Goal: Leave review/rating: Share an evaluation or opinion about a product, service, or content

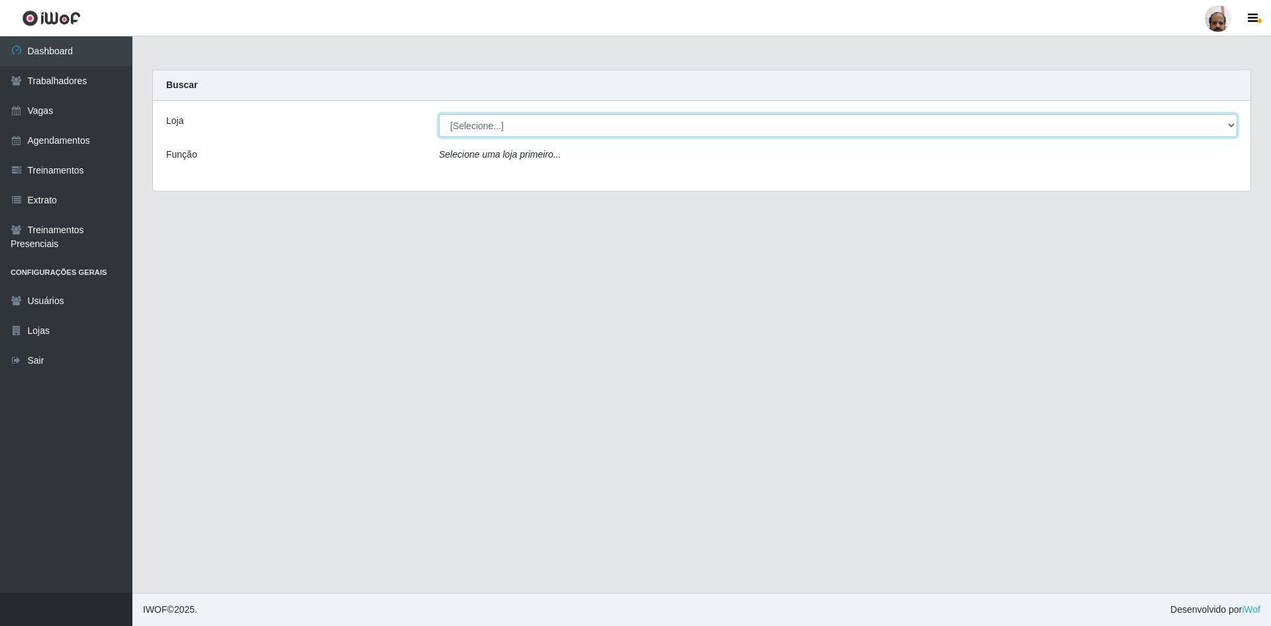
drag, startPoint x: 1226, startPoint y: 125, endPoint x: 1095, endPoint y: 124, distance: 130.4
click at [1226, 125] on select "[Selecione...] Mar Vermelho - Loja 05" at bounding box center [838, 125] width 798 height 23
select select "252"
click at [439, 114] on select "[Selecione...] Mar Vermelho - Loja 05" at bounding box center [838, 125] width 798 height 23
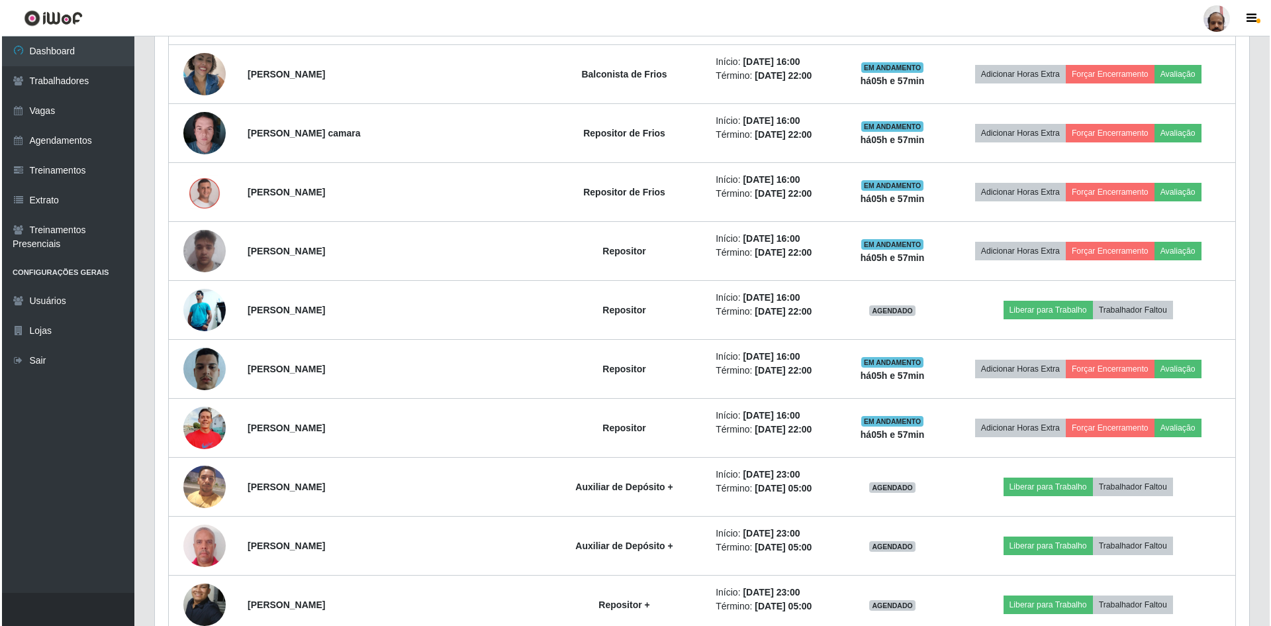
scroll to position [794, 0]
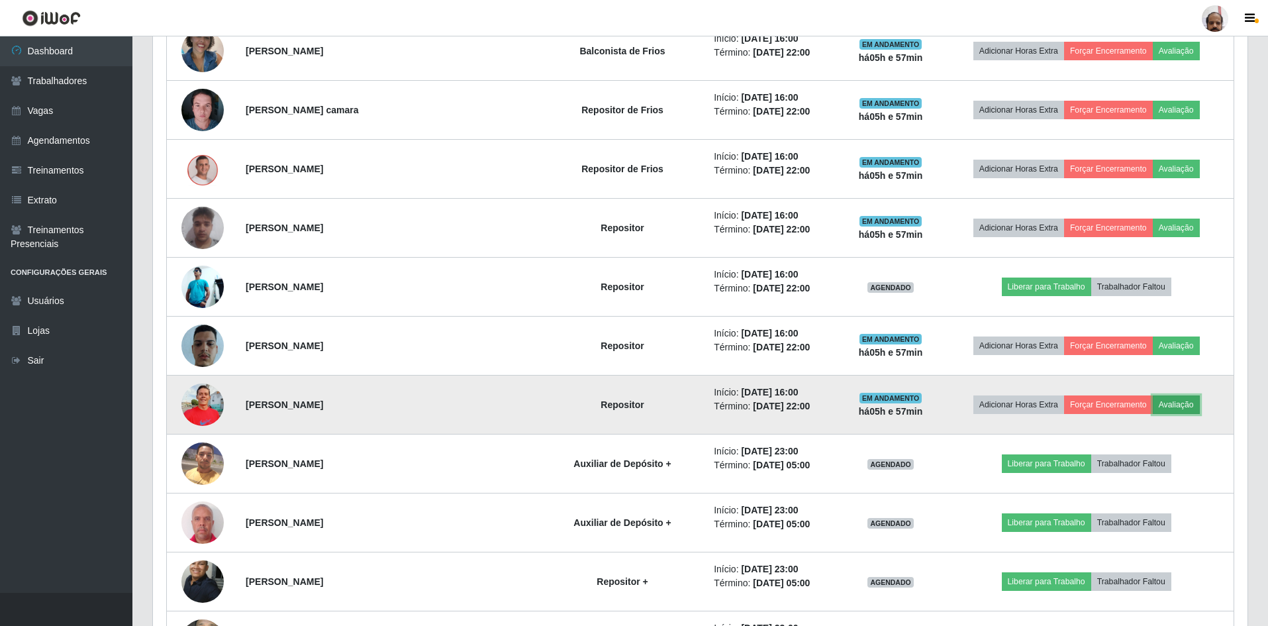
click at [1162, 403] on button "Avaliação" at bounding box center [1176, 404] width 47 height 19
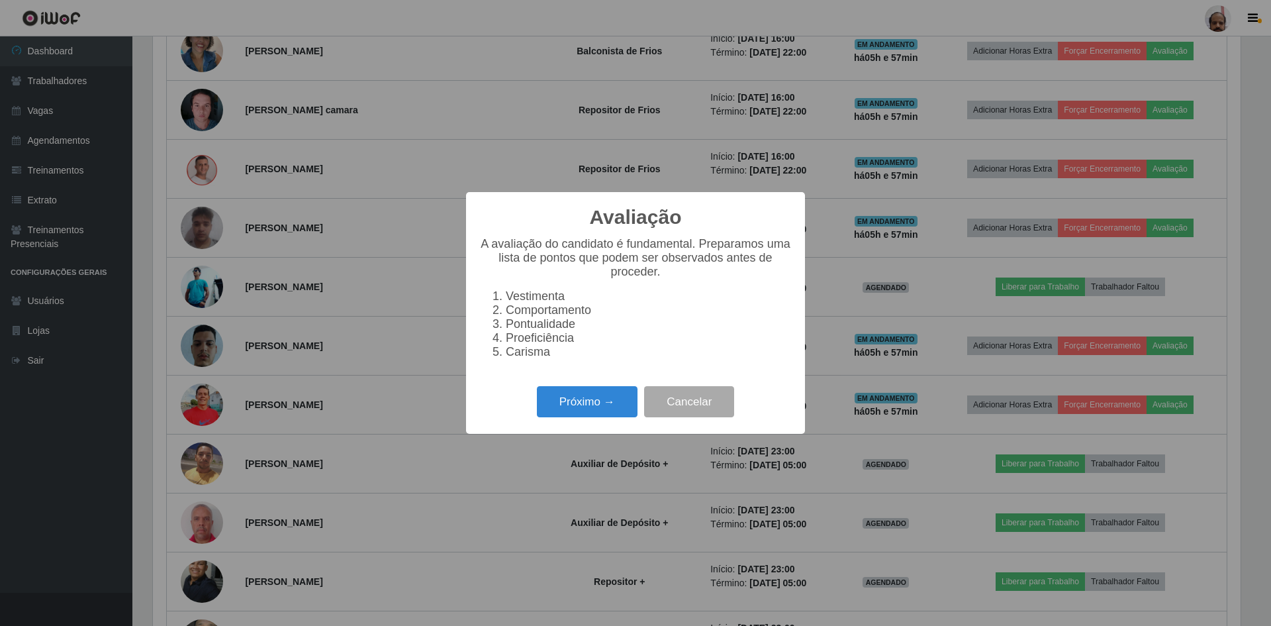
scroll to position [275, 1088]
click at [581, 417] on button "Próximo →" at bounding box center [587, 401] width 101 height 31
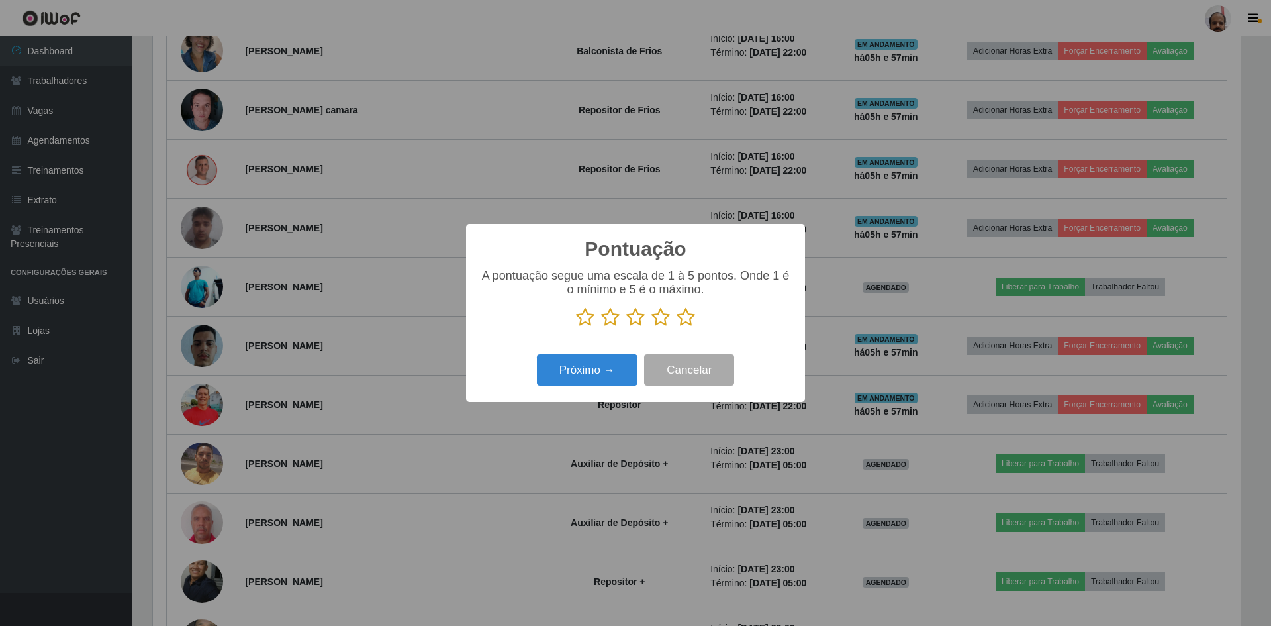
scroll to position [661806, 660993]
click at [683, 320] on icon at bounding box center [686, 317] width 19 height 20
click at [677, 327] on input "radio" at bounding box center [677, 327] width 0 height 0
click at [613, 364] on button "Próximo →" at bounding box center [587, 369] width 101 height 31
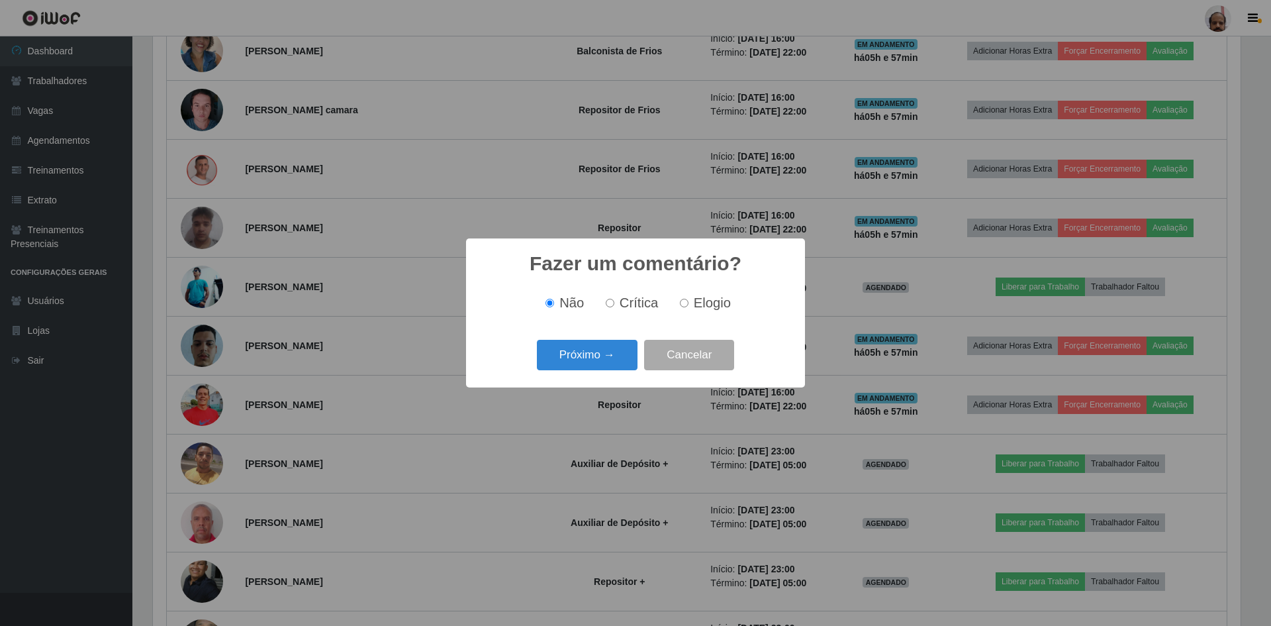
click at [714, 295] on span "Elogio" at bounding box center [712, 302] width 37 height 15
click at [689, 299] on input "Elogio" at bounding box center [684, 303] width 9 height 9
radio input "true"
click at [587, 351] on button "Próximo →" at bounding box center [587, 355] width 101 height 31
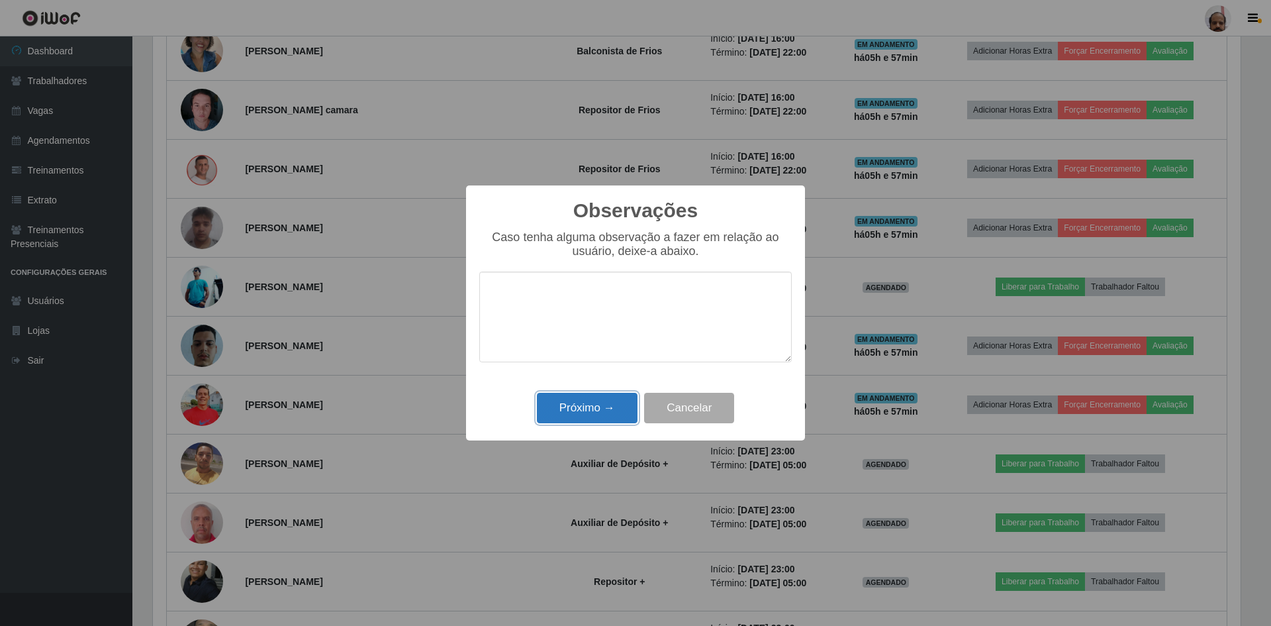
click at [587, 410] on button "Próximo →" at bounding box center [587, 408] width 101 height 31
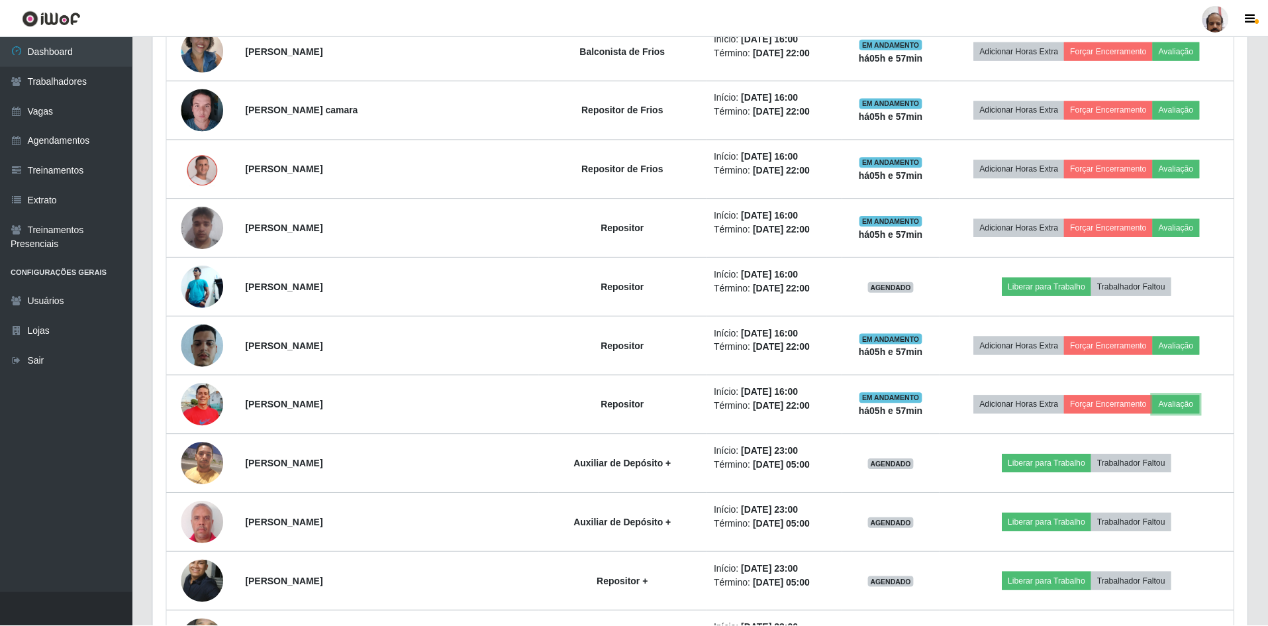
scroll to position [275, 1094]
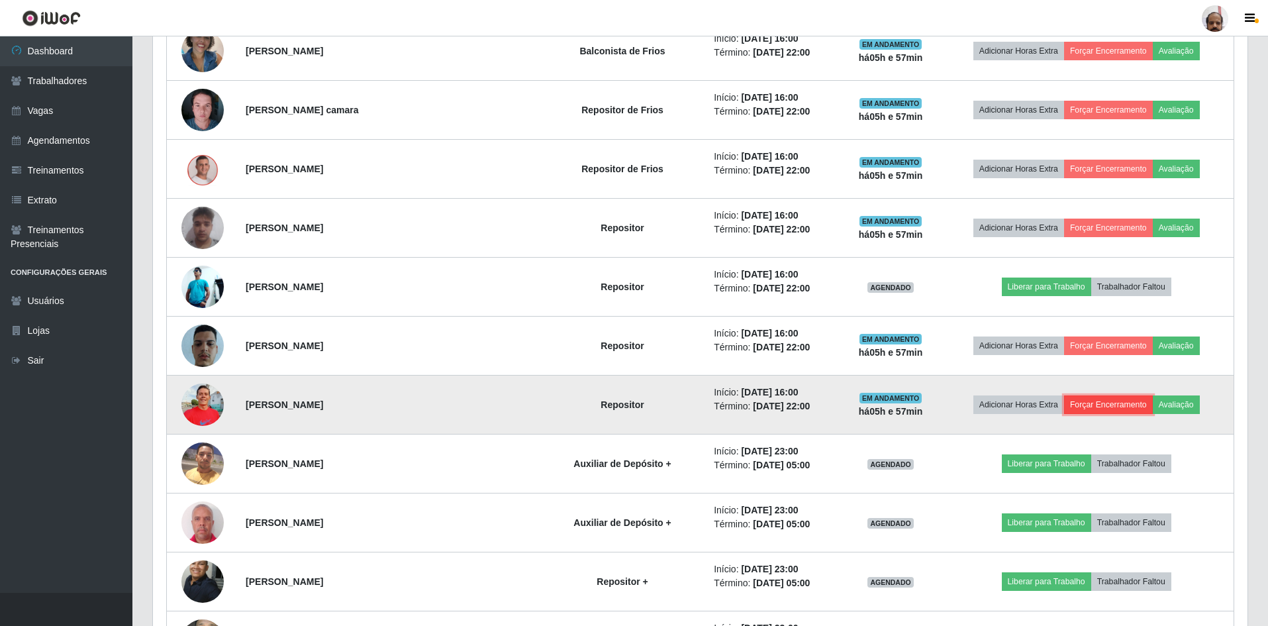
click at [1076, 404] on button "Forçar Encerramento" at bounding box center [1108, 404] width 89 height 19
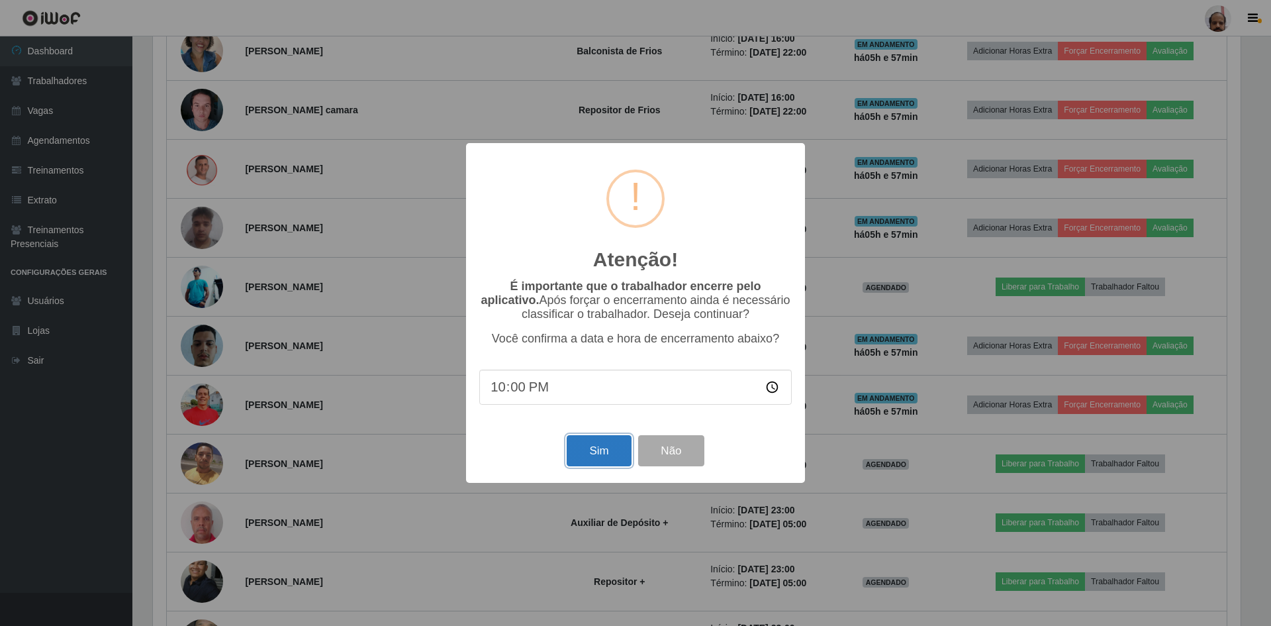
click at [589, 457] on button "Sim" at bounding box center [599, 450] width 64 height 31
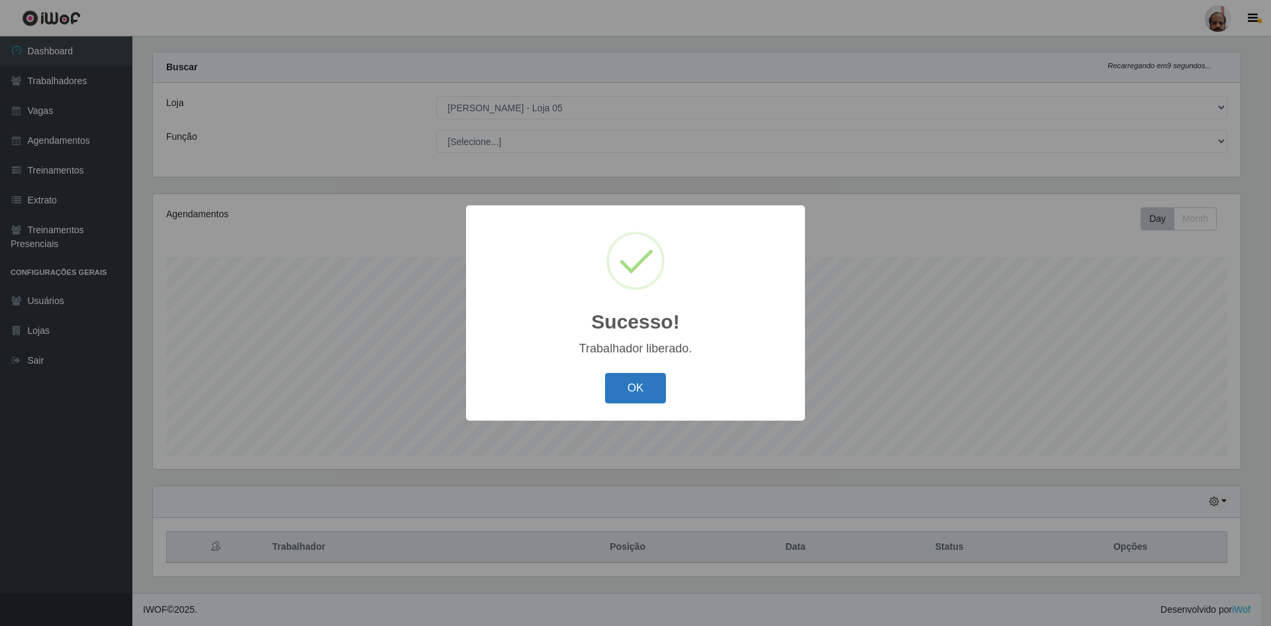
click at [625, 392] on button "OK" at bounding box center [636, 388] width 62 height 31
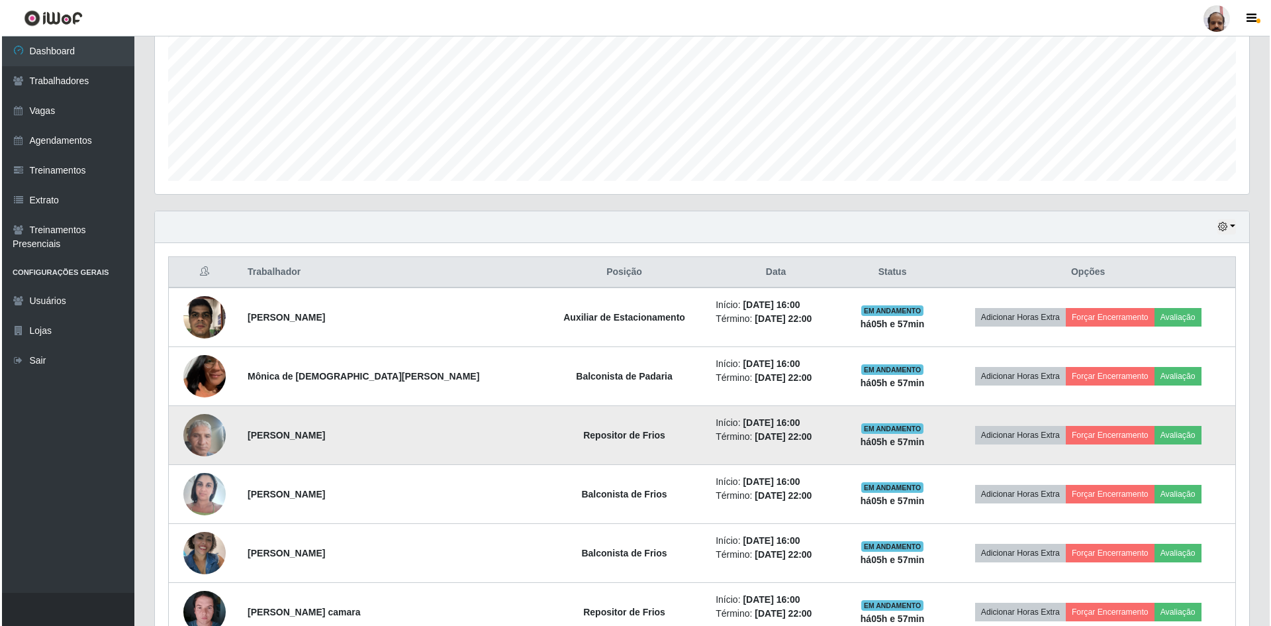
scroll to position [481, 0]
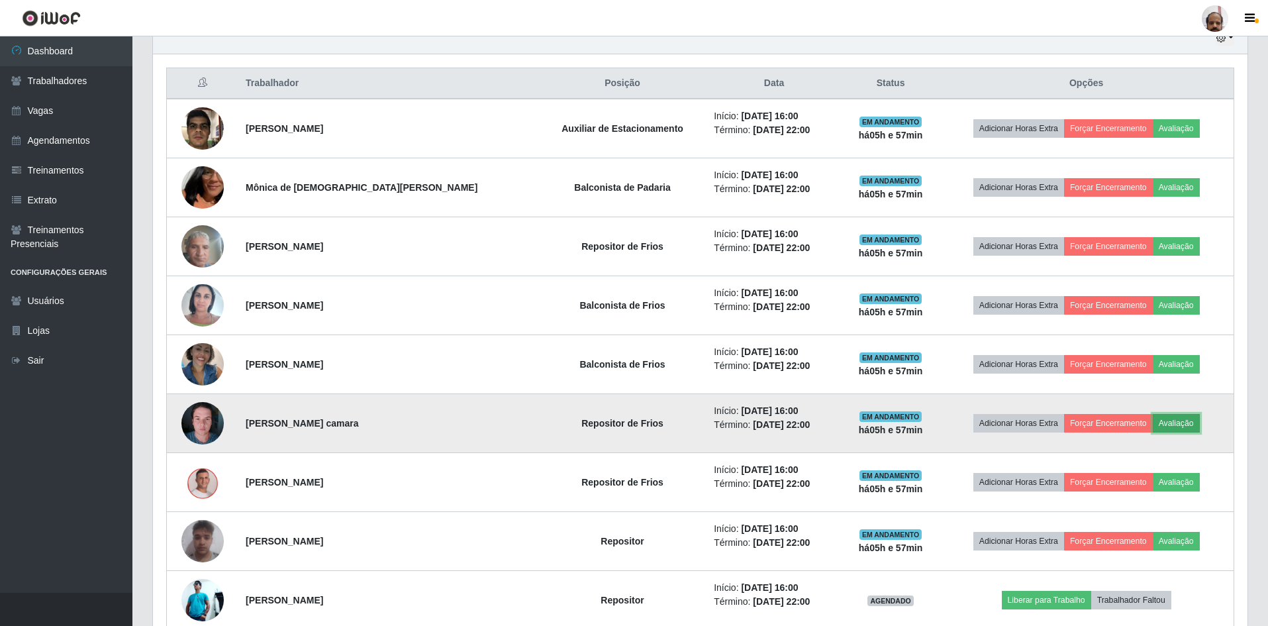
click at [1175, 422] on button "Avaliação" at bounding box center [1176, 423] width 47 height 19
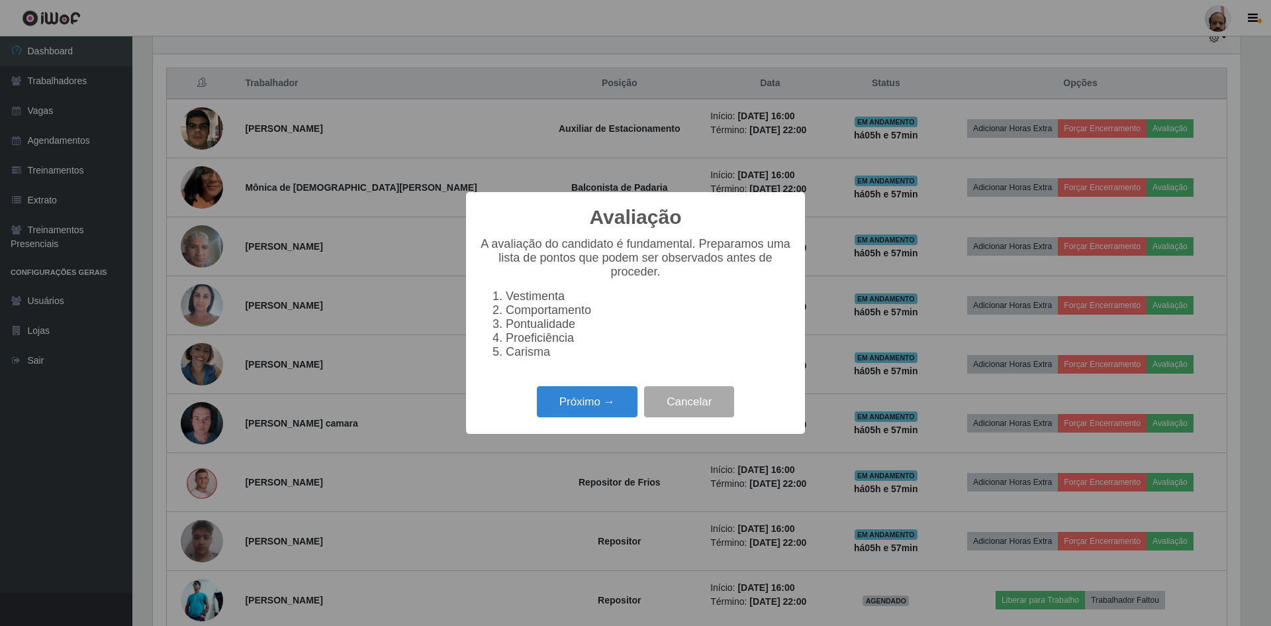
scroll to position [275, 1088]
click at [561, 412] on button "Próximo →" at bounding box center [587, 401] width 101 height 31
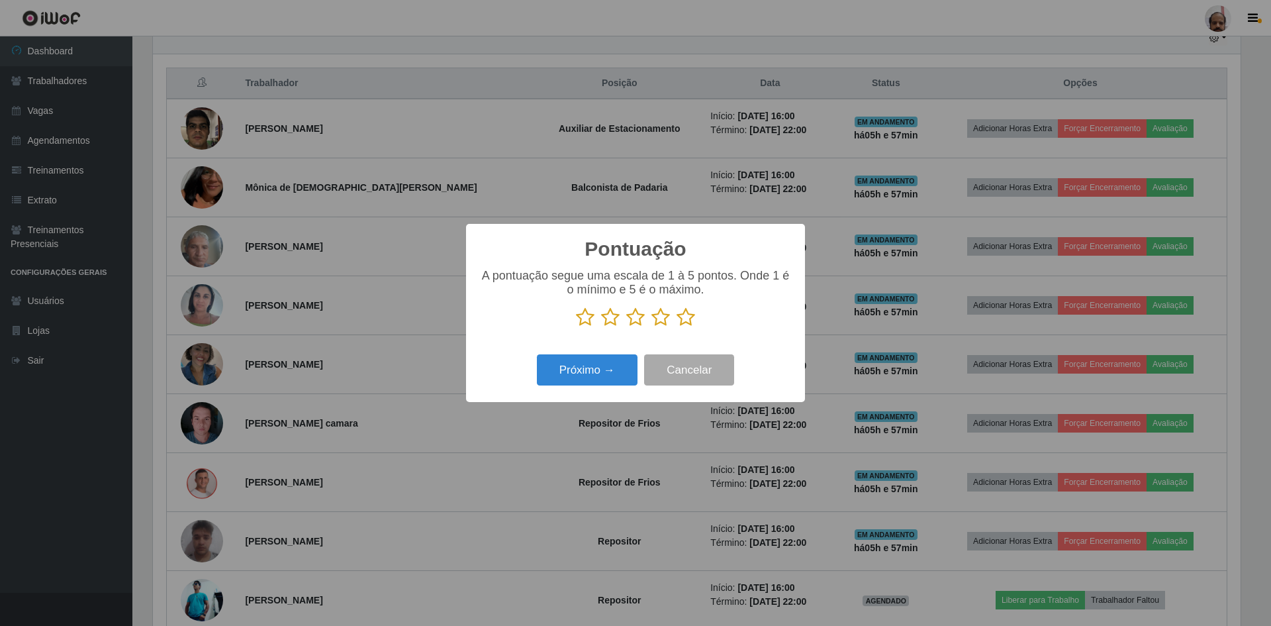
scroll to position [661806, 660993]
click at [682, 321] on icon at bounding box center [686, 317] width 19 height 20
click at [677, 327] on input "radio" at bounding box center [677, 327] width 0 height 0
click at [591, 375] on button "Próximo →" at bounding box center [587, 369] width 101 height 31
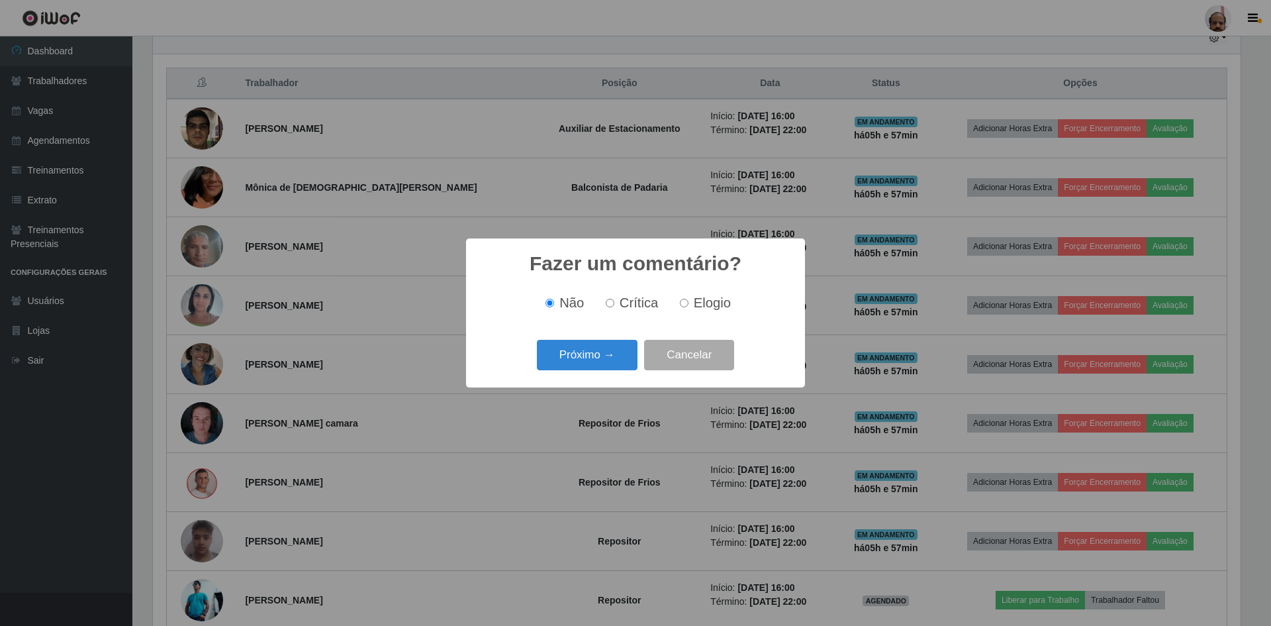
click at [705, 297] on span "Elogio" at bounding box center [712, 302] width 37 height 15
click at [689, 299] on input "Elogio" at bounding box center [684, 303] width 9 height 9
radio input "true"
click at [579, 352] on button "Próximo →" at bounding box center [587, 355] width 101 height 31
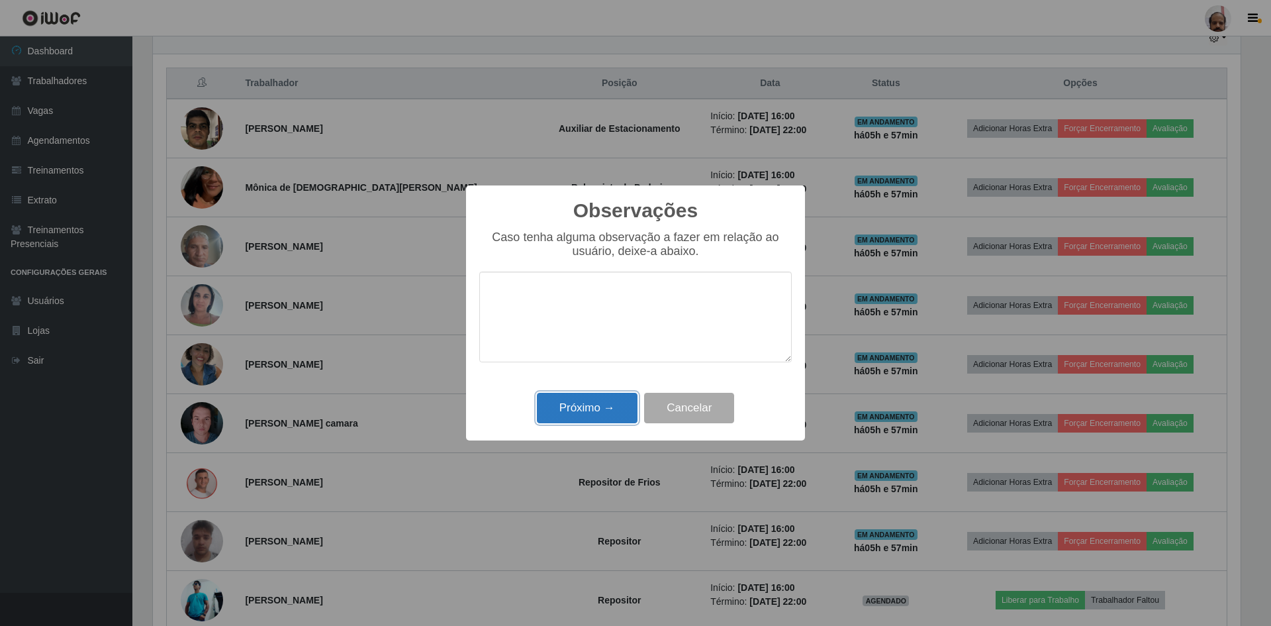
click at [575, 410] on button "Próximo →" at bounding box center [587, 408] width 101 height 31
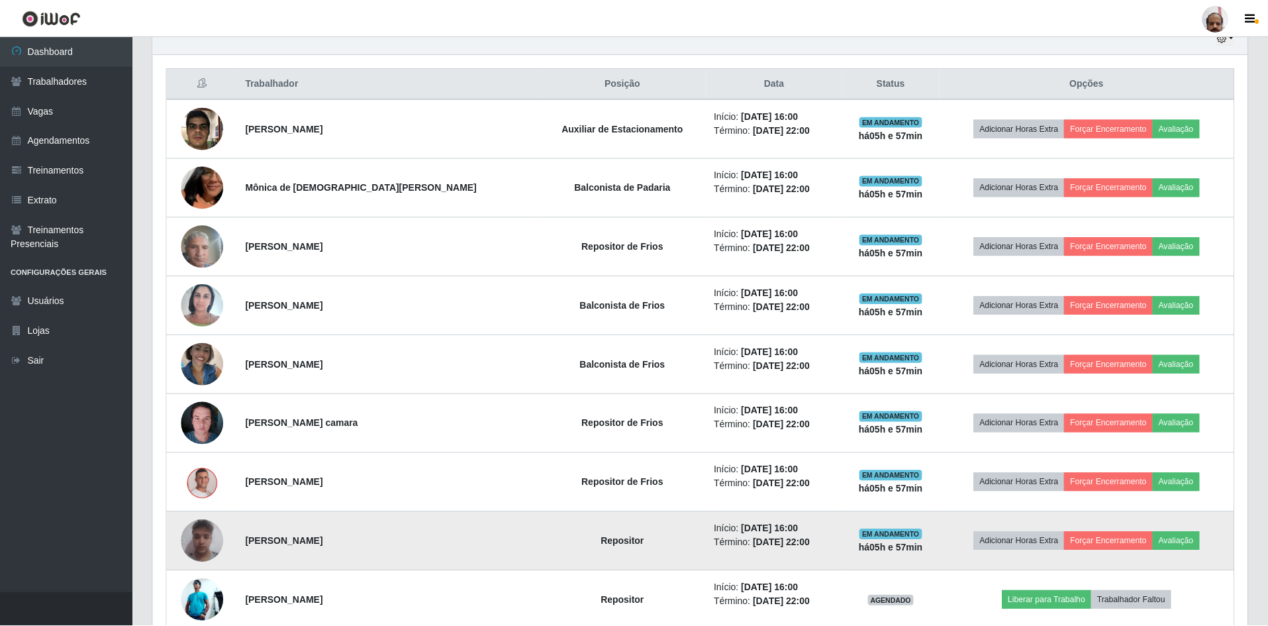
scroll to position [275, 1094]
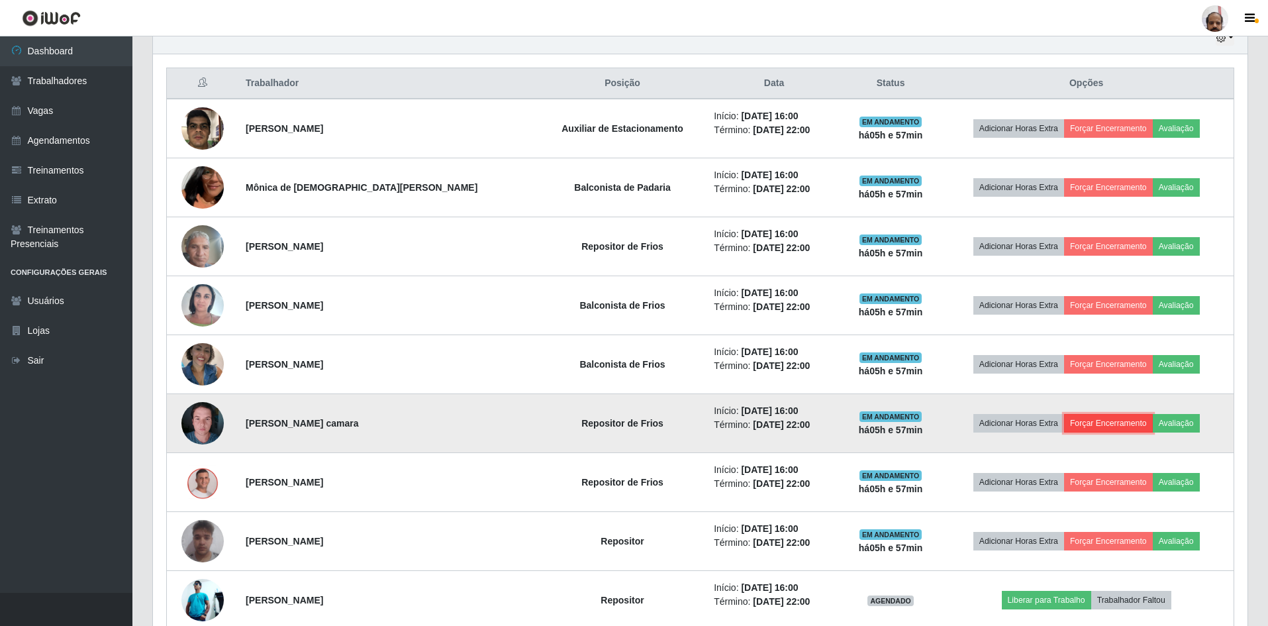
click at [1112, 431] on button "Forçar Encerramento" at bounding box center [1108, 423] width 89 height 19
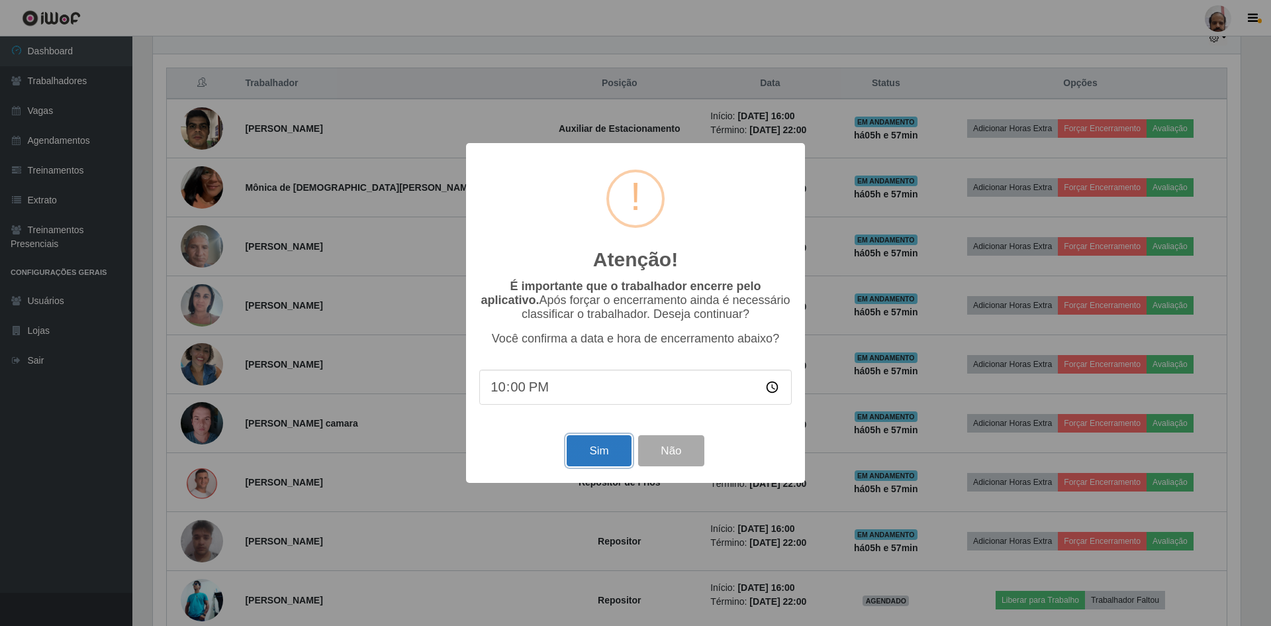
click at [585, 446] on button "Sim" at bounding box center [599, 450] width 64 height 31
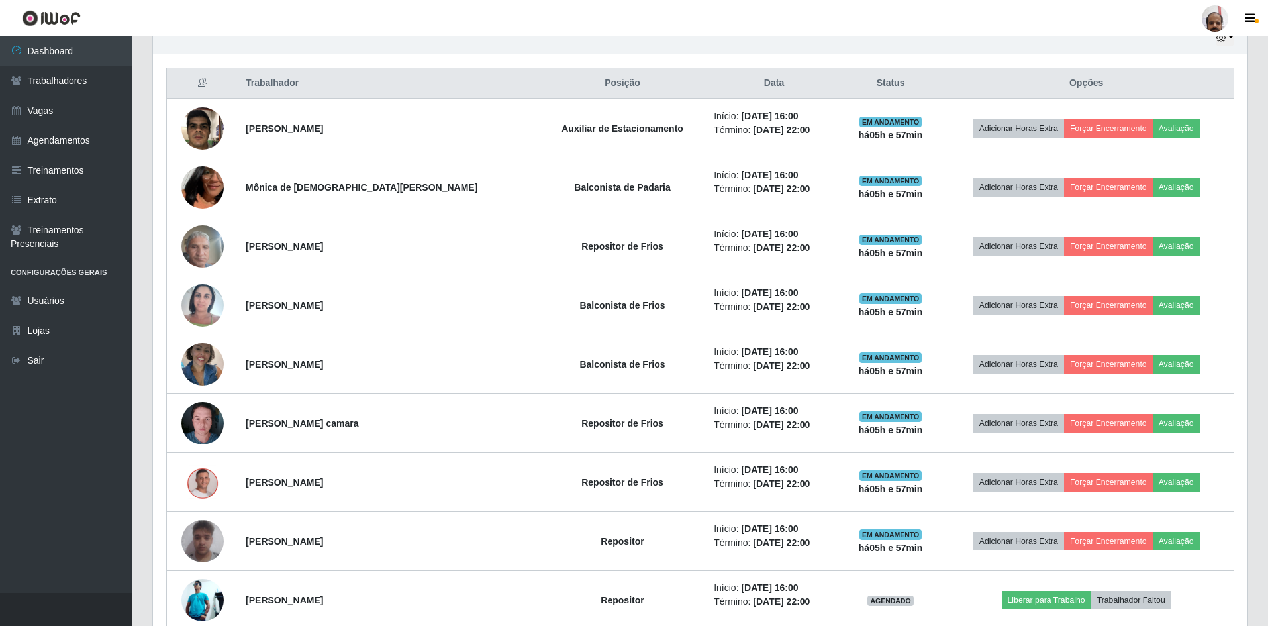
scroll to position [0, 0]
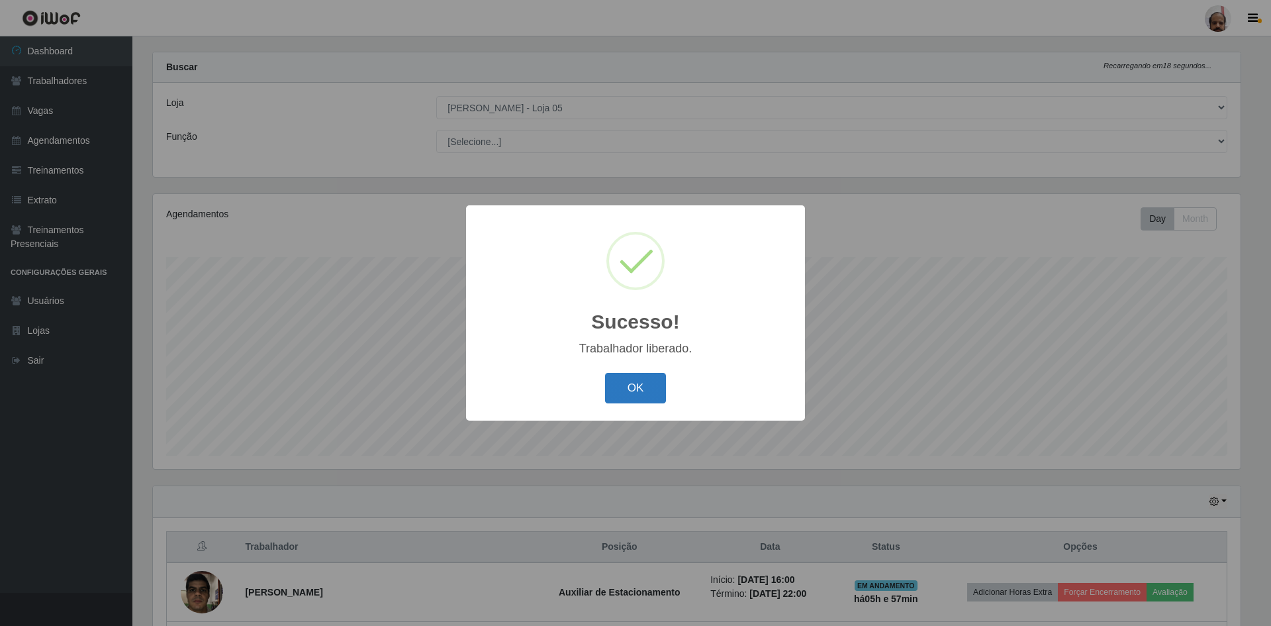
click at [643, 387] on button "OK" at bounding box center [636, 388] width 62 height 31
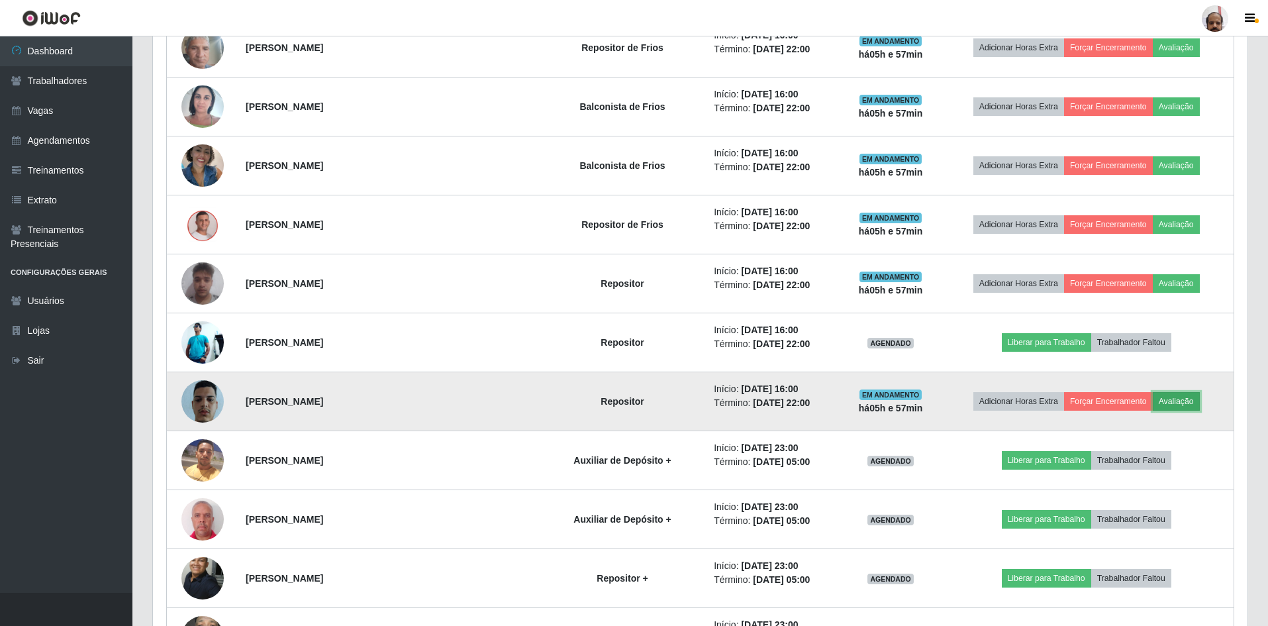
click at [1158, 396] on button "Avaliação" at bounding box center [1176, 401] width 47 height 19
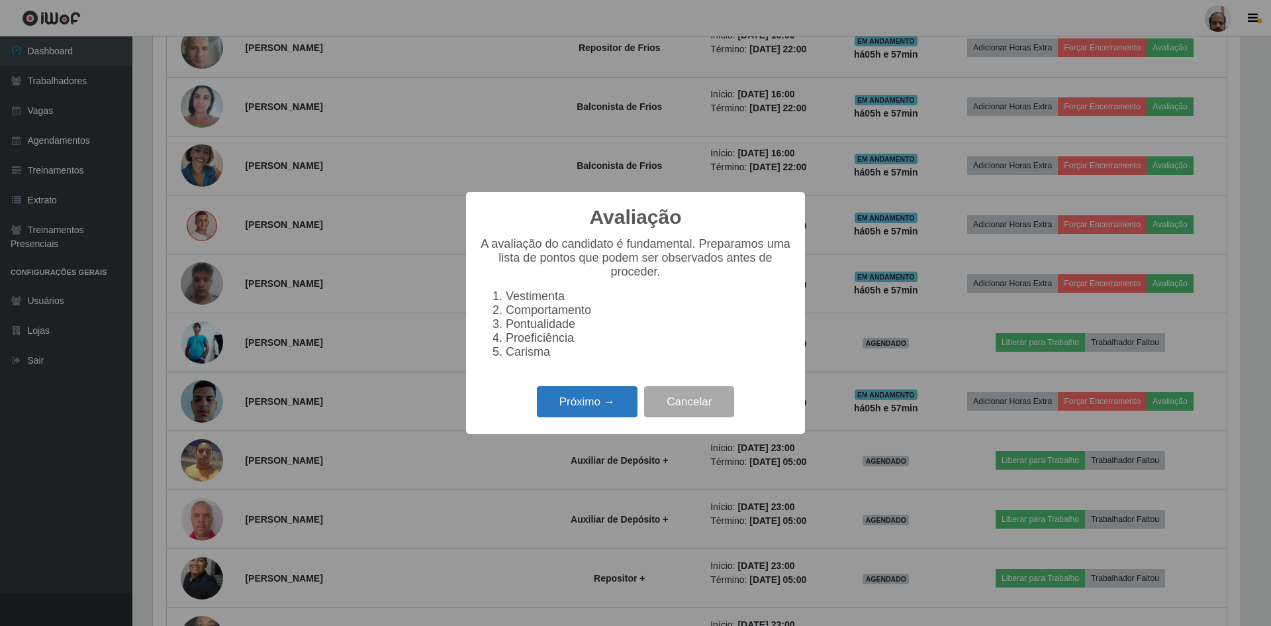
click at [587, 410] on button "Próximo →" at bounding box center [587, 401] width 101 height 31
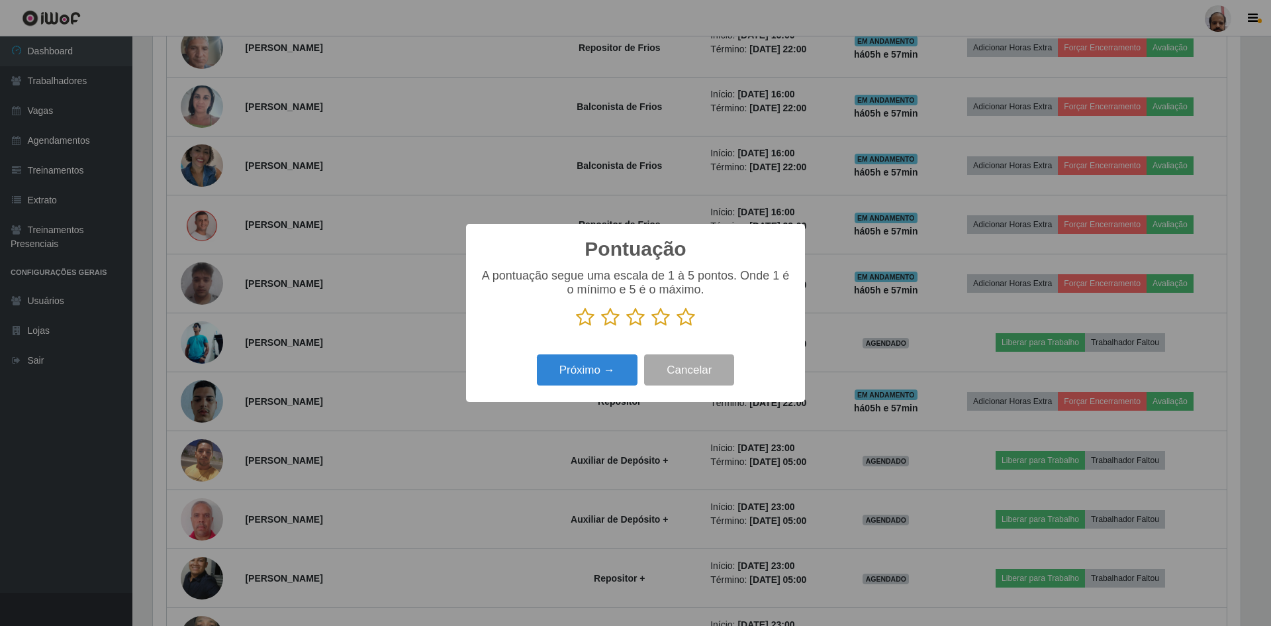
click at [687, 320] on icon at bounding box center [686, 317] width 19 height 20
click at [677, 327] on input "radio" at bounding box center [677, 327] width 0 height 0
click at [583, 380] on button "Próximo →" at bounding box center [587, 369] width 101 height 31
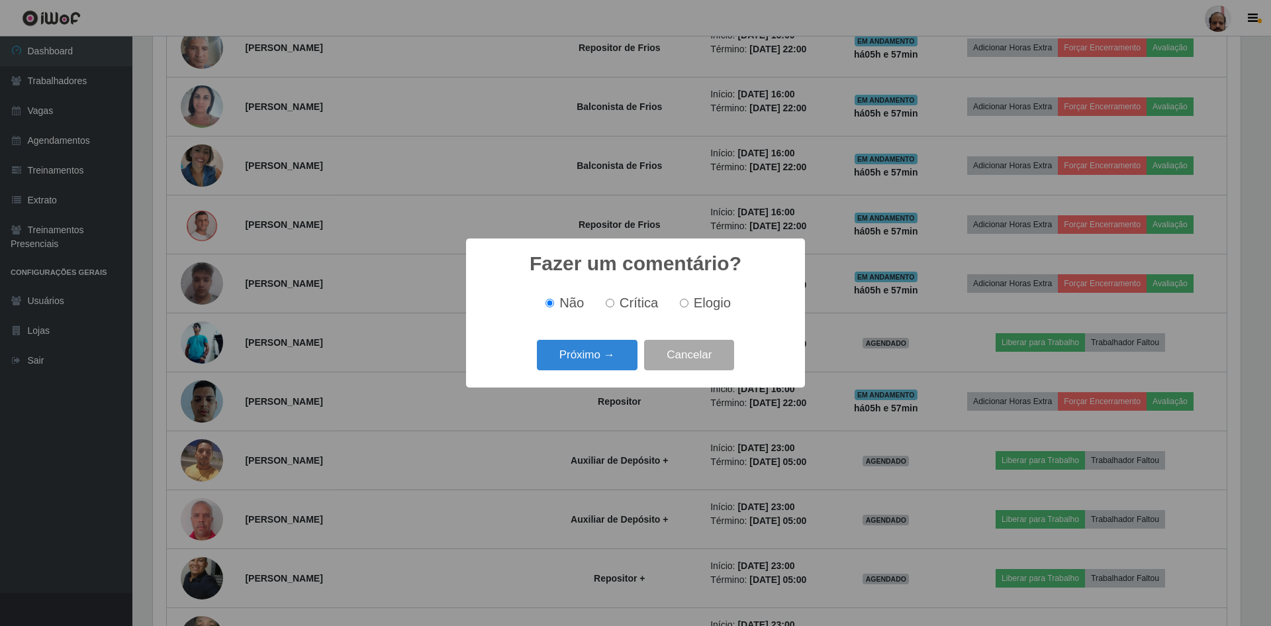
click at [700, 305] on span "Elogio" at bounding box center [712, 302] width 37 height 15
click at [689, 305] on input "Elogio" at bounding box center [684, 303] width 9 height 9
radio input "true"
click at [589, 355] on button "Próximo →" at bounding box center [587, 355] width 101 height 31
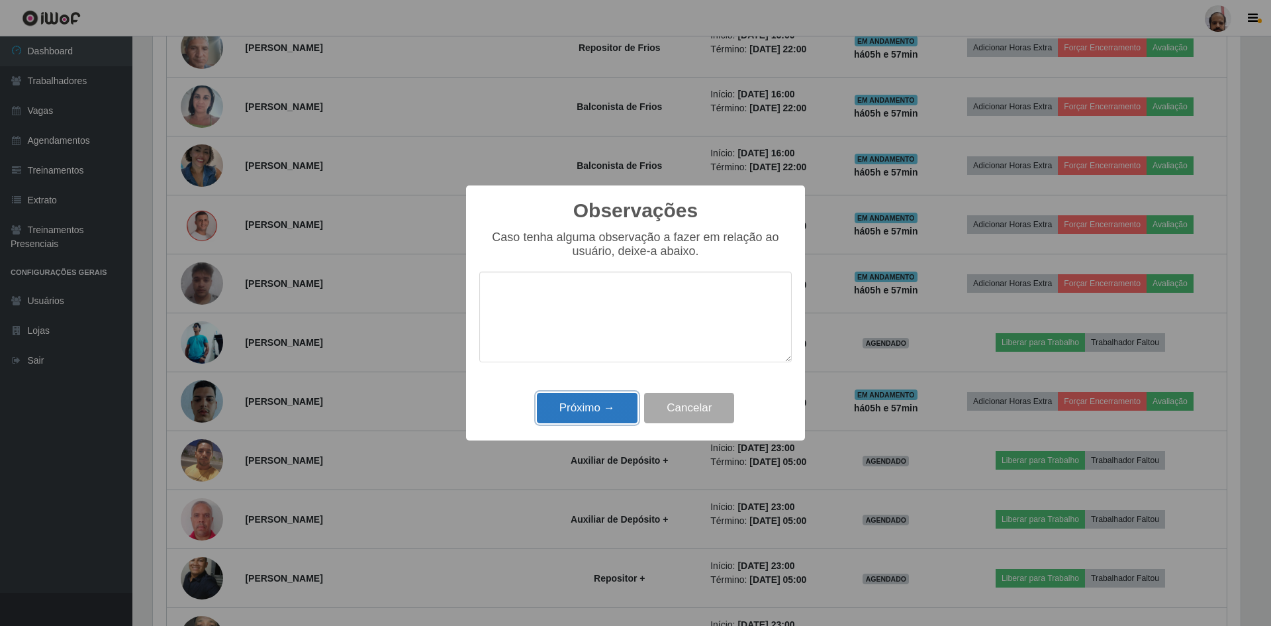
click at [593, 407] on button "Próximo →" at bounding box center [587, 408] width 101 height 31
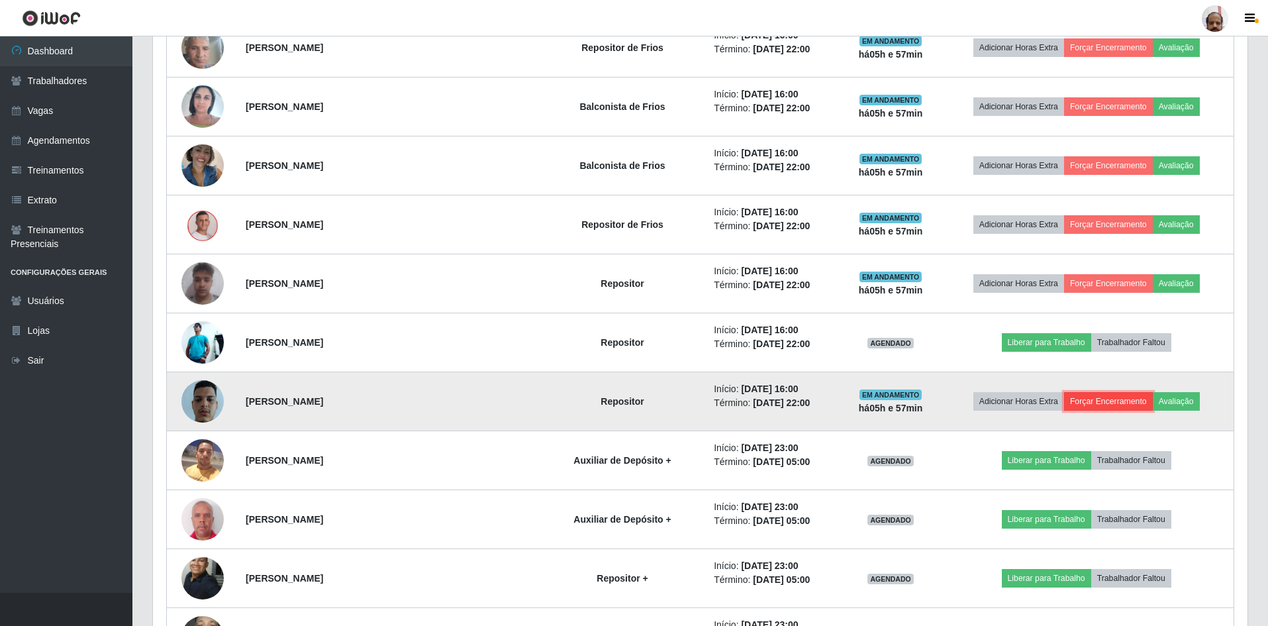
click at [1079, 402] on button "Forçar Encerramento" at bounding box center [1108, 401] width 89 height 19
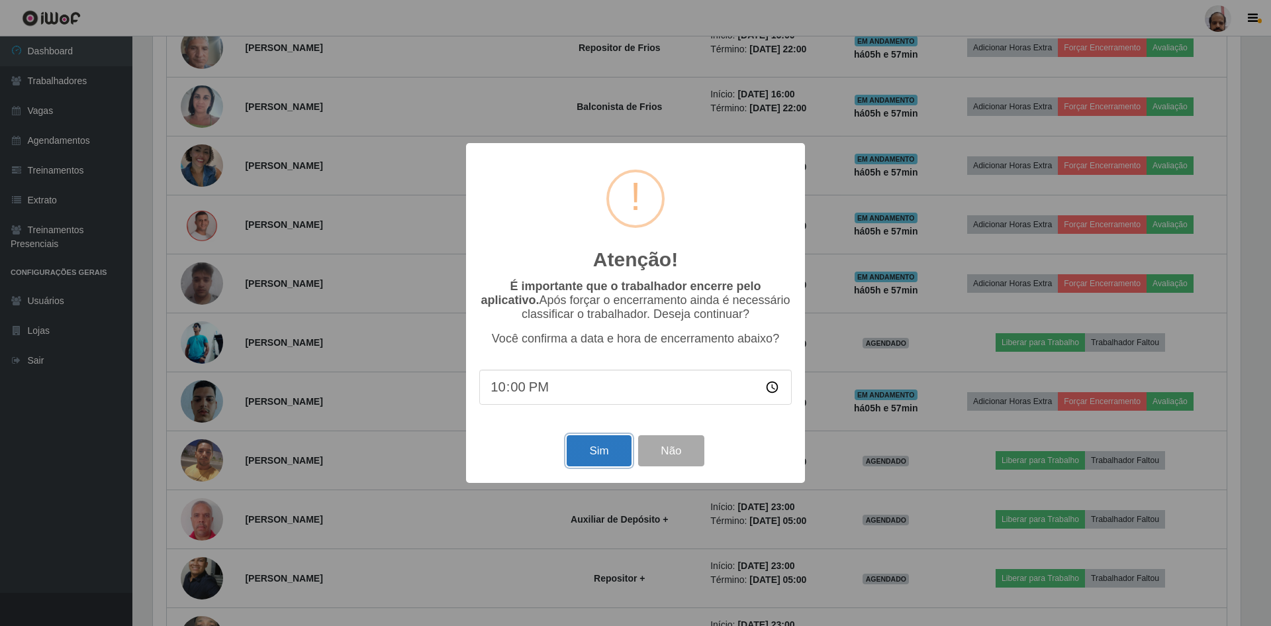
click at [590, 454] on button "Sim" at bounding box center [599, 450] width 64 height 31
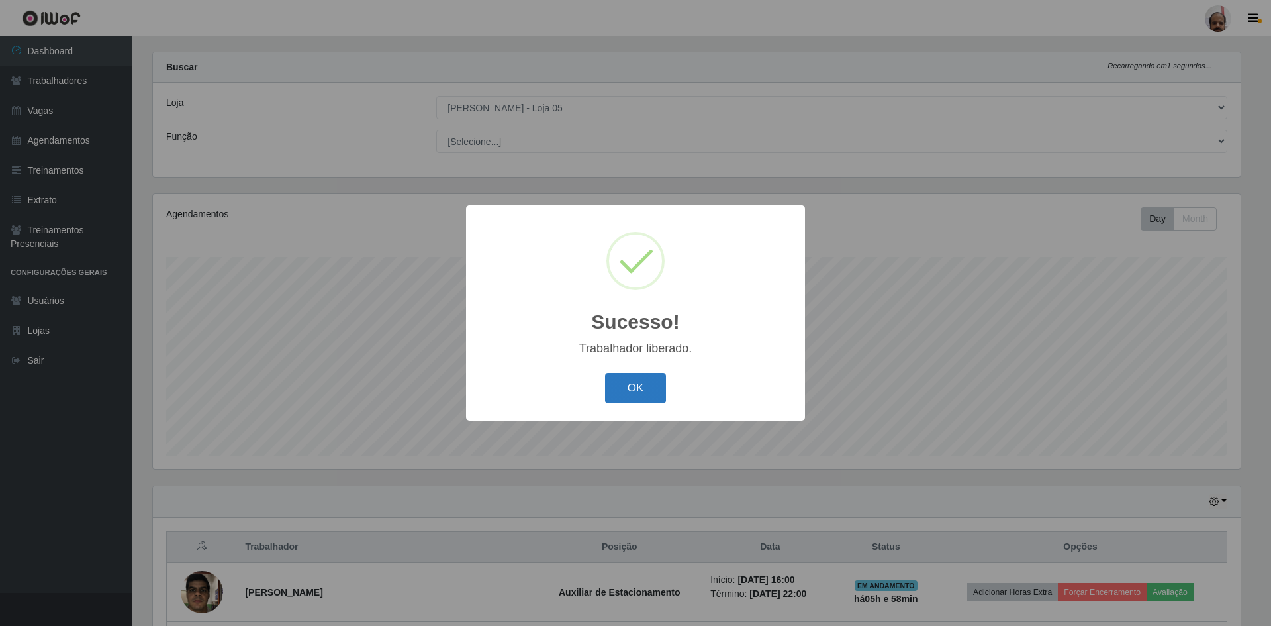
click at [630, 387] on button "OK" at bounding box center [636, 388] width 62 height 31
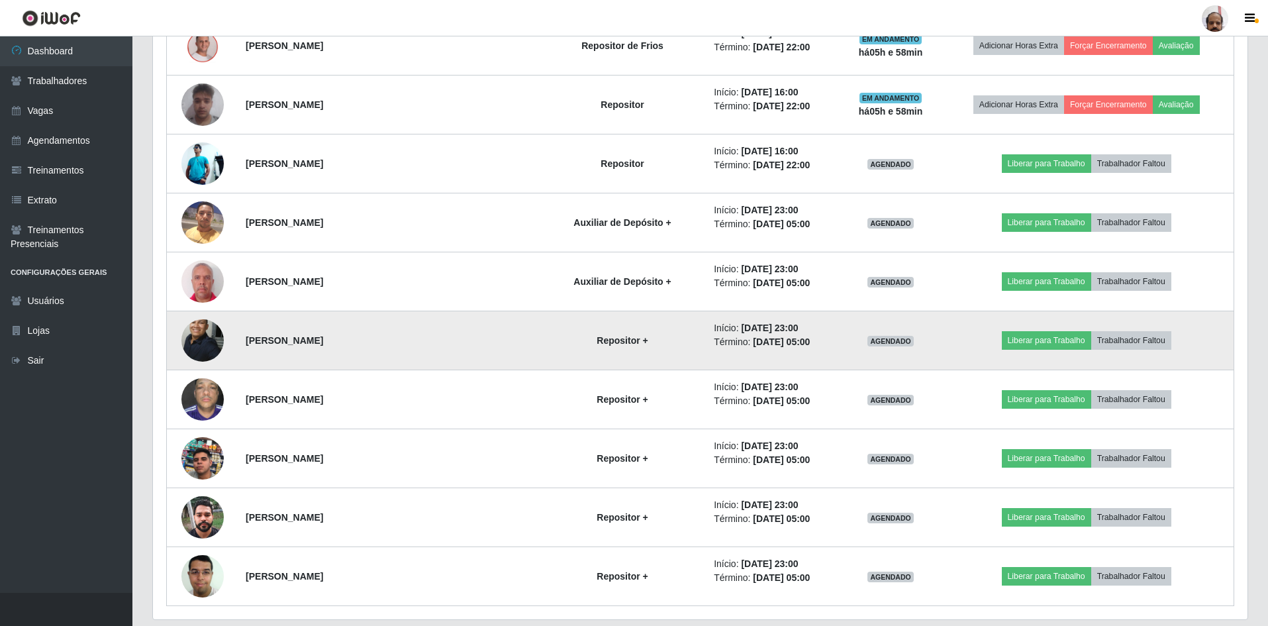
scroll to position [836, 0]
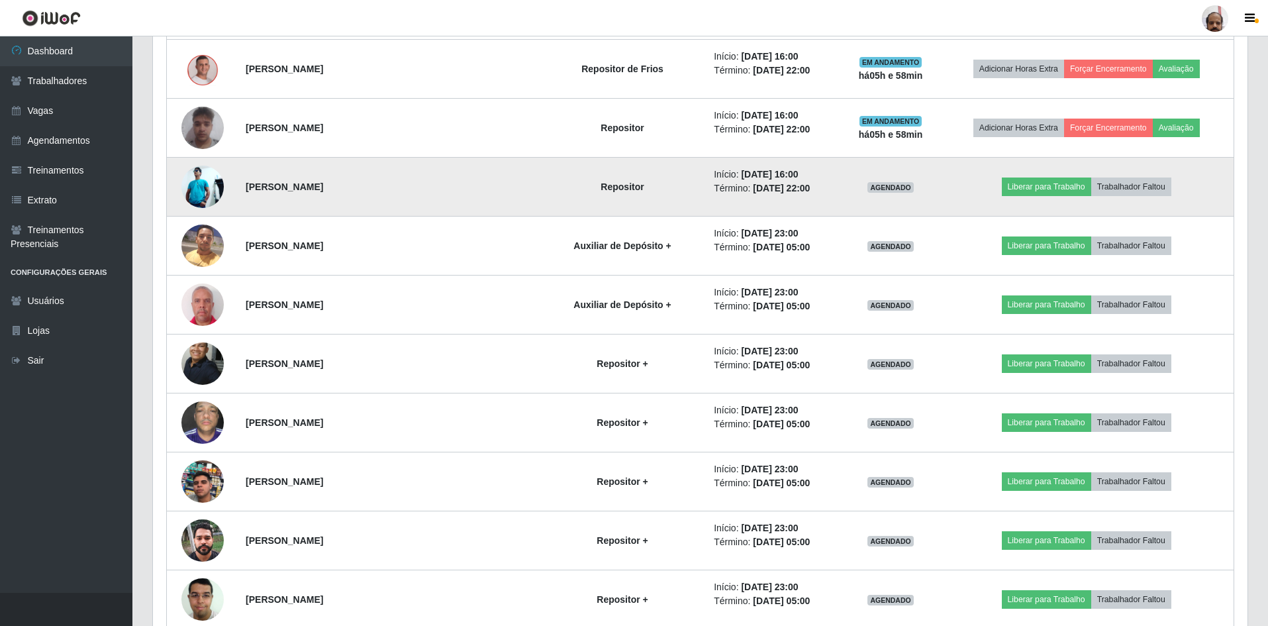
click at [213, 182] on img at bounding box center [202, 187] width 42 height 42
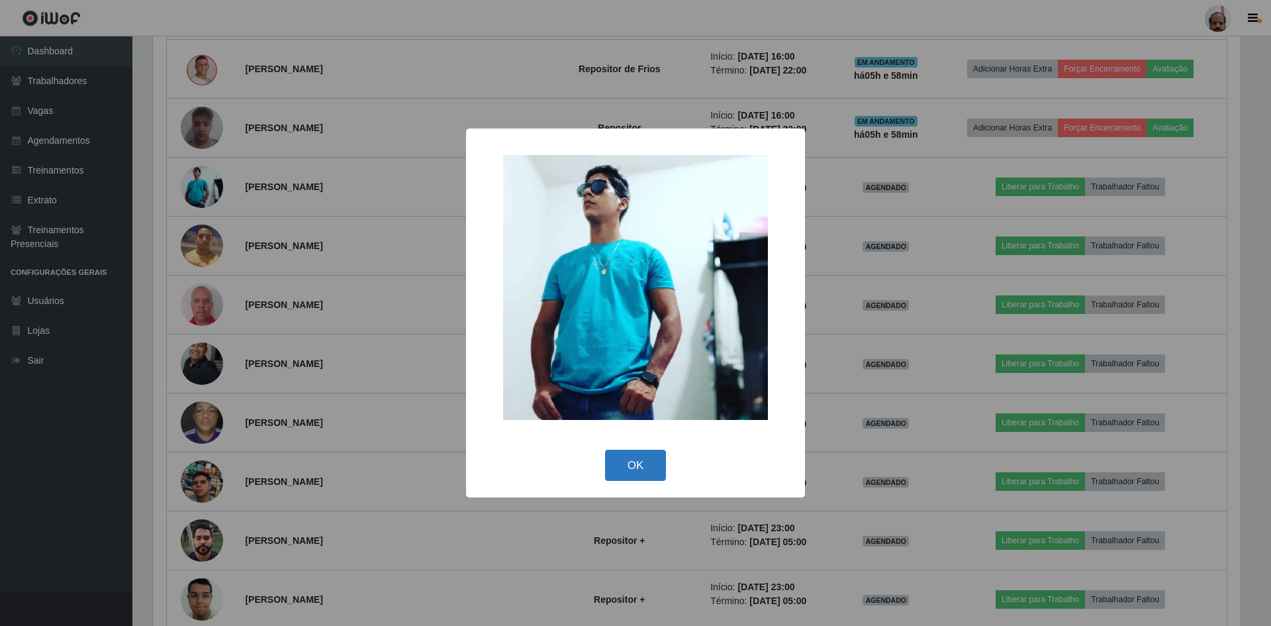
click at [640, 473] on button "OK" at bounding box center [636, 465] width 62 height 31
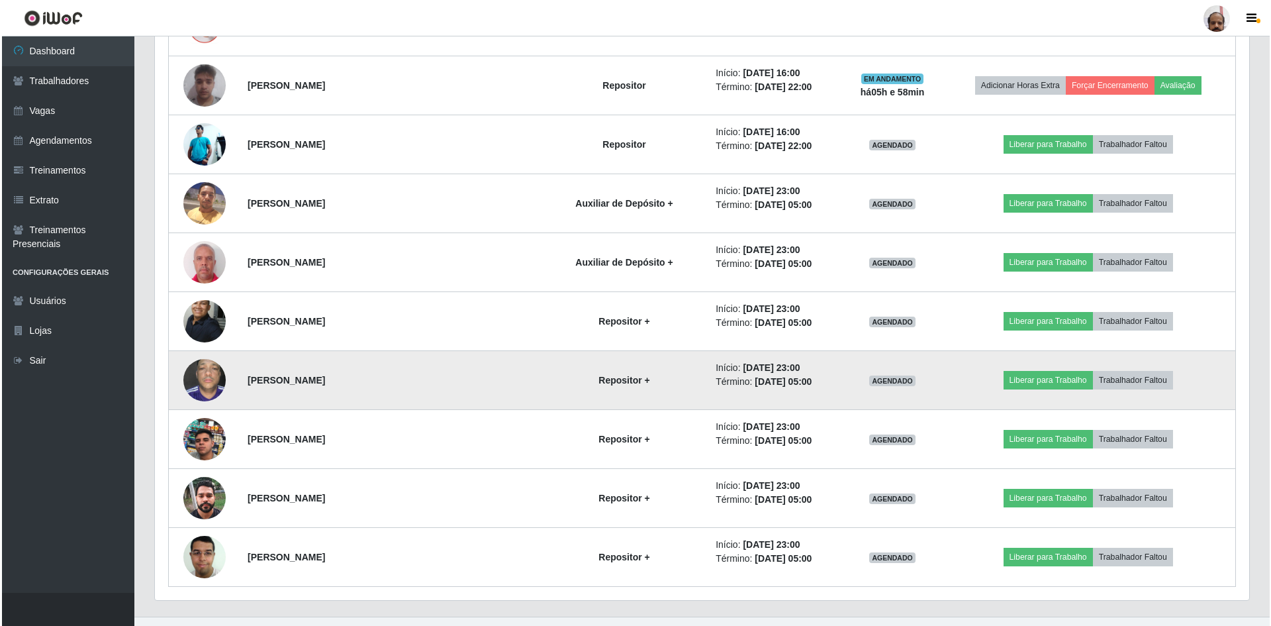
scroll to position [902, 0]
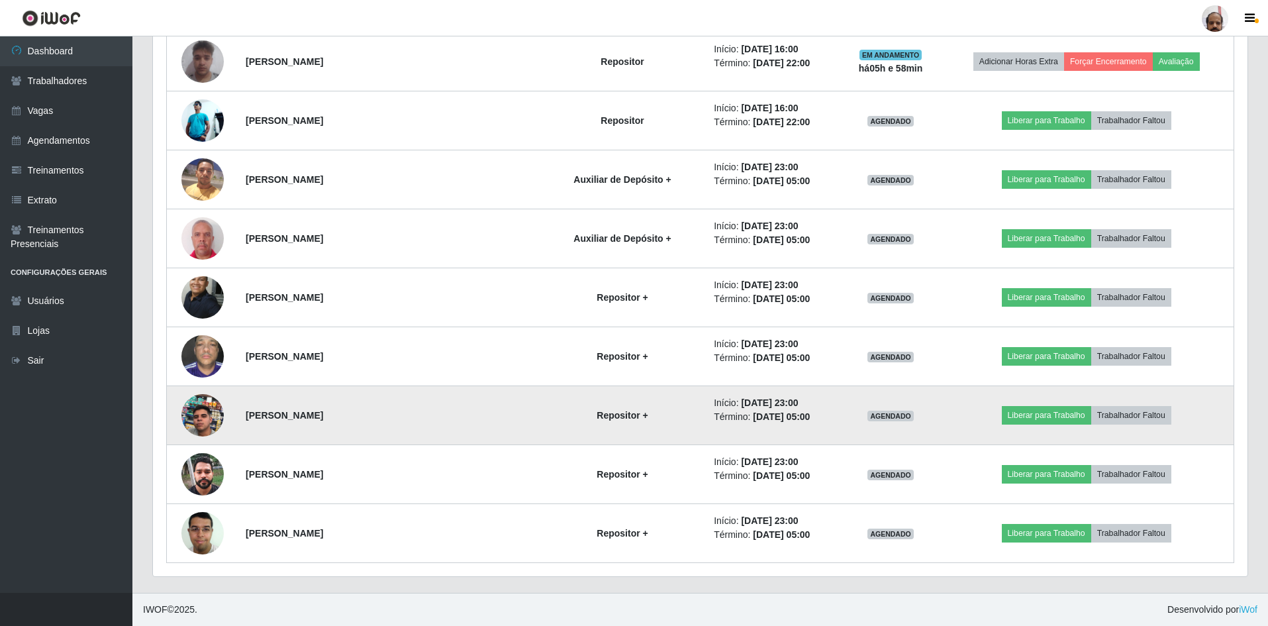
click at [197, 410] on img at bounding box center [202, 414] width 42 height 75
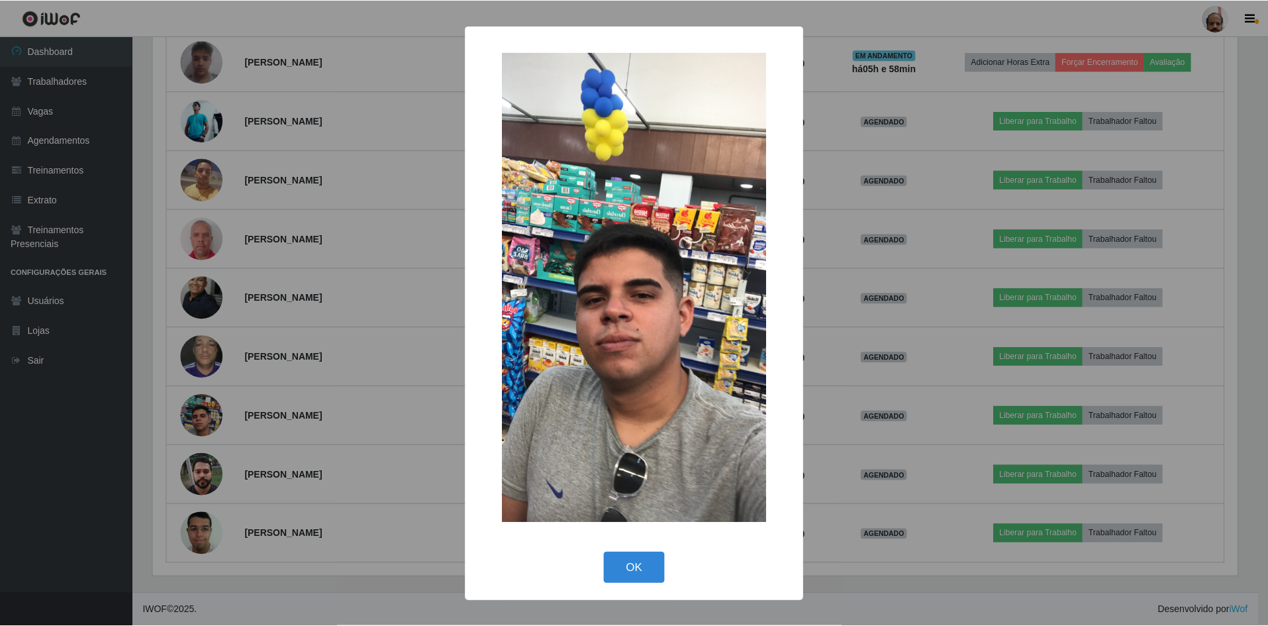
scroll to position [275, 1088]
click at [624, 563] on button "OK" at bounding box center [636, 567] width 62 height 31
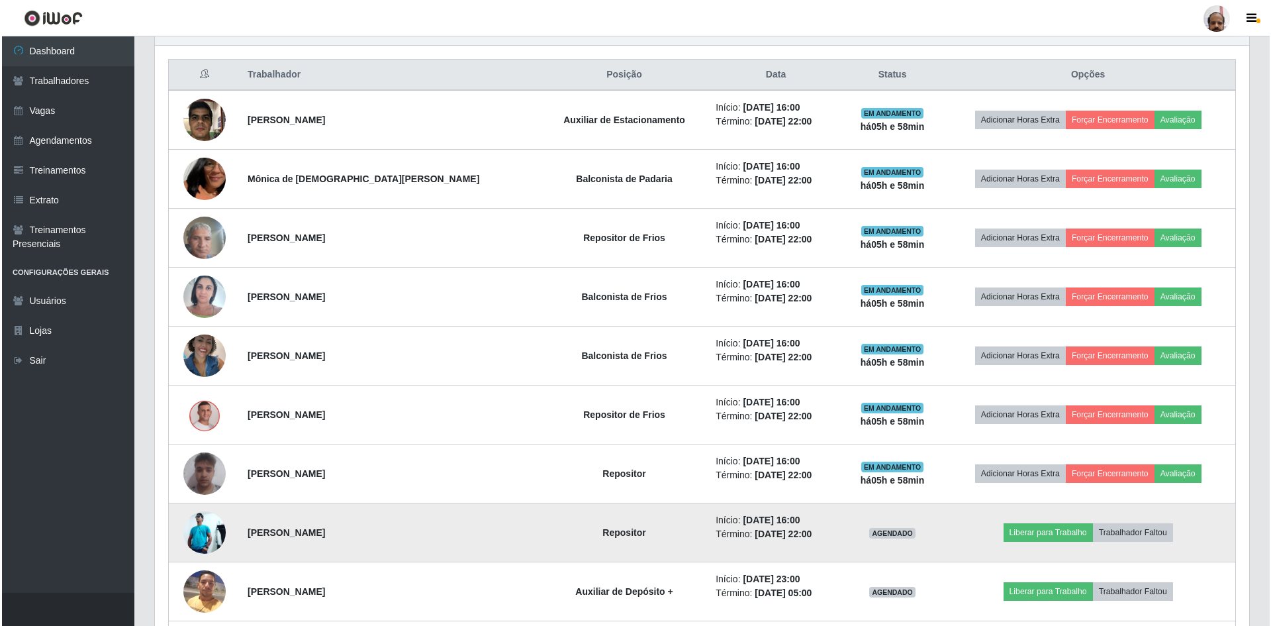
scroll to position [372, 0]
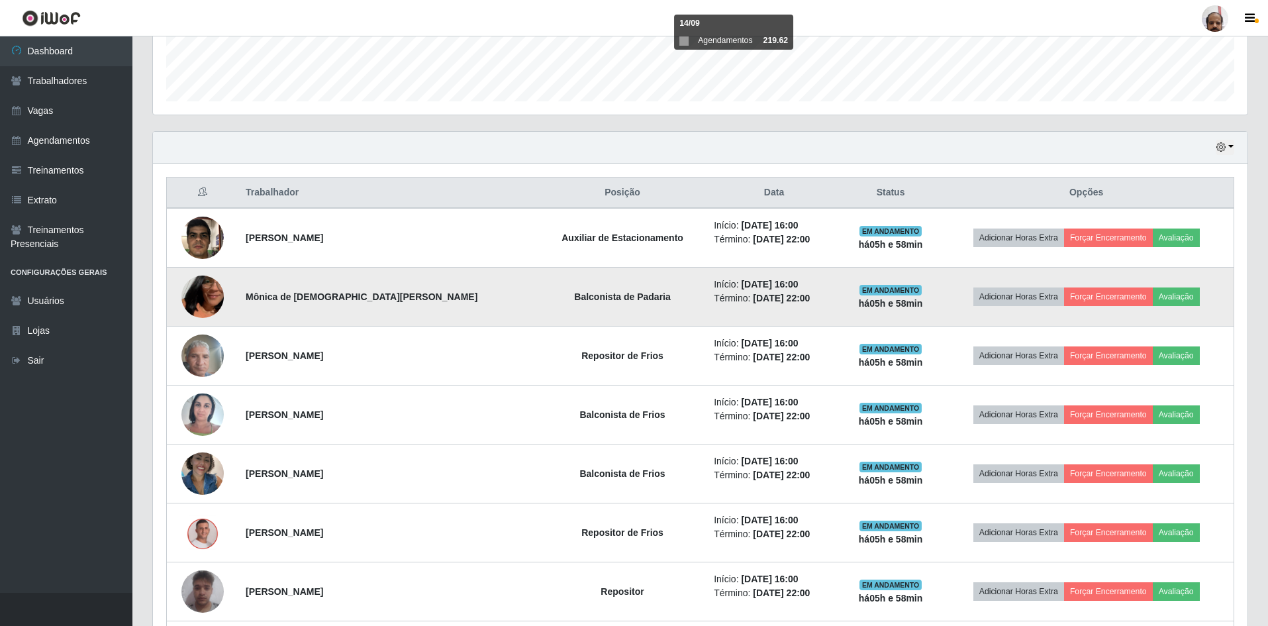
click at [212, 297] on img at bounding box center [202, 296] width 42 height 75
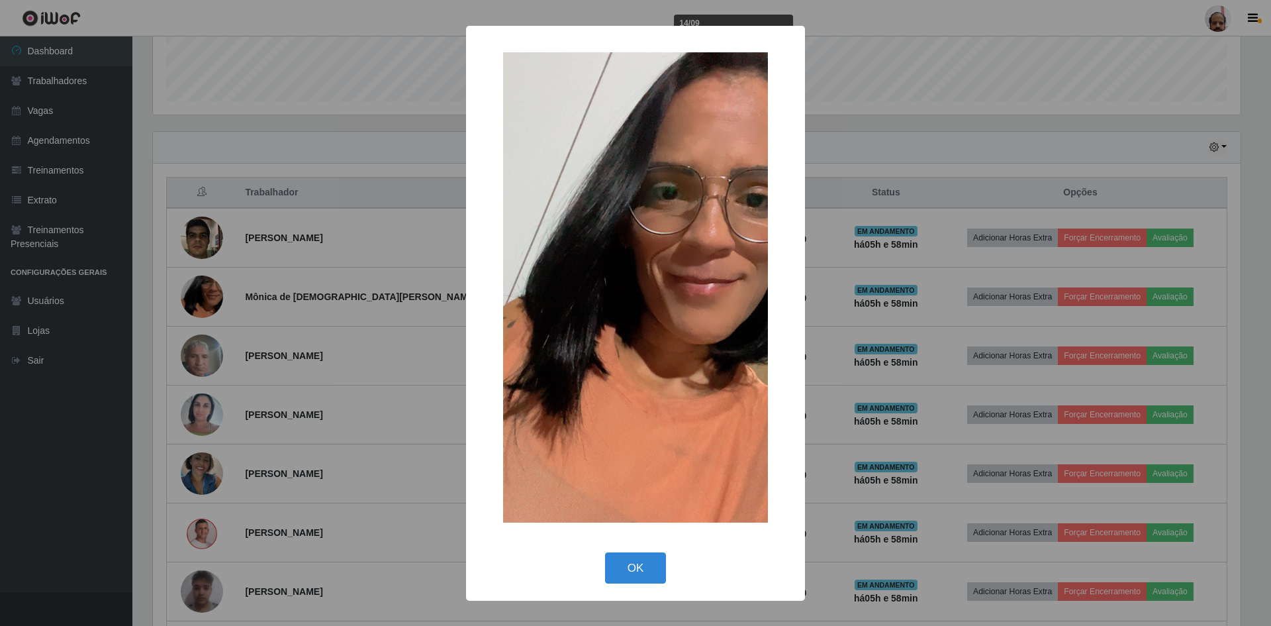
click at [842, 479] on div "× OK Cancel" at bounding box center [635, 313] width 1271 height 626
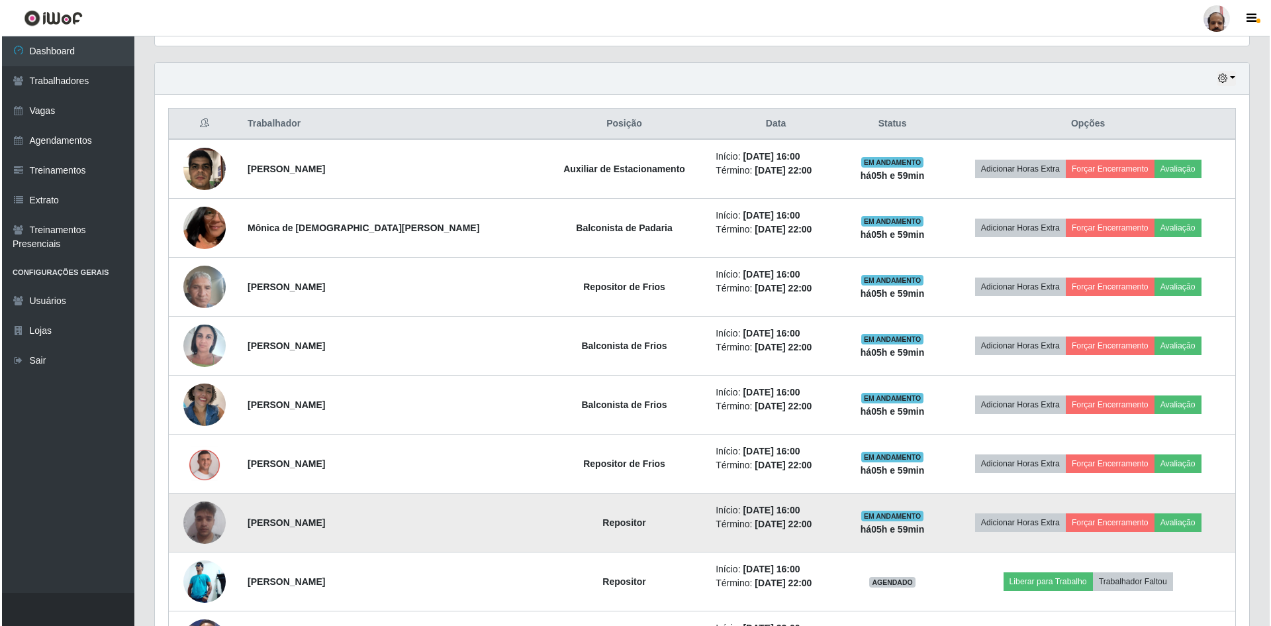
scroll to position [438, 0]
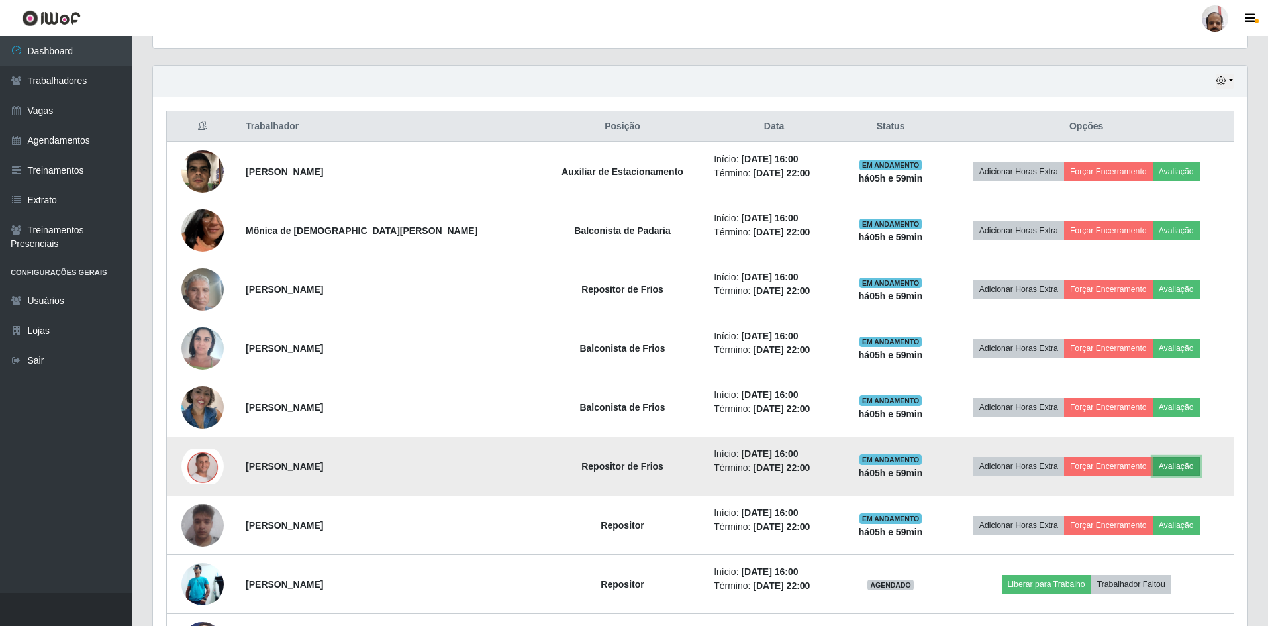
click at [1161, 469] on button "Avaliação" at bounding box center [1176, 466] width 47 height 19
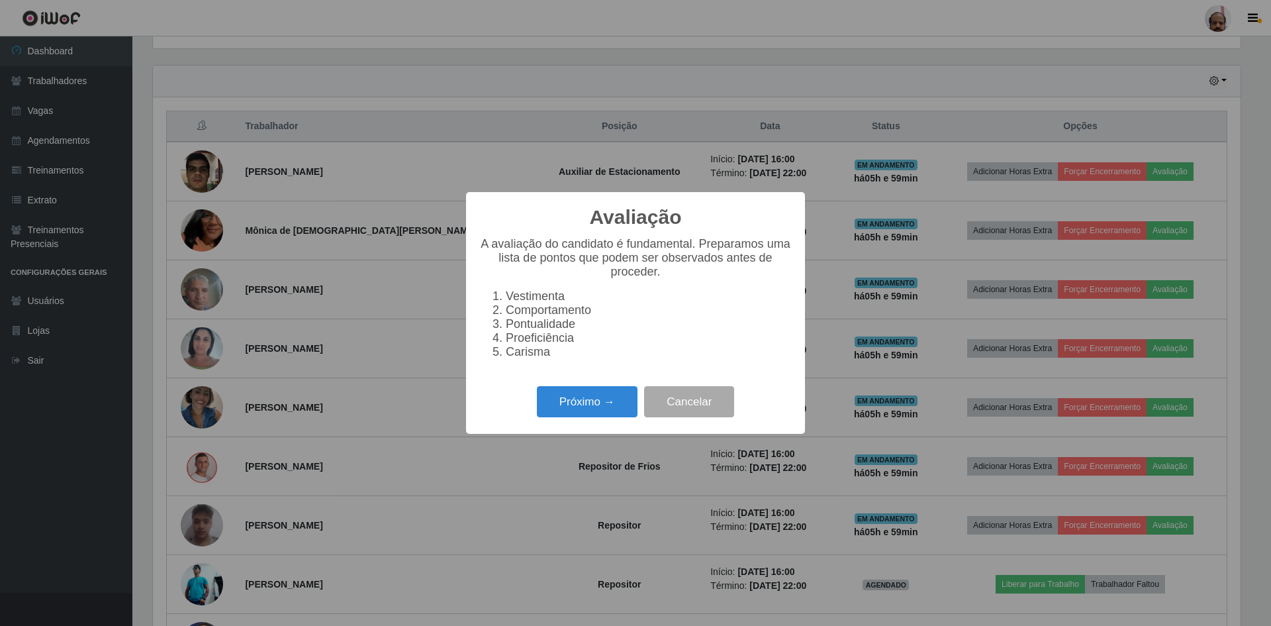
scroll to position [275, 1088]
click at [590, 407] on button "Próximo →" at bounding box center [587, 401] width 101 height 31
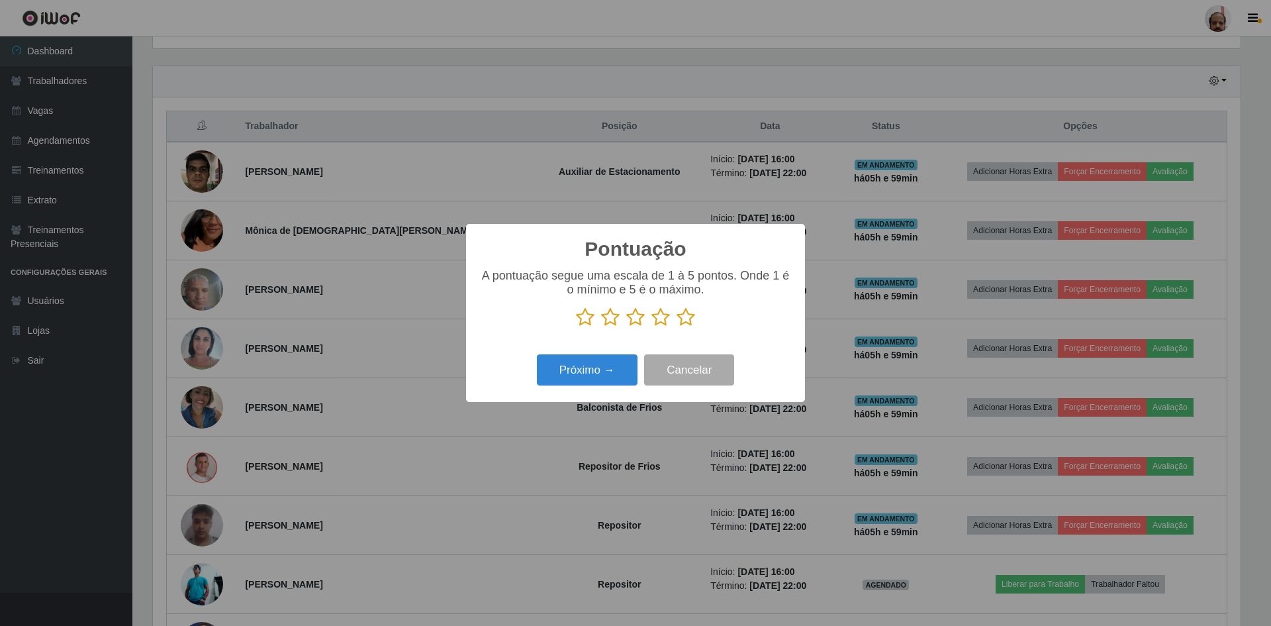
click at [685, 311] on icon at bounding box center [686, 317] width 19 height 20
click at [677, 327] on input "radio" at bounding box center [677, 327] width 0 height 0
click at [581, 380] on button "Próximo →" at bounding box center [587, 369] width 101 height 31
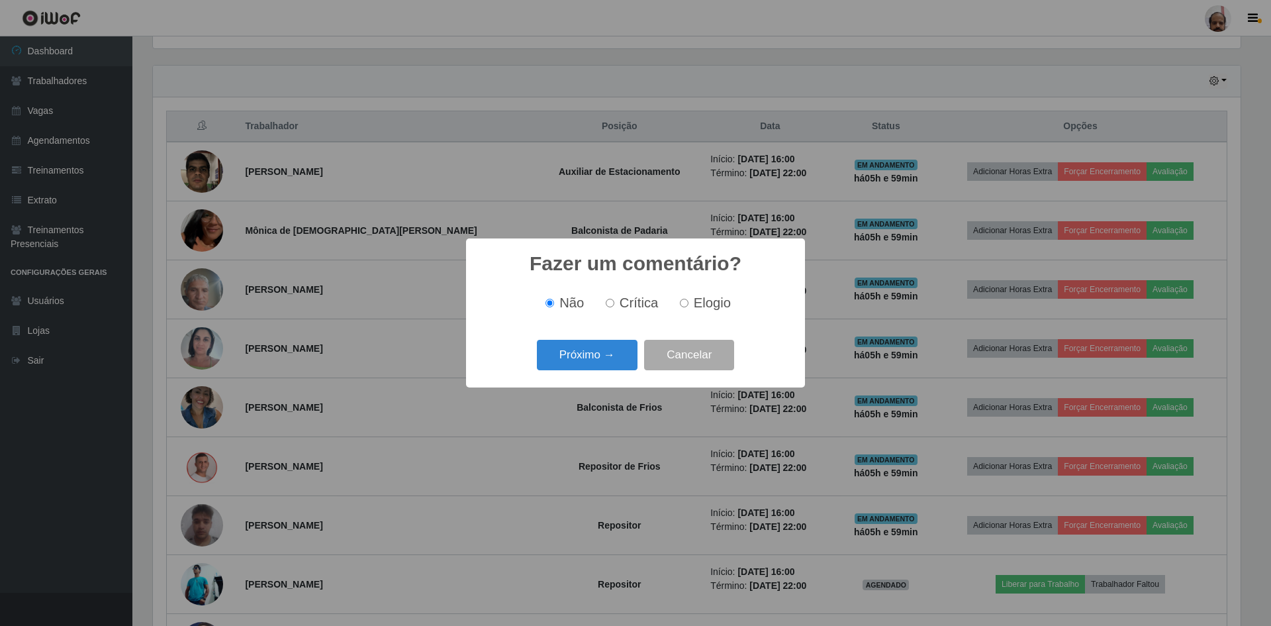
click at [692, 303] on label "Elogio" at bounding box center [703, 302] width 56 height 15
click at [689, 303] on input "Elogio" at bounding box center [684, 303] width 9 height 9
radio input "true"
click at [579, 358] on button "Próximo →" at bounding box center [587, 355] width 101 height 31
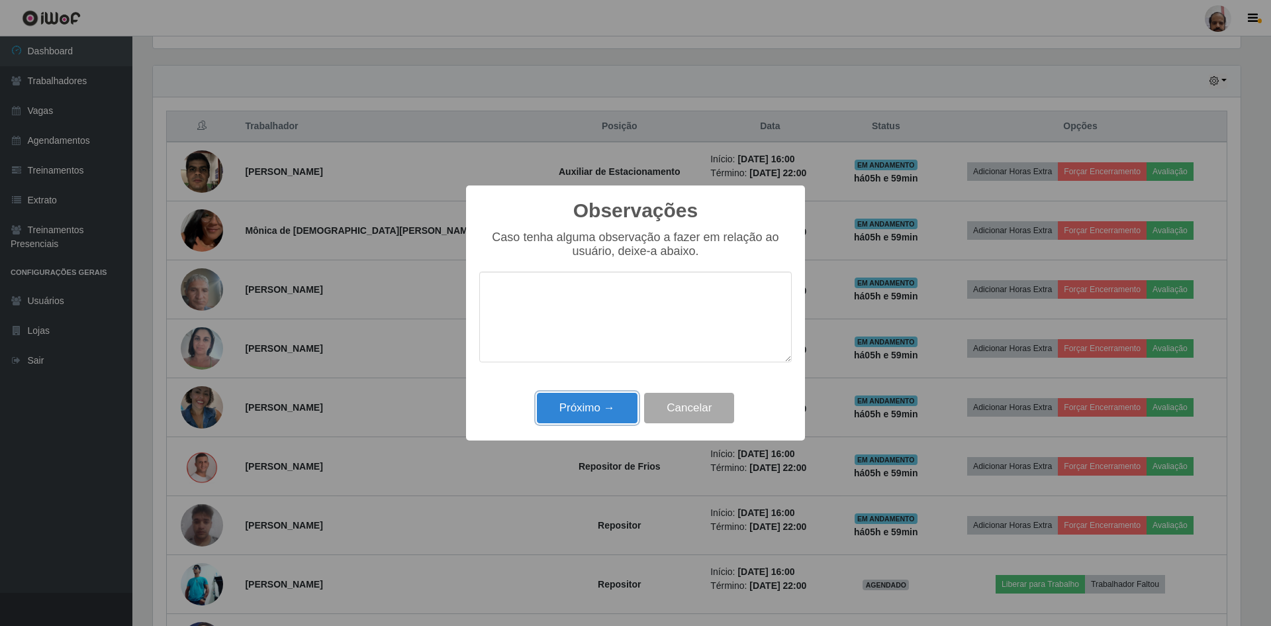
click at [583, 424] on button "Próximo →" at bounding box center [587, 408] width 101 height 31
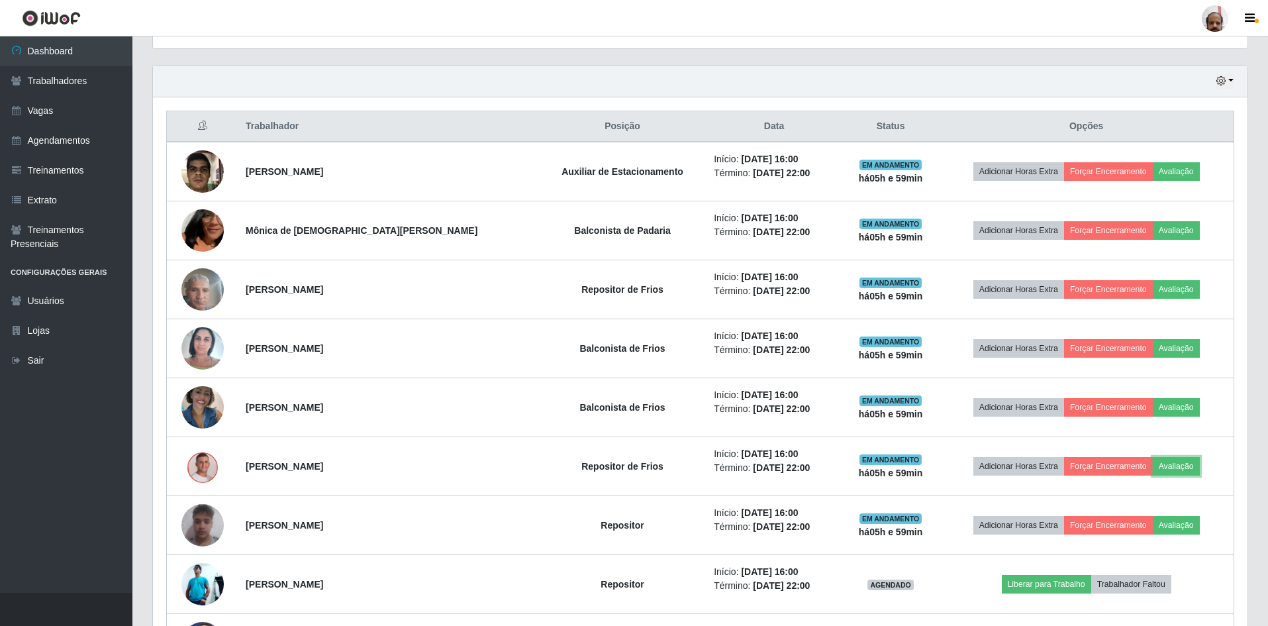
scroll to position [275, 1094]
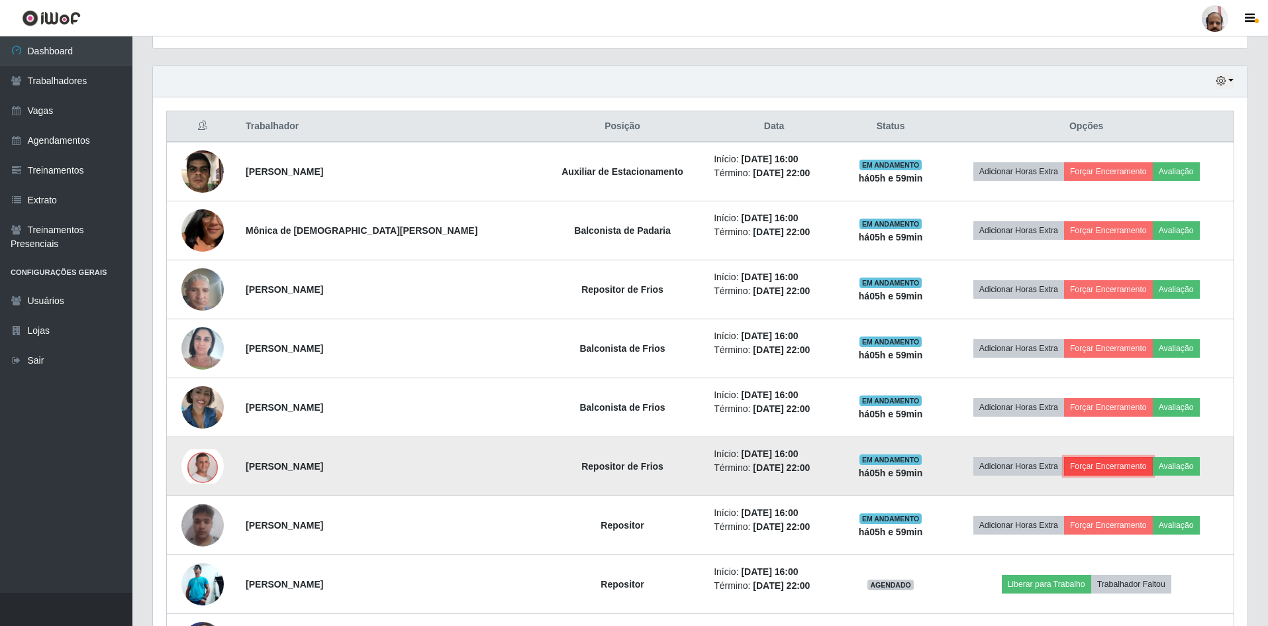
click at [1066, 459] on button "Forçar Encerramento" at bounding box center [1108, 466] width 89 height 19
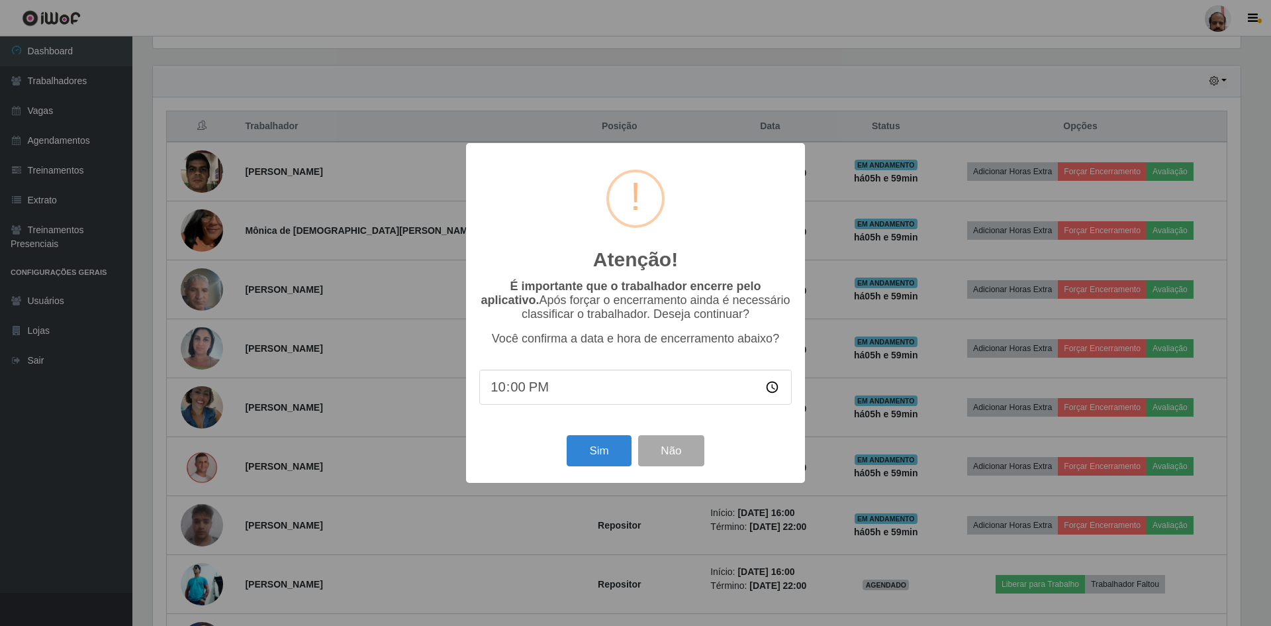
click at [564, 444] on div "Sim Não" at bounding box center [635, 451] width 313 height 38
click at [583, 445] on button "Sim" at bounding box center [599, 450] width 64 height 31
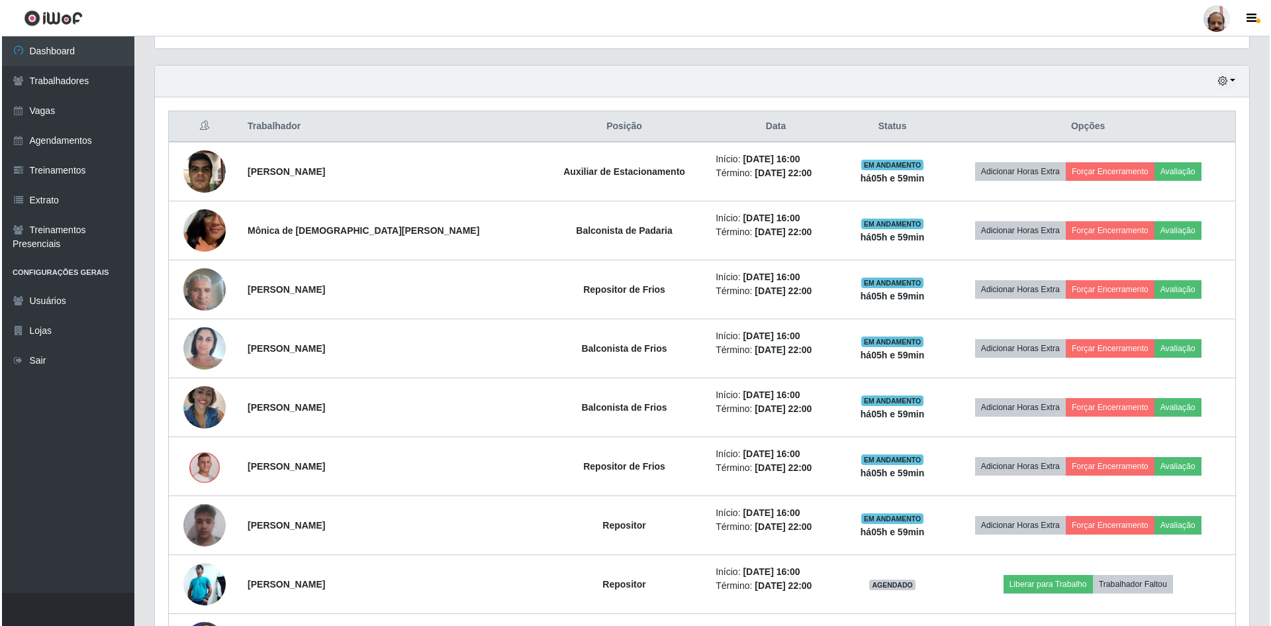
scroll to position [18, 0]
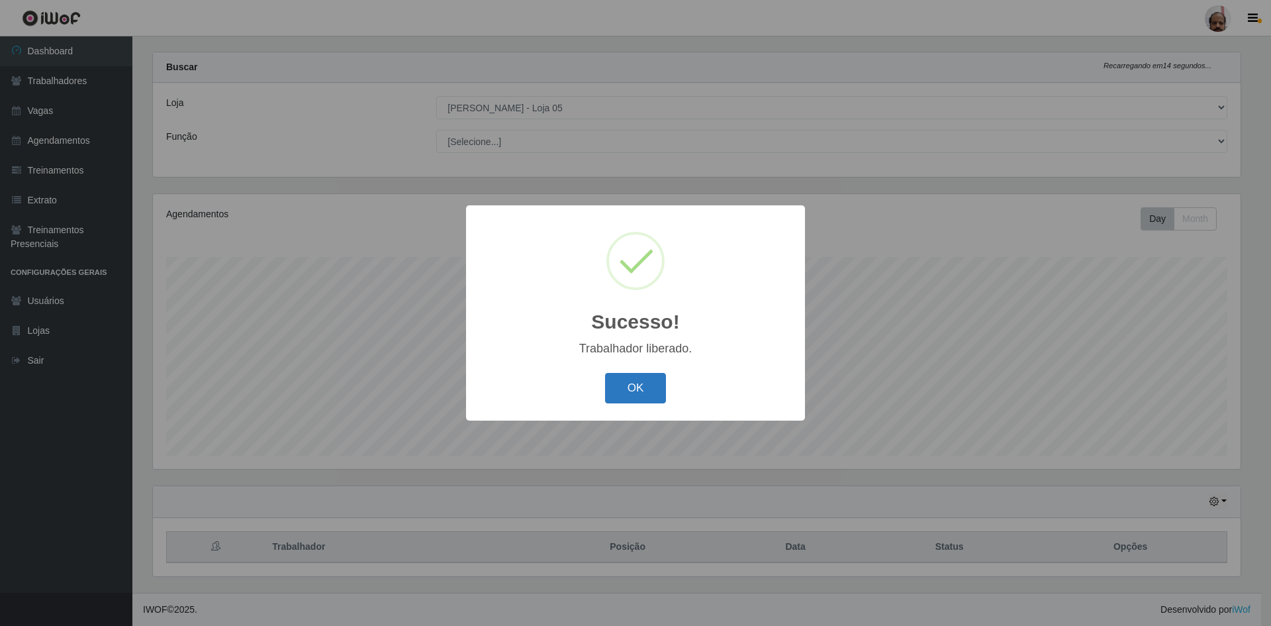
click at [634, 391] on button "OK" at bounding box center [636, 388] width 62 height 31
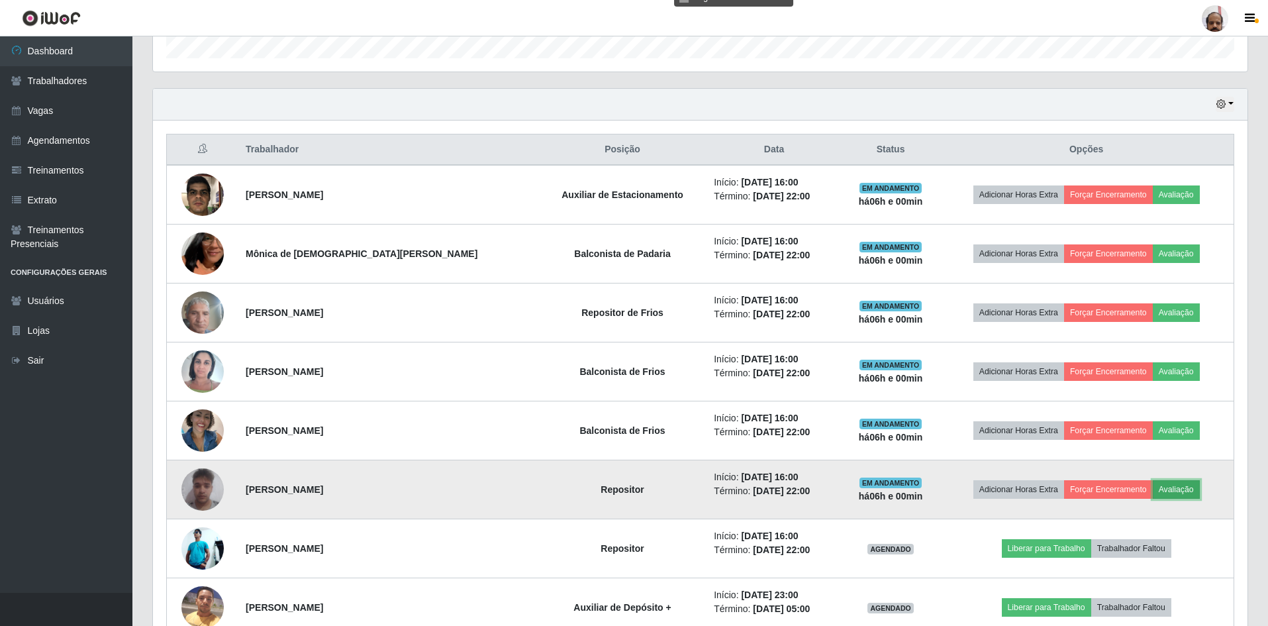
click at [1169, 487] on button "Avaliação" at bounding box center [1176, 489] width 47 height 19
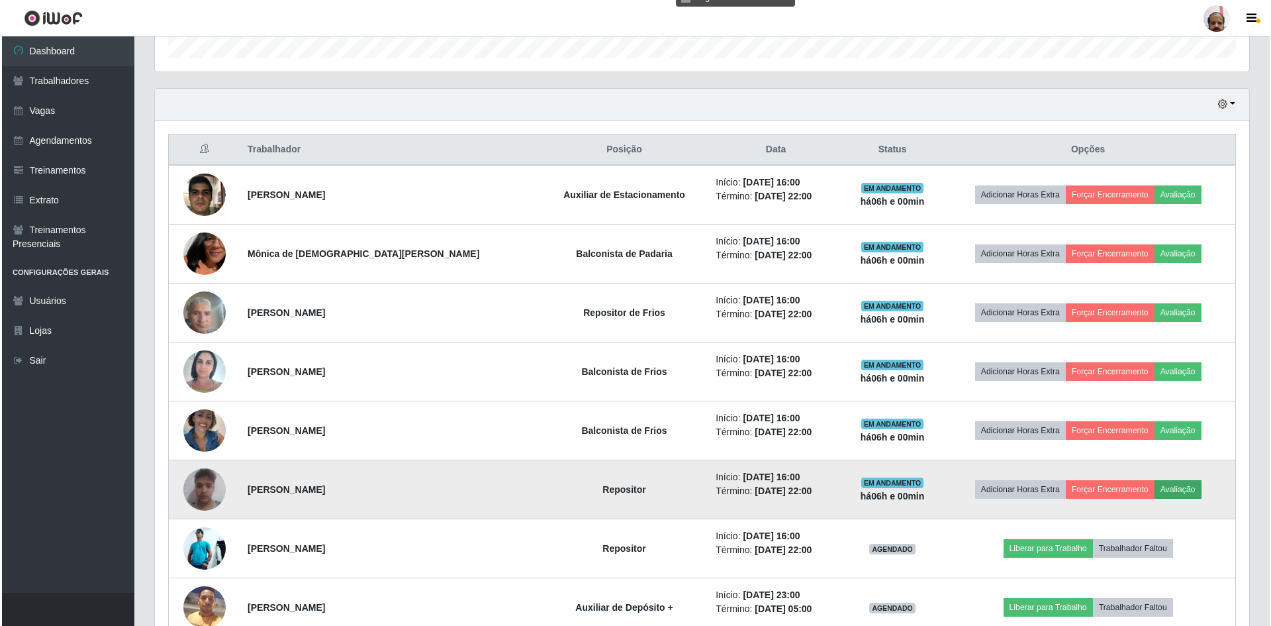
scroll to position [275, 1088]
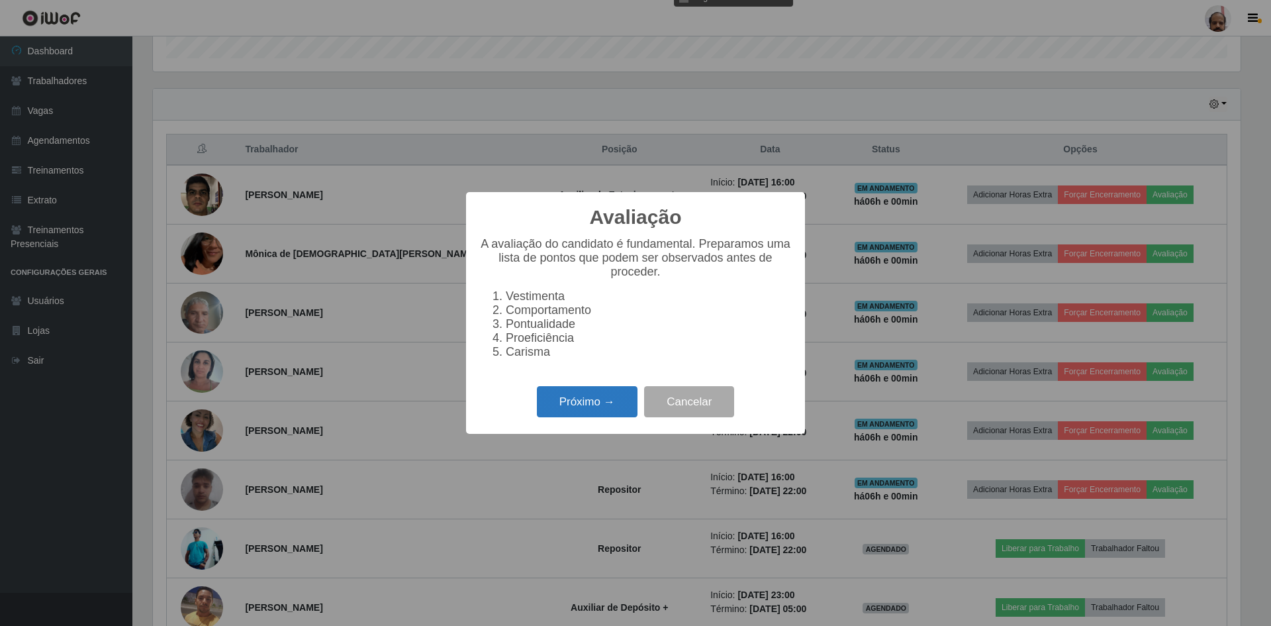
click at [571, 417] on button "Próximo →" at bounding box center [587, 401] width 101 height 31
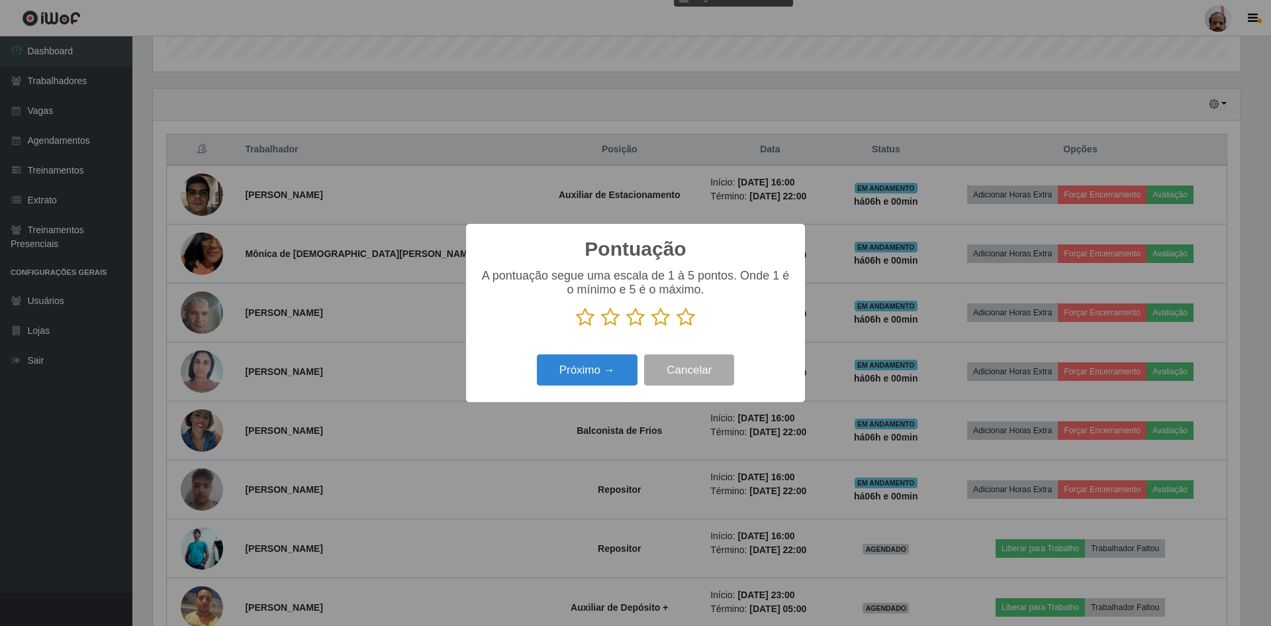
scroll to position [661806, 660993]
click at [686, 316] on icon at bounding box center [686, 317] width 19 height 20
click at [677, 327] on input "radio" at bounding box center [677, 327] width 0 height 0
drag, startPoint x: 580, startPoint y: 371, endPoint x: 591, endPoint y: 363, distance: 12.9
click at [591, 363] on button "Próximo →" at bounding box center [587, 369] width 101 height 31
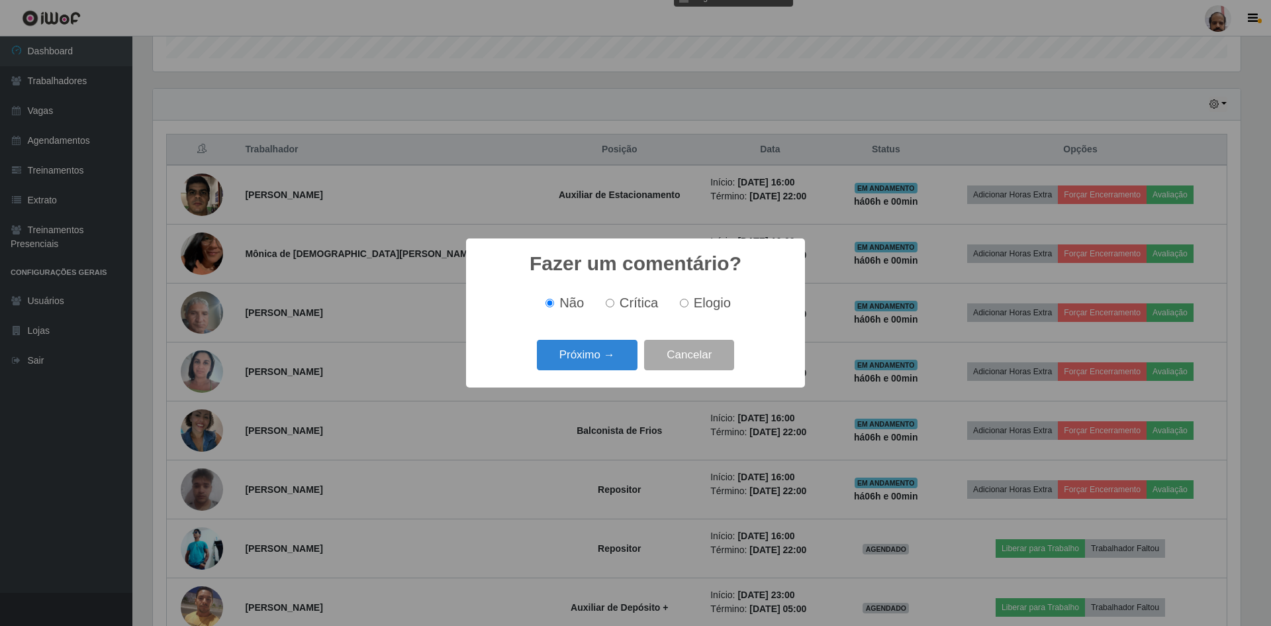
click at [689, 304] on label "Elogio" at bounding box center [703, 302] width 56 height 15
click at [689, 304] on input "Elogio" at bounding box center [684, 303] width 9 height 9
radio input "true"
click at [580, 355] on button "Próximo →" at bounding box center [587, 355] width 101 height 31
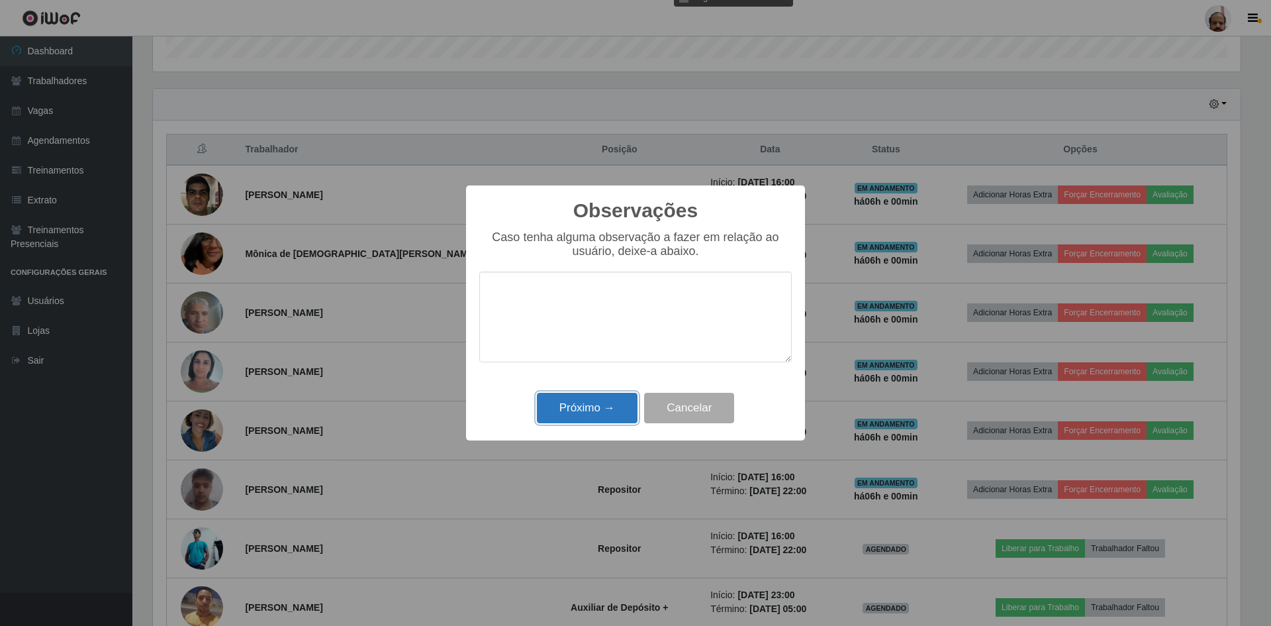
click at [574, 409] on button "Próximo →" at bounding box center [587, 408] width 101 height 31
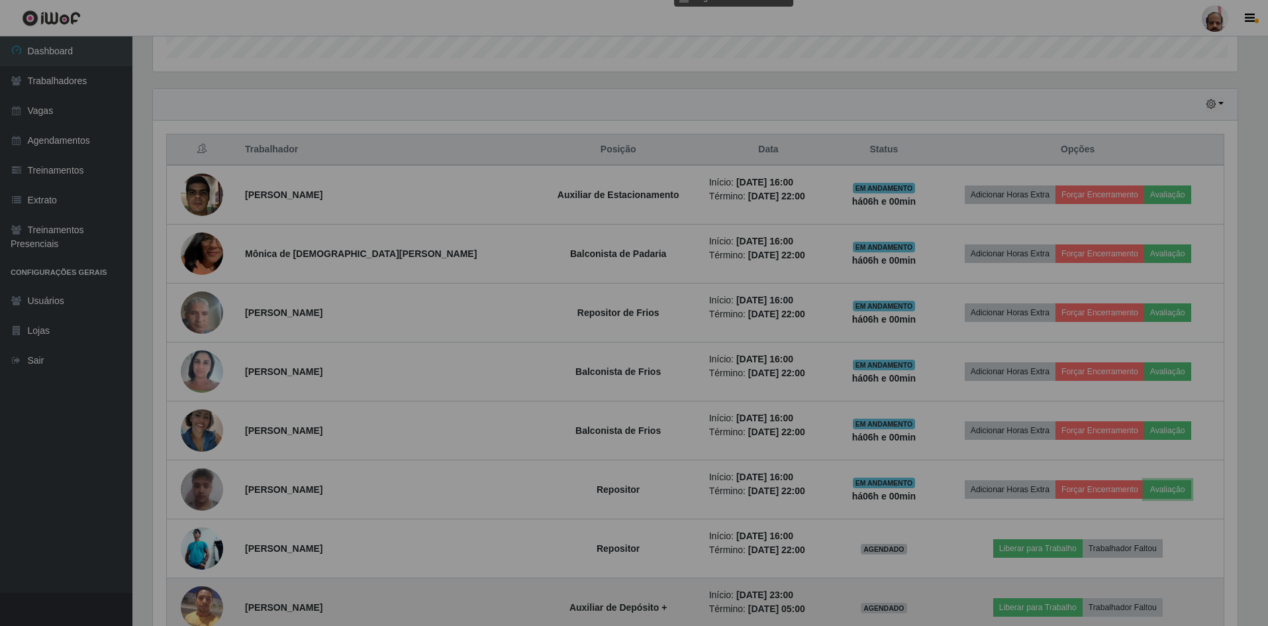
scroll to position [275, 1094]
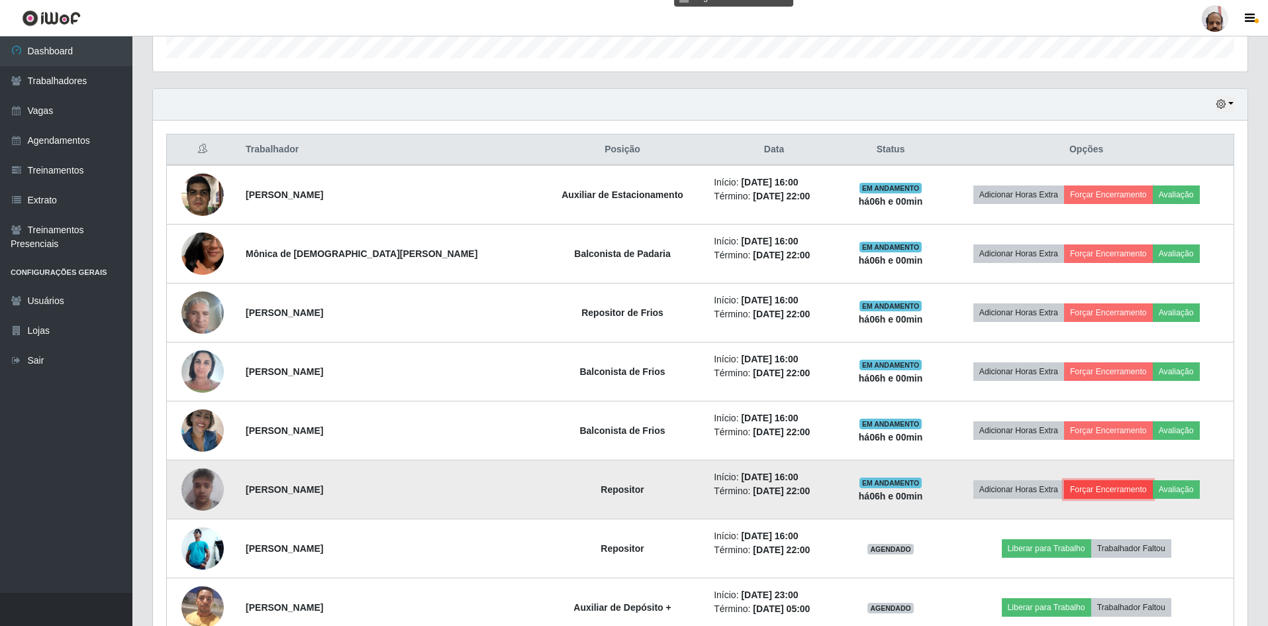
click at [1106, 489] on button "Forçar Encerramento" at bounding box center [1108, 489] width 89 height 19
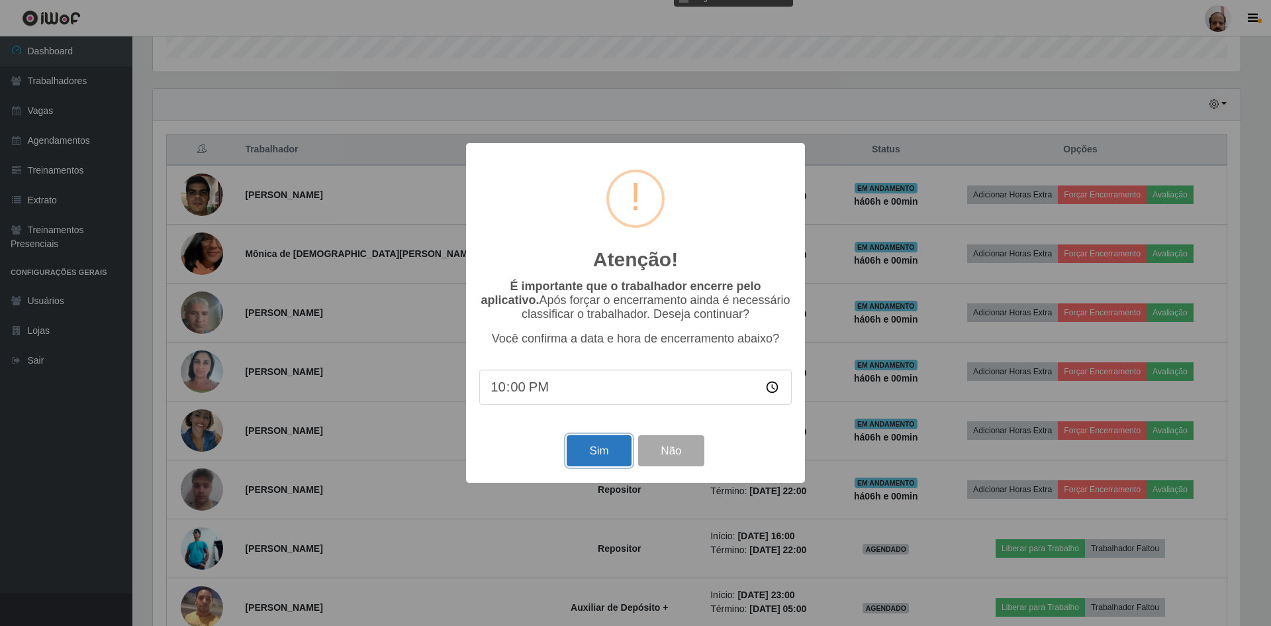
click at [614, 458] on button "Sim" at bounding box center [599, 450] width 64 height 31
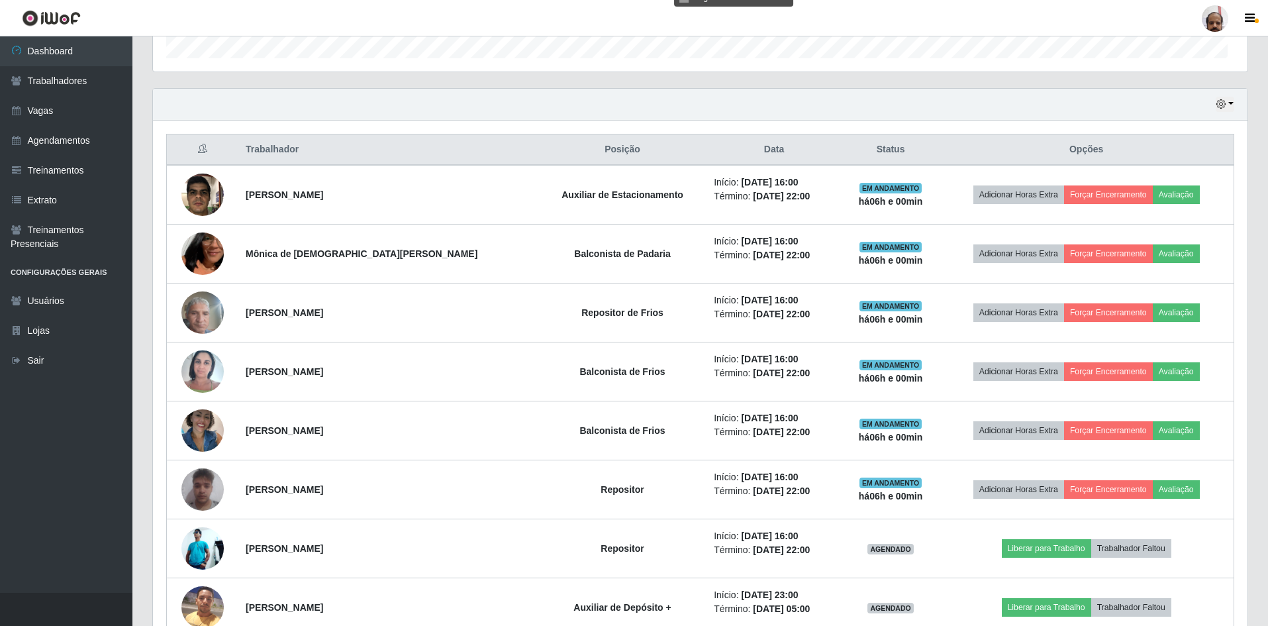
scroll to position [661806, 660986]
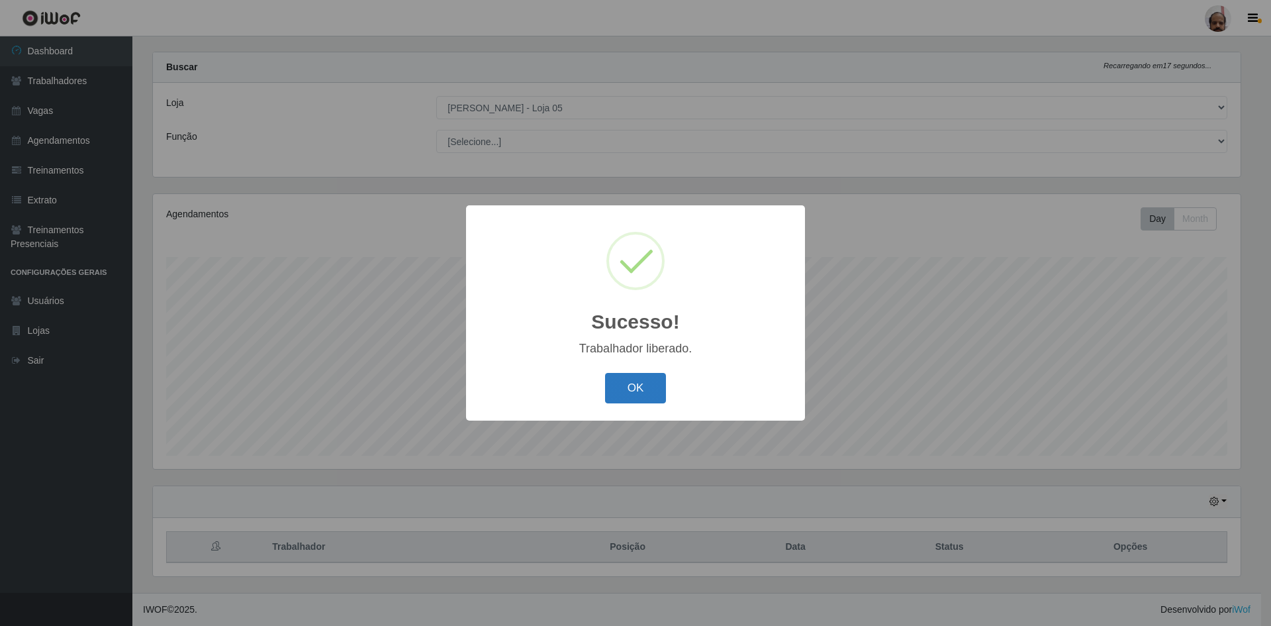
click at [637, 393] on button "OK" at bounding box center [636, 388] width 62 height 31
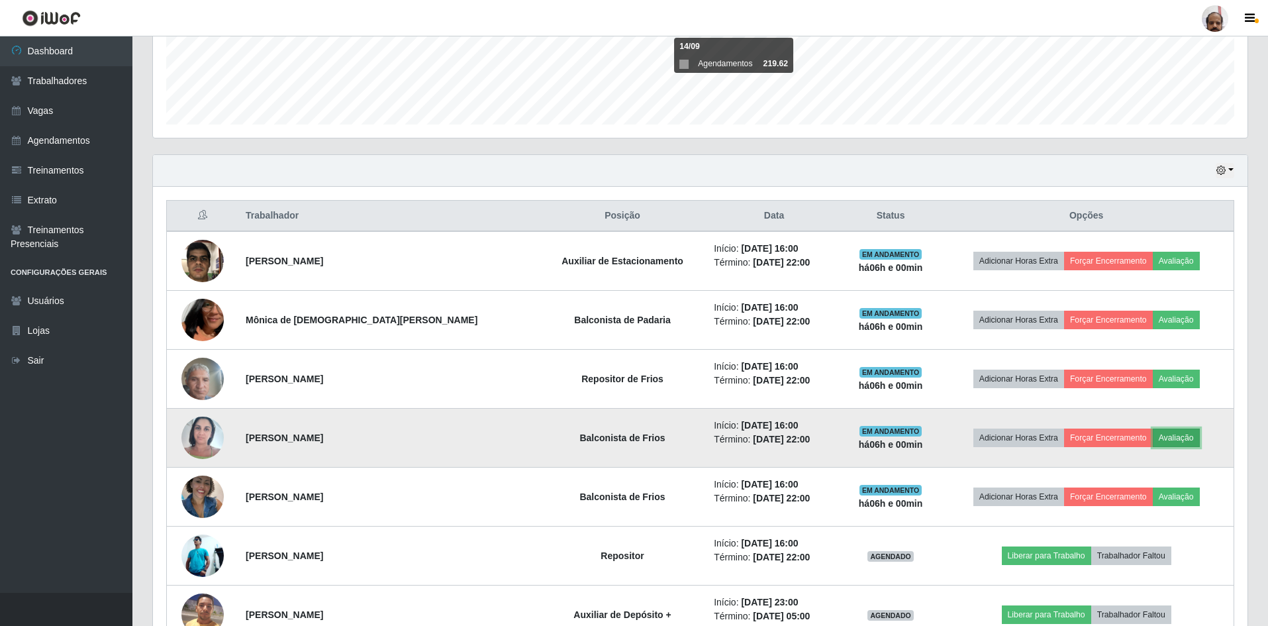
click at [1179, 430] on button "Avaliação" at bounding box center [1176, 437] width 47 height 19
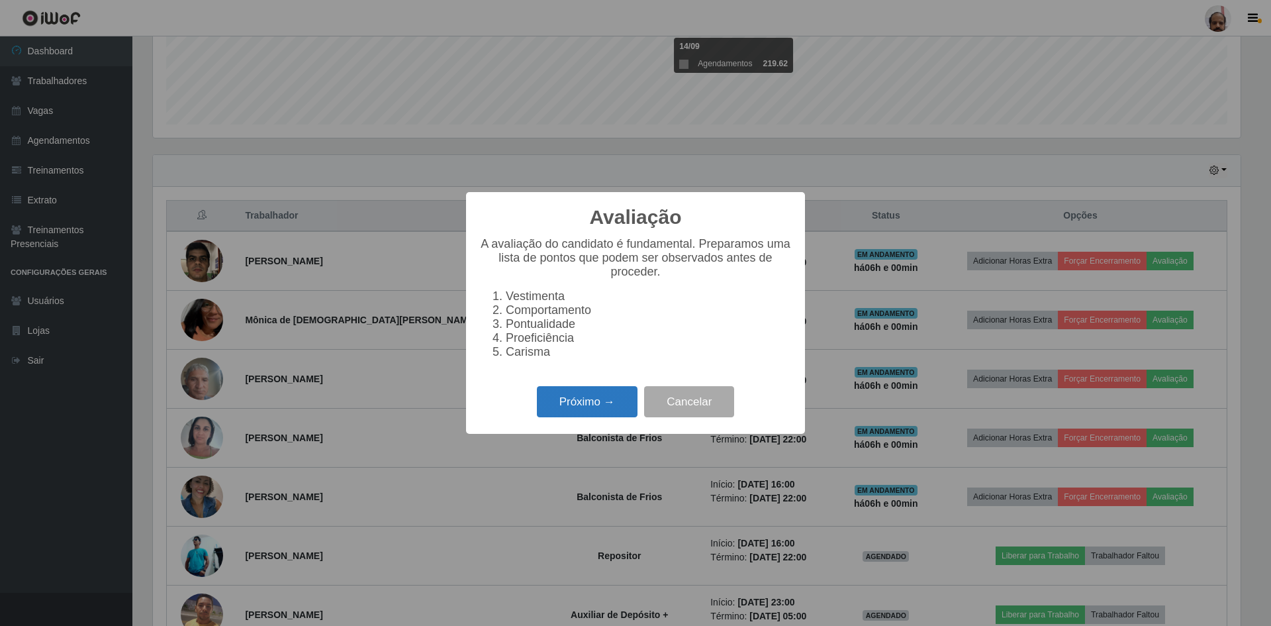
click at [590, 395] on button "Próximo →" at bounding box center [587, 401] width 101 height 31
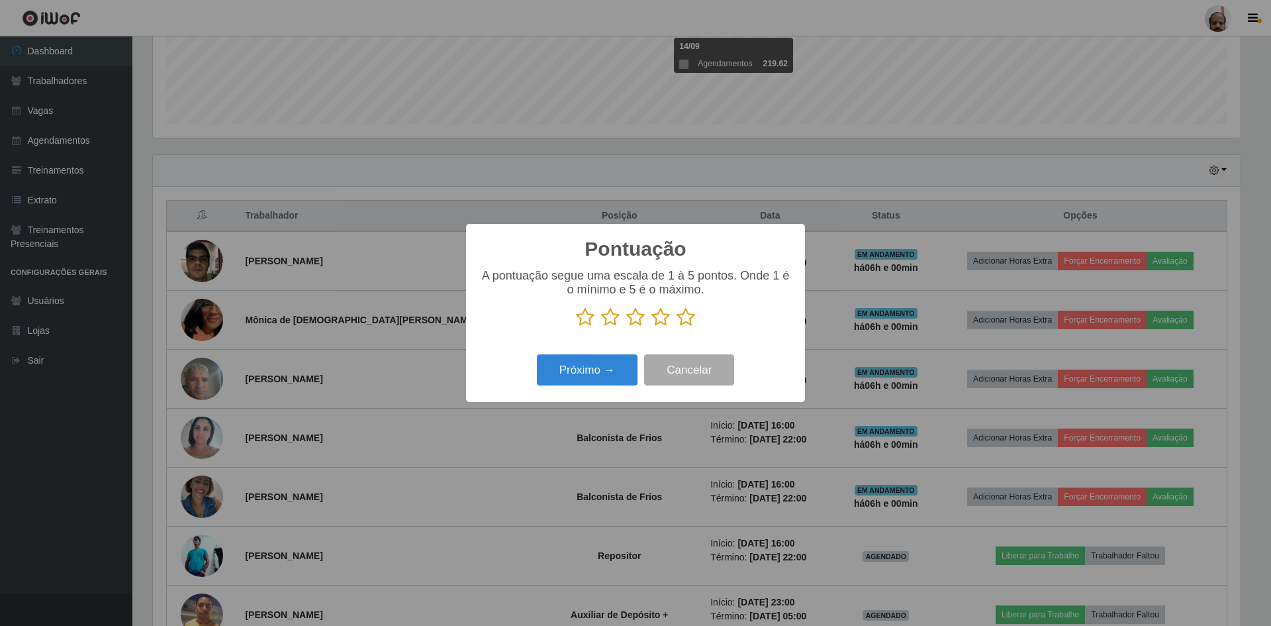
click at [692, 311] on icon at bounding box center [686, 317] width 19 height 20
click at [677, 327] on input "radio" at bounding box center [677, 327] width 0 height 0
click at [609, 363] on button "Próximo →" at bounding box center [587, 369] width 101 height 31
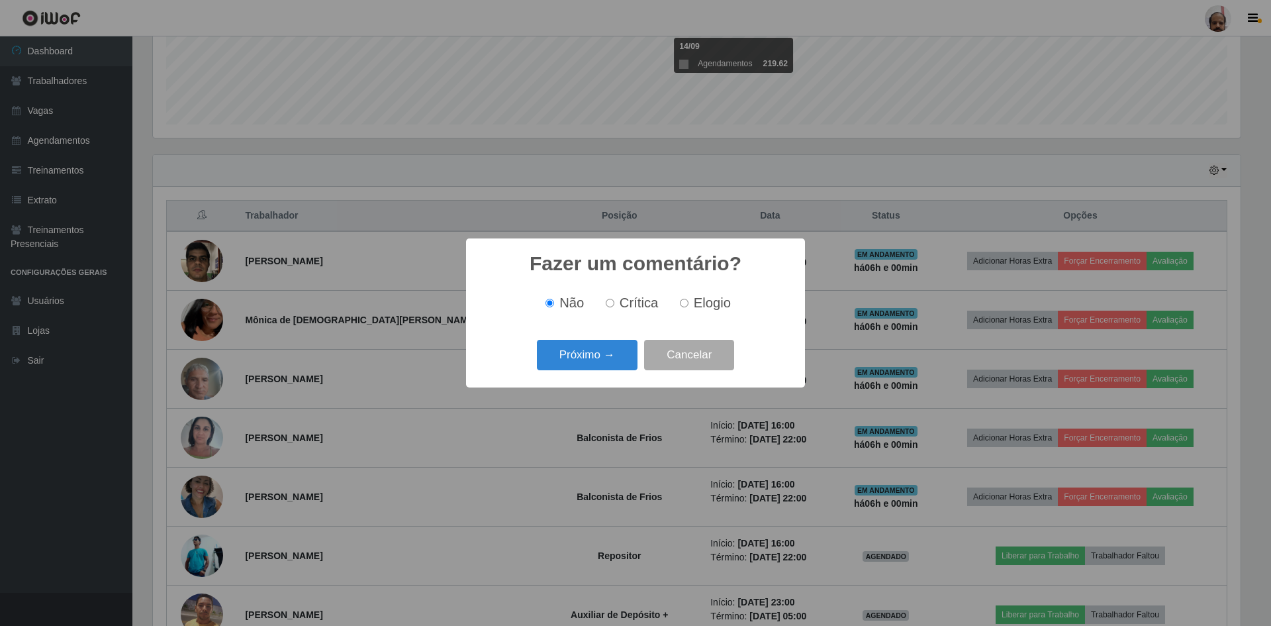
click at [698, 305] on span "Elogio" at bounding box center [712, 302] width 37 height 15
click at [689, 305] on input "Elogio" at bounding box center [684, 303] width 9 height 9
radio input "true"
click at [566, 356] on button "Próximo →" at bounding box center [587, 355] width 101 height 31
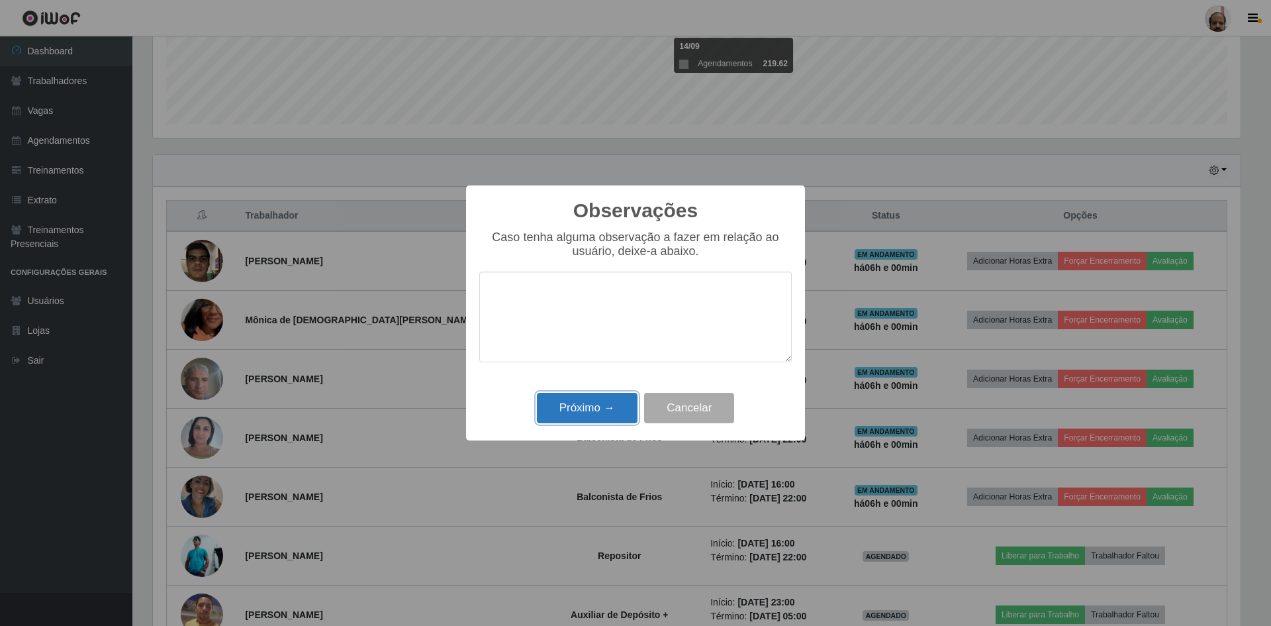
click at [577, 412] on button "Próximo →" at bounding box center [587, 408] width 101 height 31
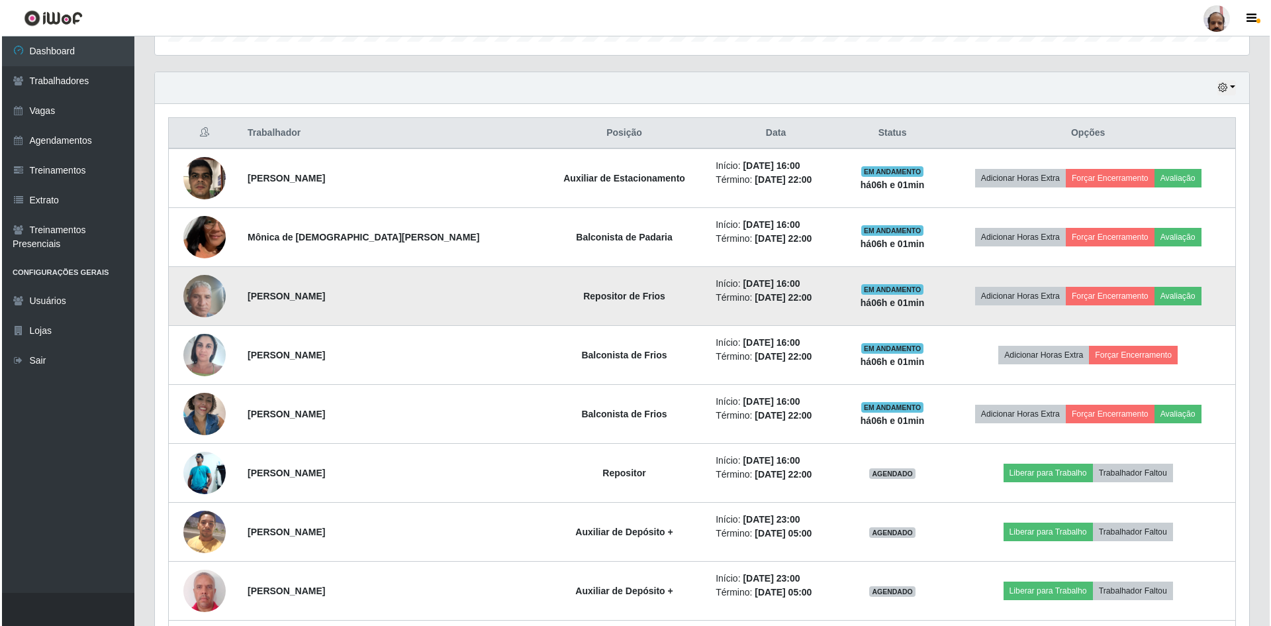
scroll to position [349, 0]
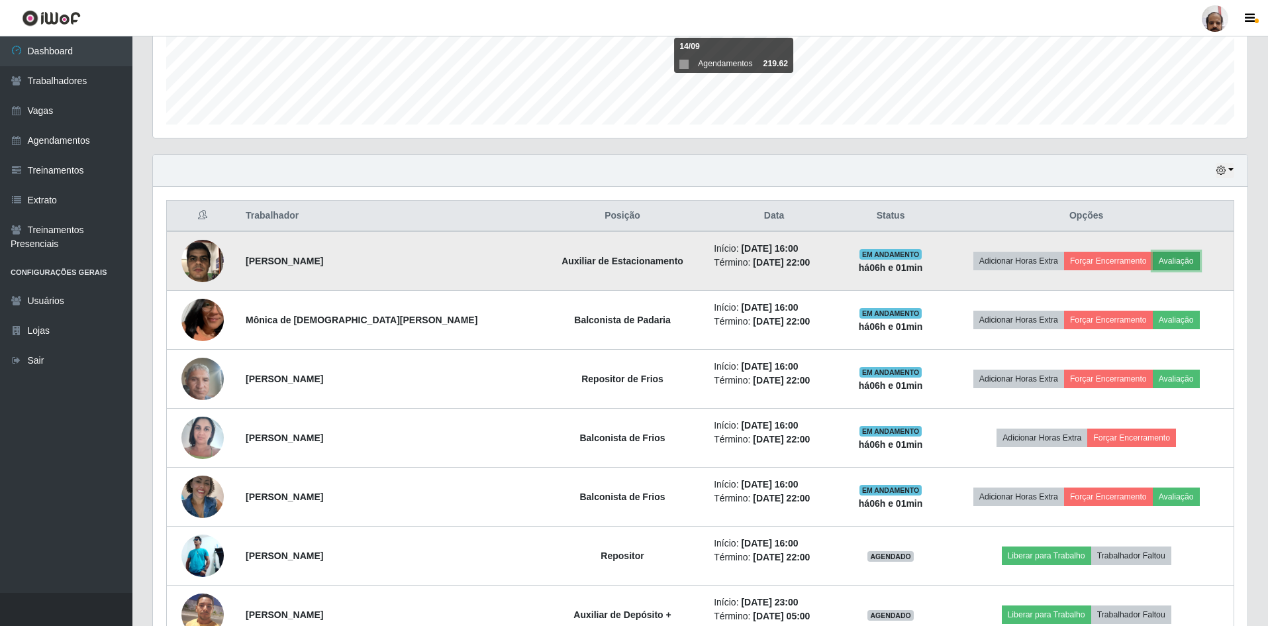
click at [1166, 265] on button "Avaliação" at bounding box center [1176, 261] width 47 height 19
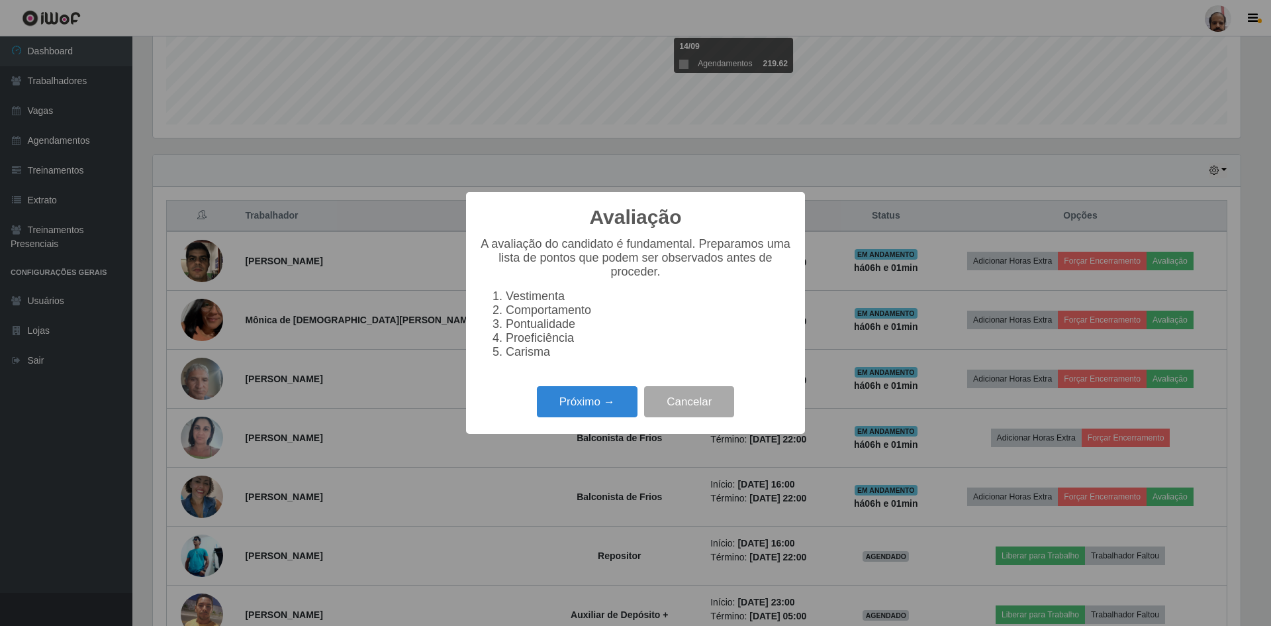
click at [609, 393] on div "Próximo → Cancelar" at bounding box center [635, 402] width 313 height 38
click at [604, 400] on button "Próximo →" at bounding box center [587, 401] width 101 height 31
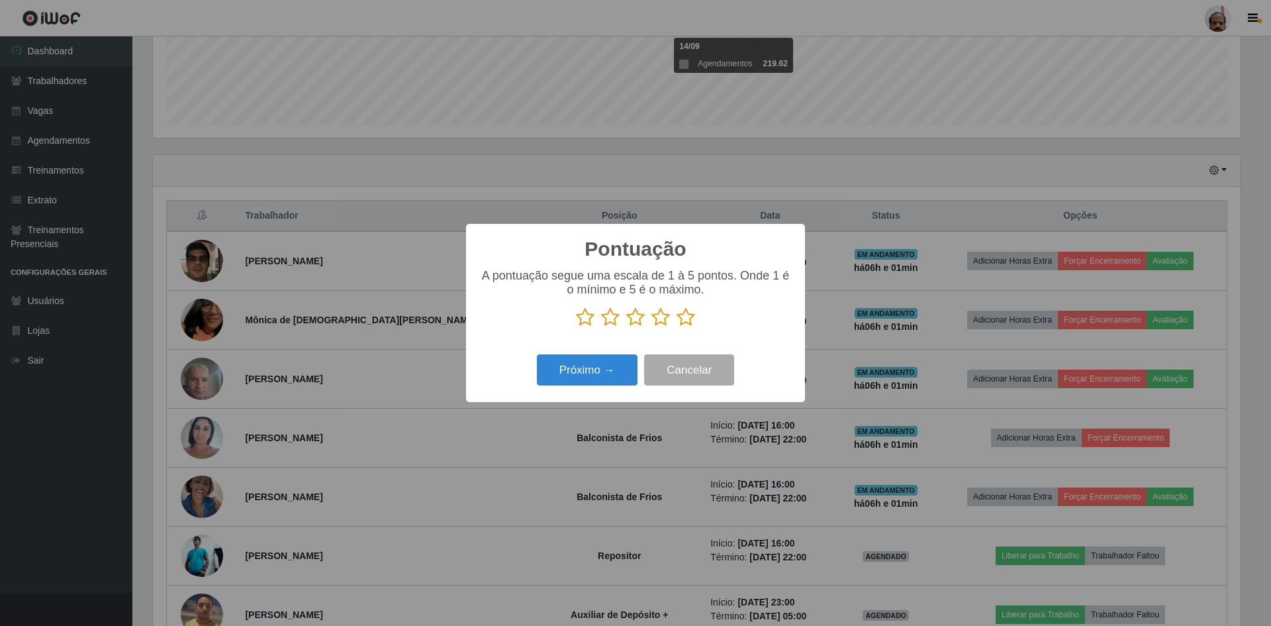
scroll to position [661806, 660993]
click at [691, 314] on icon at bounding box center [686, 317] width 19 height 20
click at [677, 327] on input "radio" at bounding box center [677, 327] width 0 height 0
click at [618, 373] on button "Próximo →" at bounding box center [587, 369] width 101 height 31
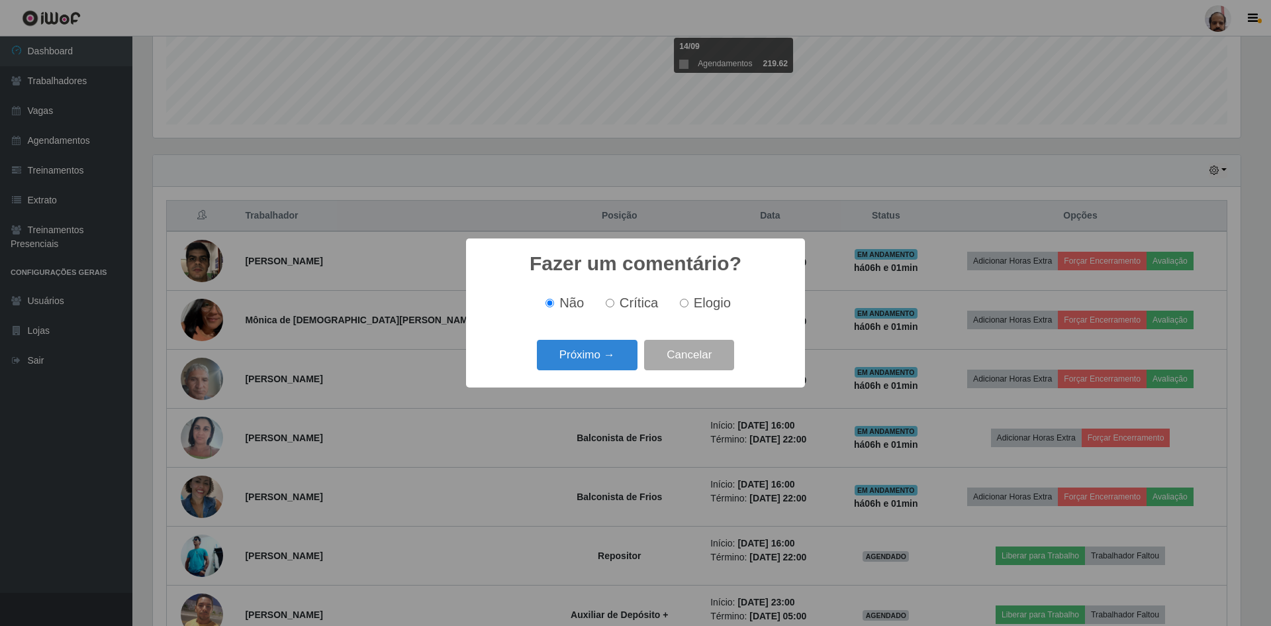
click at [689, 301] on label "Elogio" at bounding box center [703, 302] width 56 height 15
click at [689, 301] on input "Elogio" at bounding box center [684, 303] width 9 height 9
radio input "true"
click at [591, 357] on button "Próximo →" at bounding box center [587, 355] width 101 height 31
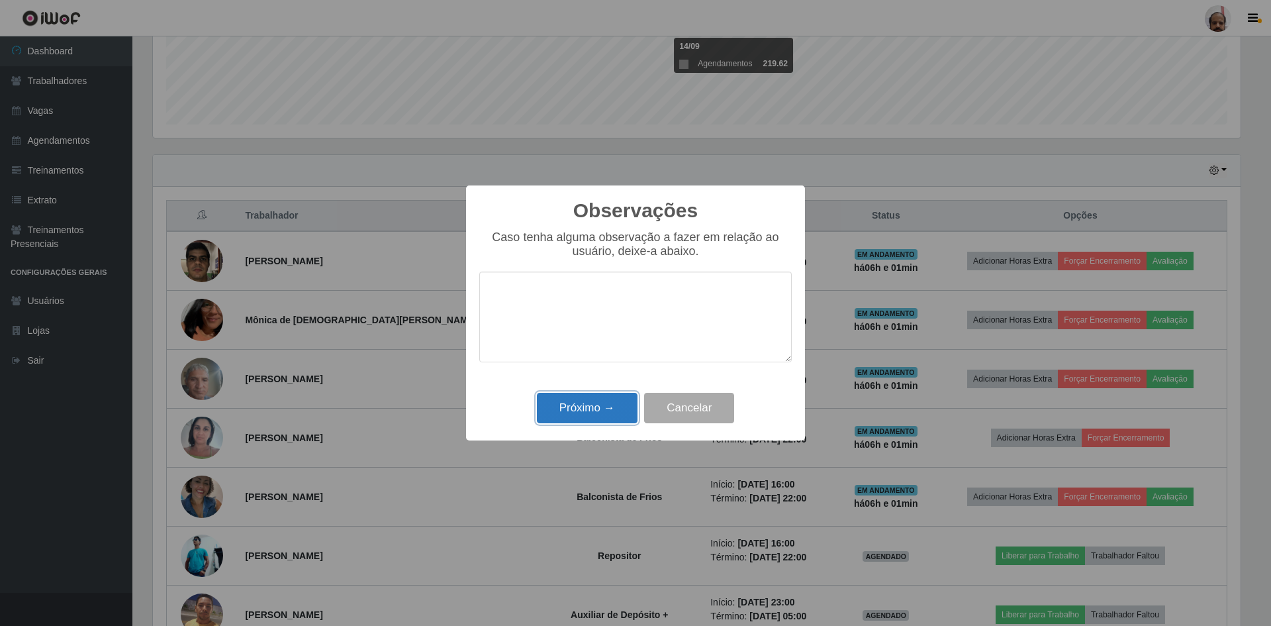
click at [603, 403] on button "Próximo →" at bounding box center [587, 408] width 101 height 31
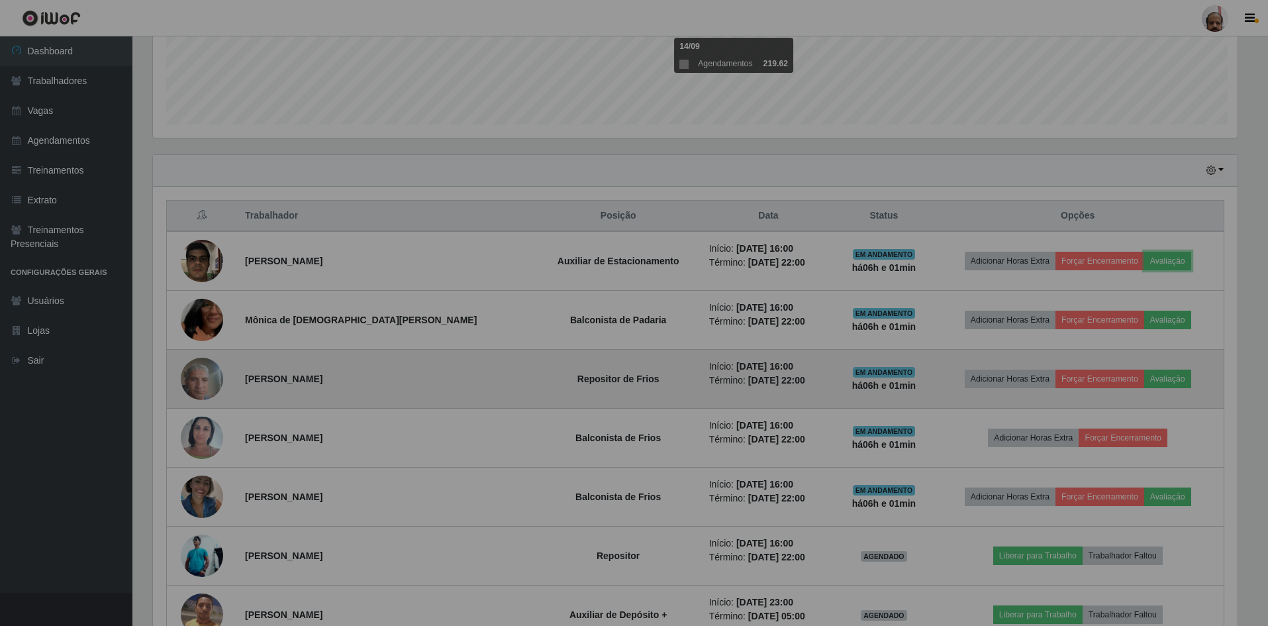
scroll to position [275, 1094]
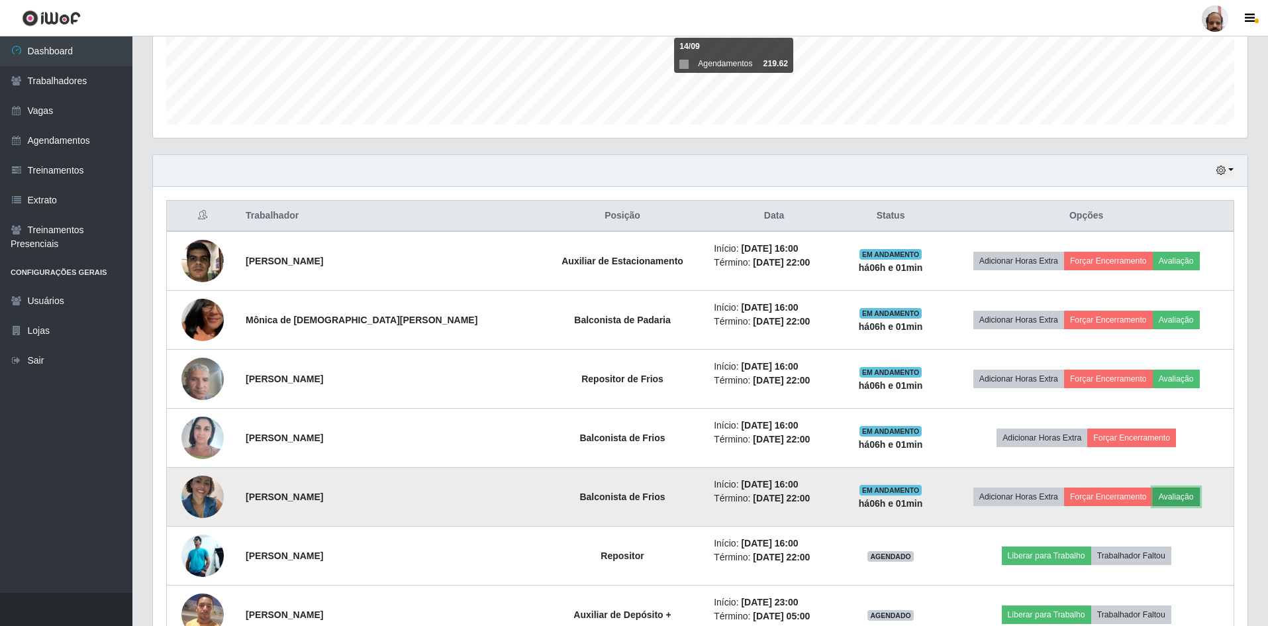
click at [1189, 490] on button "Avaliação" at bounding box center [1176, 496] width 47 height 19
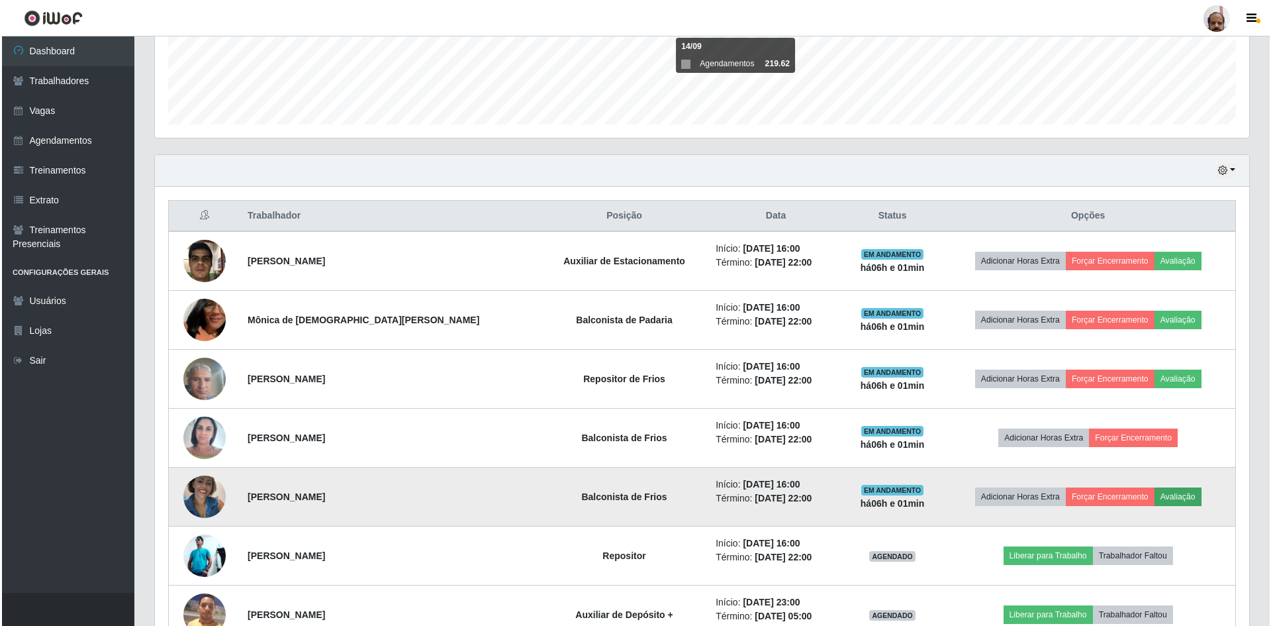
scroll to position [275, 1088]
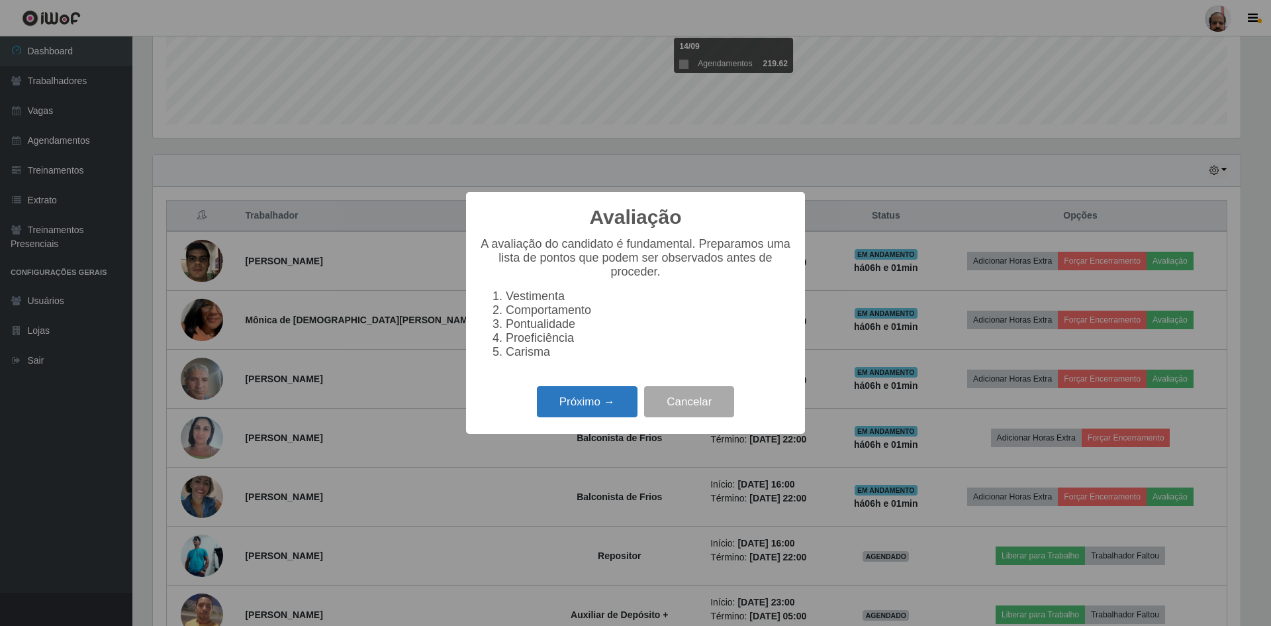
click at [576, 412] on button "Próximo →" at bounding box center [587, 401] width 101 height 31
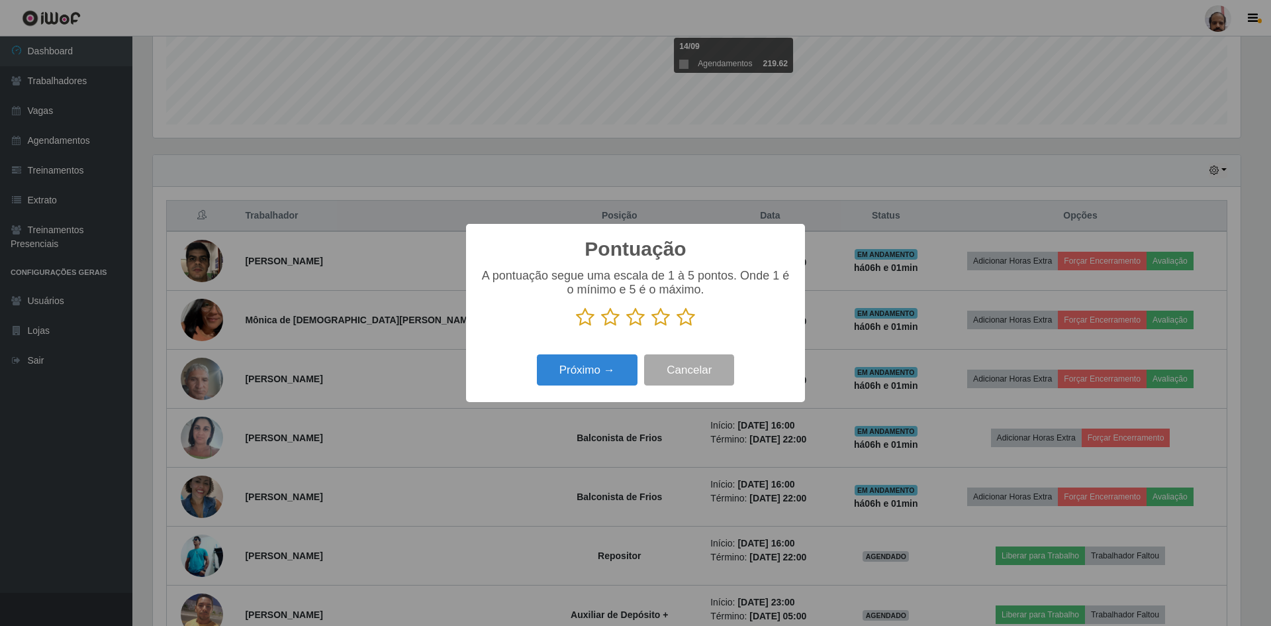
scroll to position [661806, 660993]
click at [691, 308] on div "A pontuação segue uma escala de 1 à 5 pontos. Onde 1 é o mínimo e 5 é o máximo." at bounding box center [635, 298] width 313 height 58
click at [685, 320] on icon at bounding box center [686, 317] width 19 height 20
click at [677, 327] on input "radio" at bounding box center [677, 327] width 0 height 0
click at [583, 364] on button "Próximo →" at bounding box center [587, 369] width 101 height 31
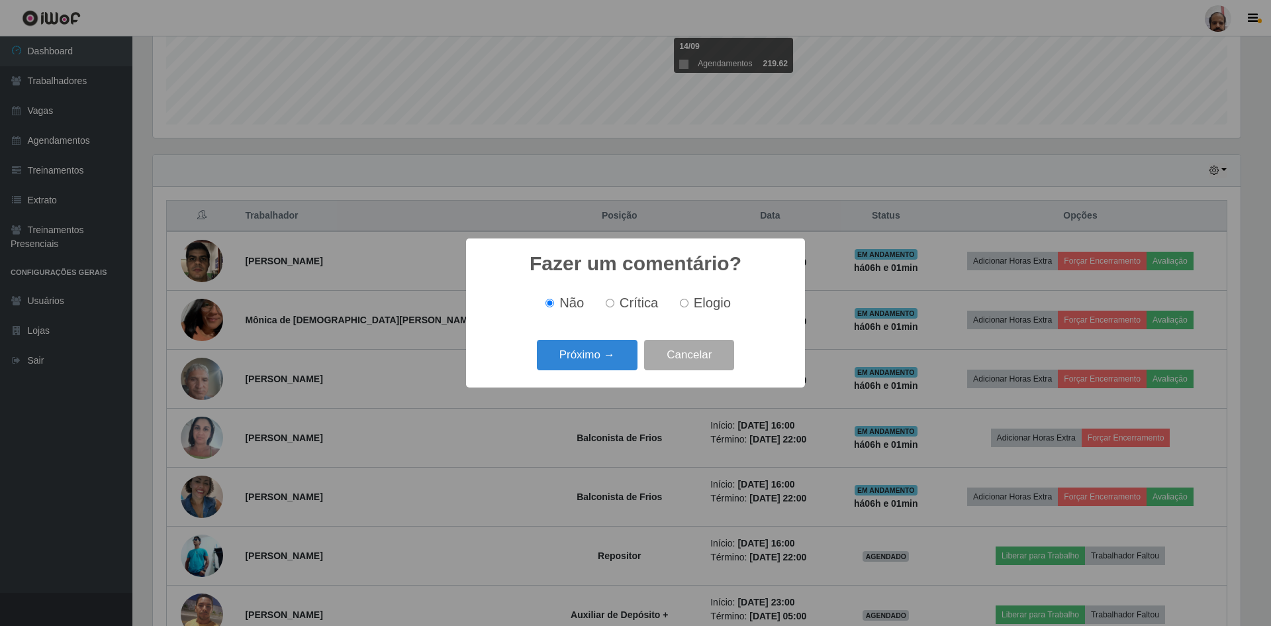
click at [687, 311] on label "Elogio" at bounding box center [703, 302] width 56 height 15
click at [687, 307] on input "Elogio" at bounding box center [684, 303] width 9 height 9
radio input "true"
click at [623, 356] on button "Próximo →" at bounding box center [587, 355] width 101 height 31
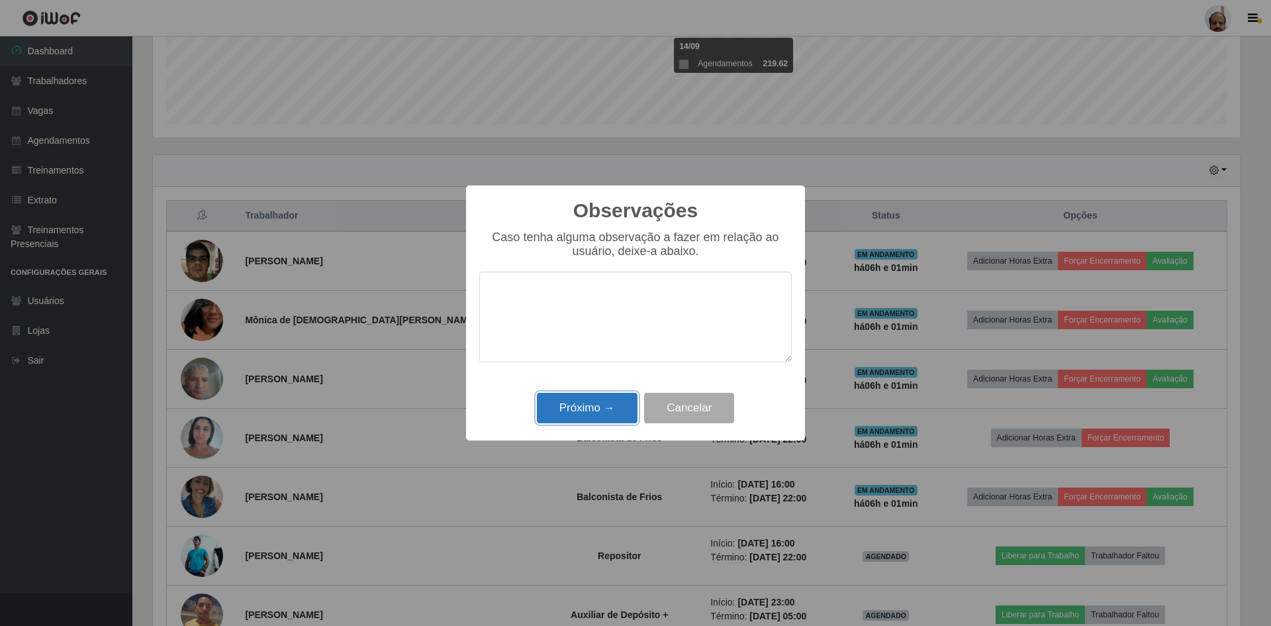
click at [594, 413] on button "Próximo →" at bounding box center [587, 408] width 101 height 31
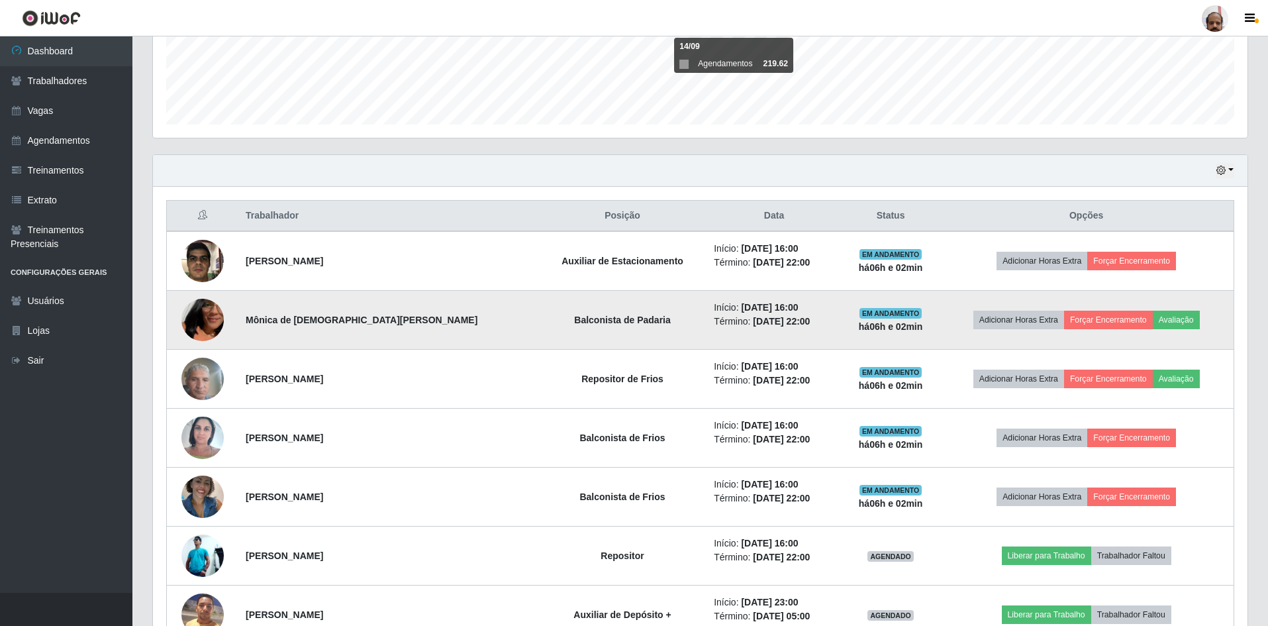
scroll to position [415, 0]
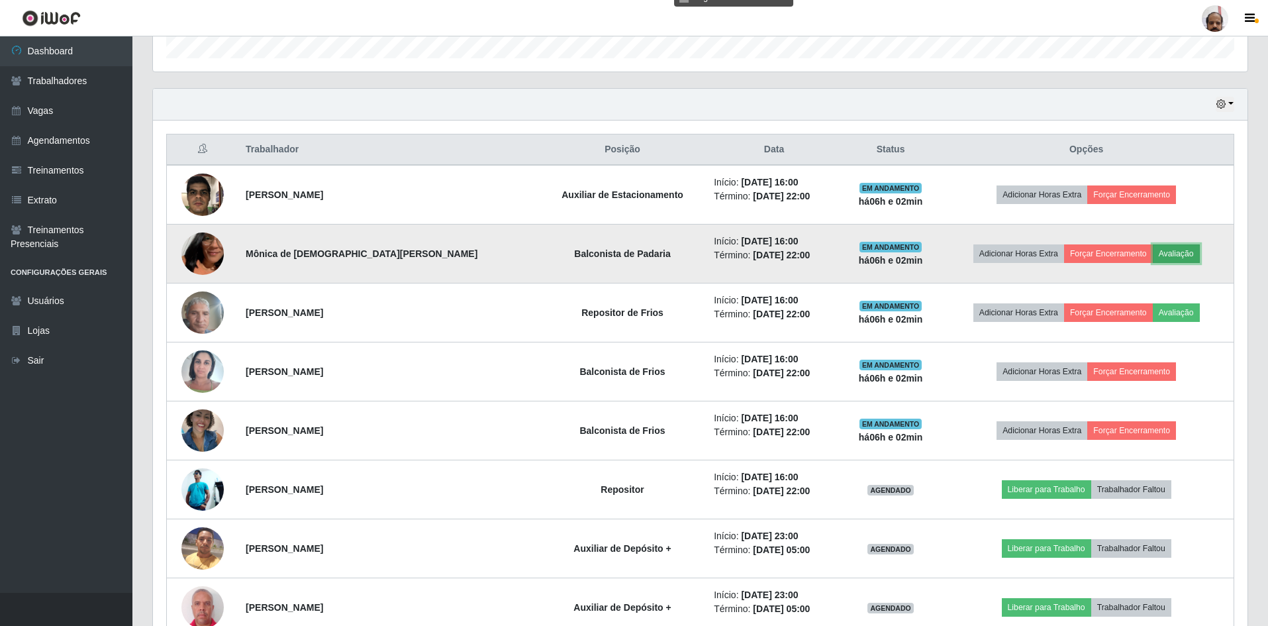
click at [1179, 258] on button "Avaliação" at bounding box center [1176, 253] width 47 height 19
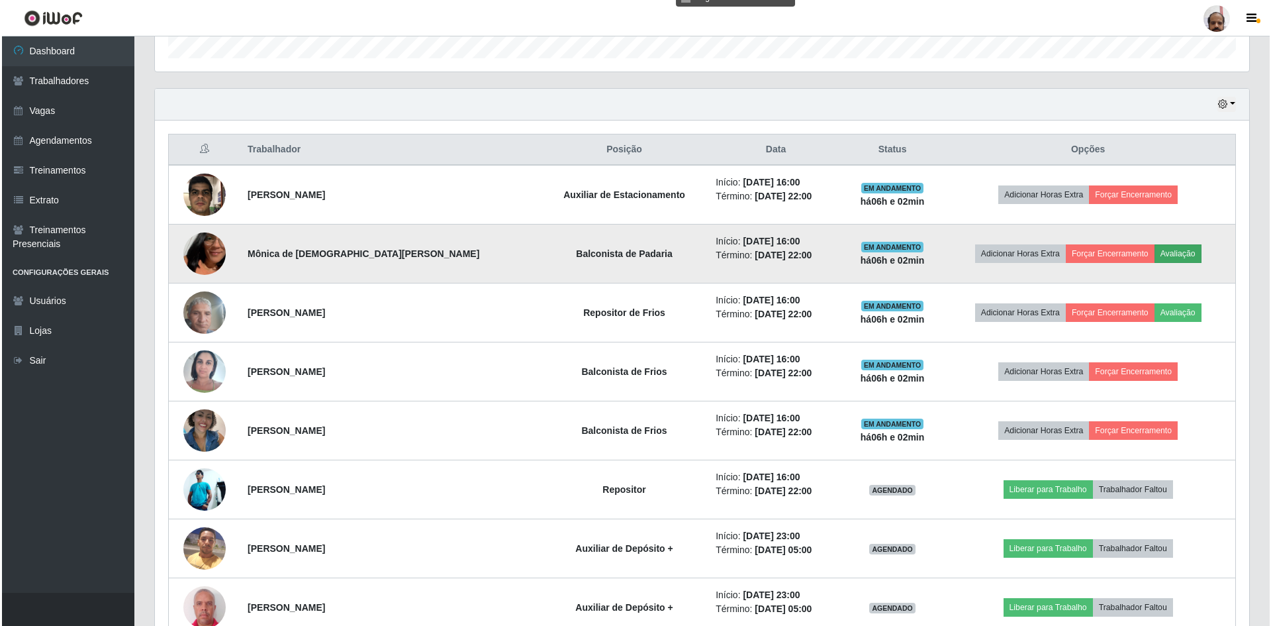
scroll to position [275, 1088]
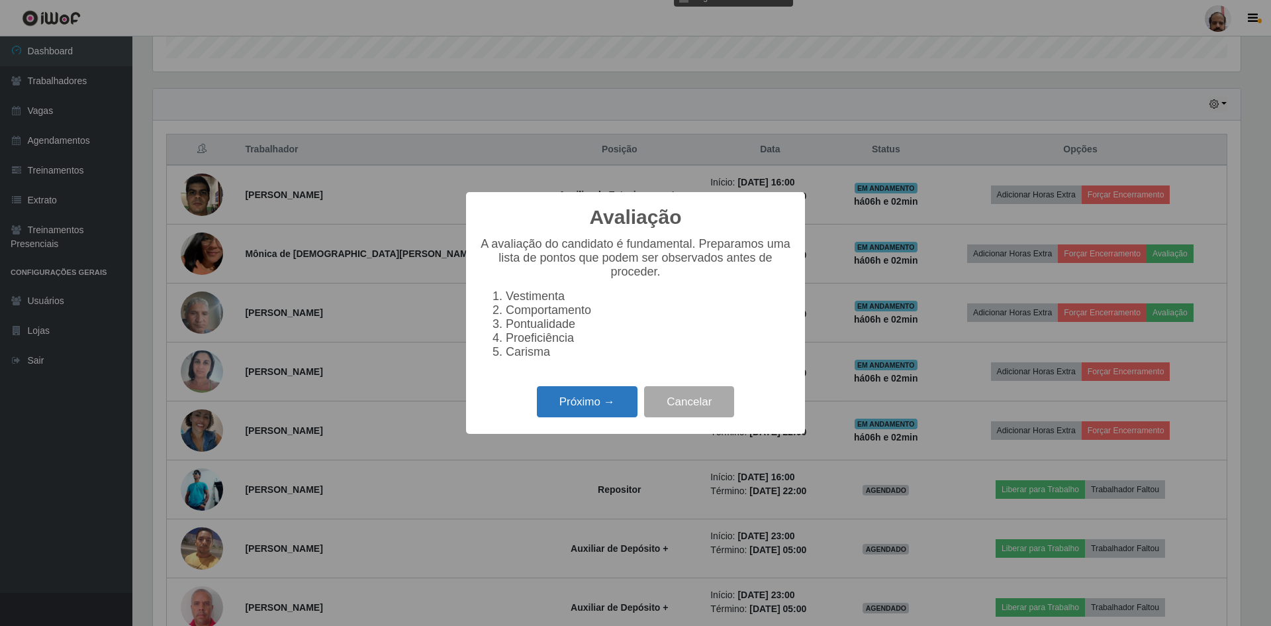
click at [590, 404] on button "Próximo →" at bounding box center [587, 401] width 101 height 31
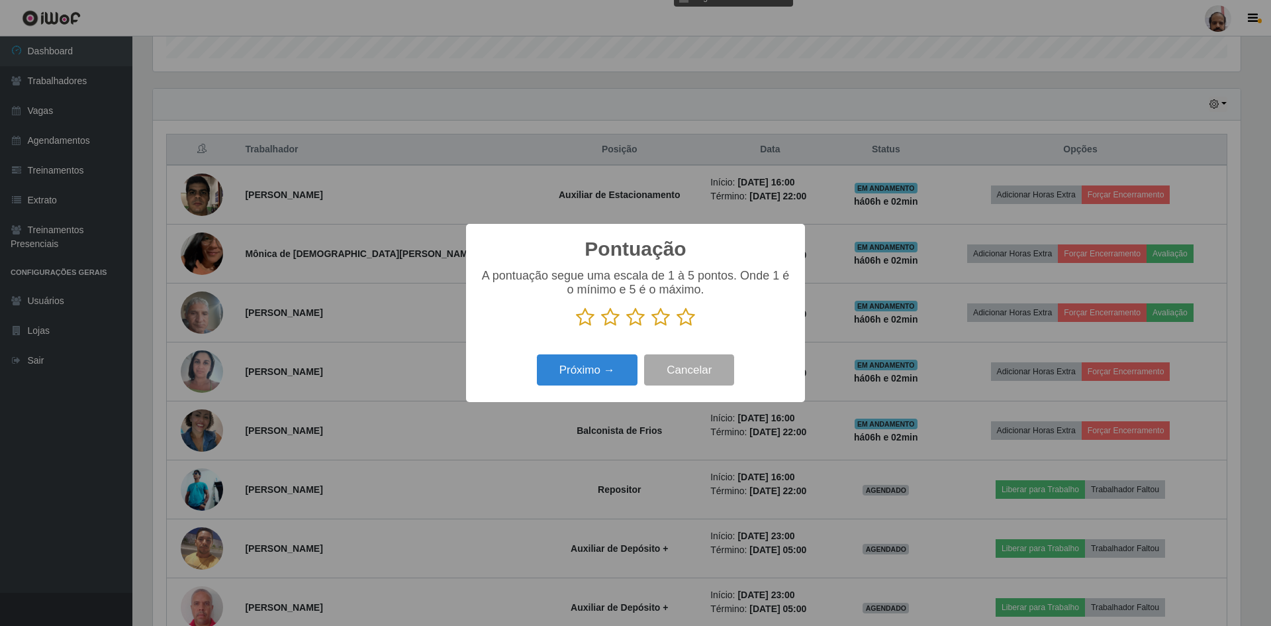
click at [690, 320] on icon at bounding box center [686, 317] width 19 height 20
click at [677, 327] on input "radio" at bounding box center [677, 327] width 0 height 0
click at [609, 369] on button "Próximo →" at bounding box center [587, 369] width 101 height 31
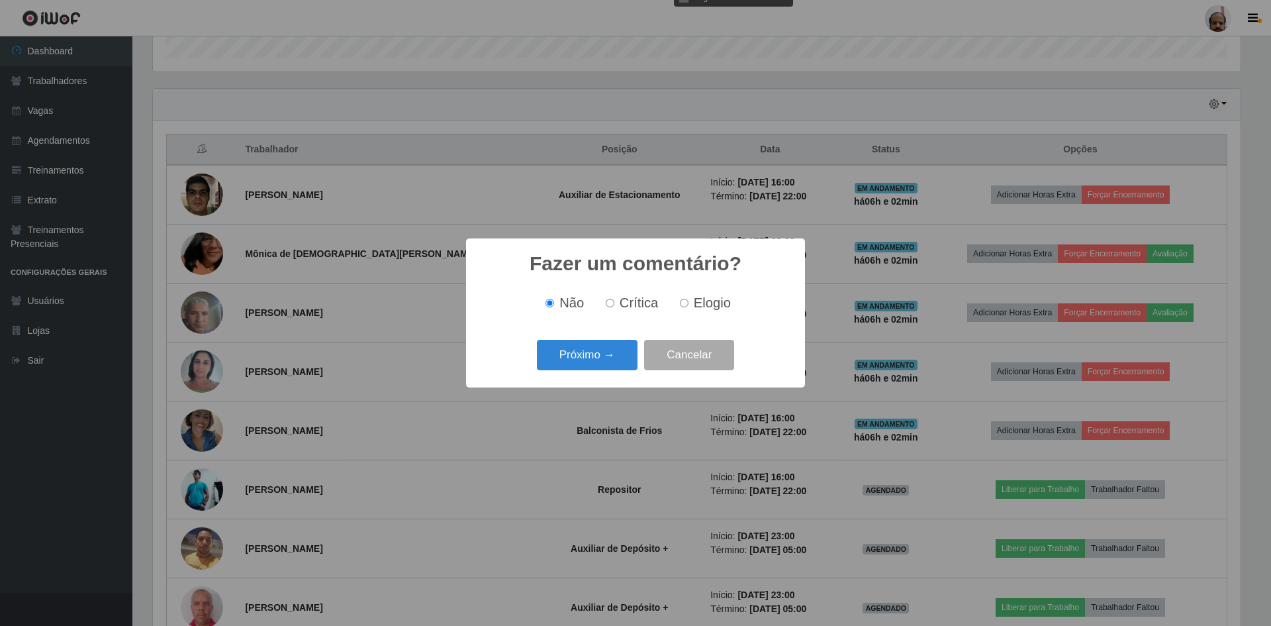
click at [699, 305] on span "Elogio" at bounding box center [712, 302] width 37 height 15
click at [689, 305] on input "Elogio" at bounding box center [684, 303] width 9 height 9
radio input "true"
click at [579, 367] on button "Próximo →" at bounding box center [587, 355] width 101 height 31
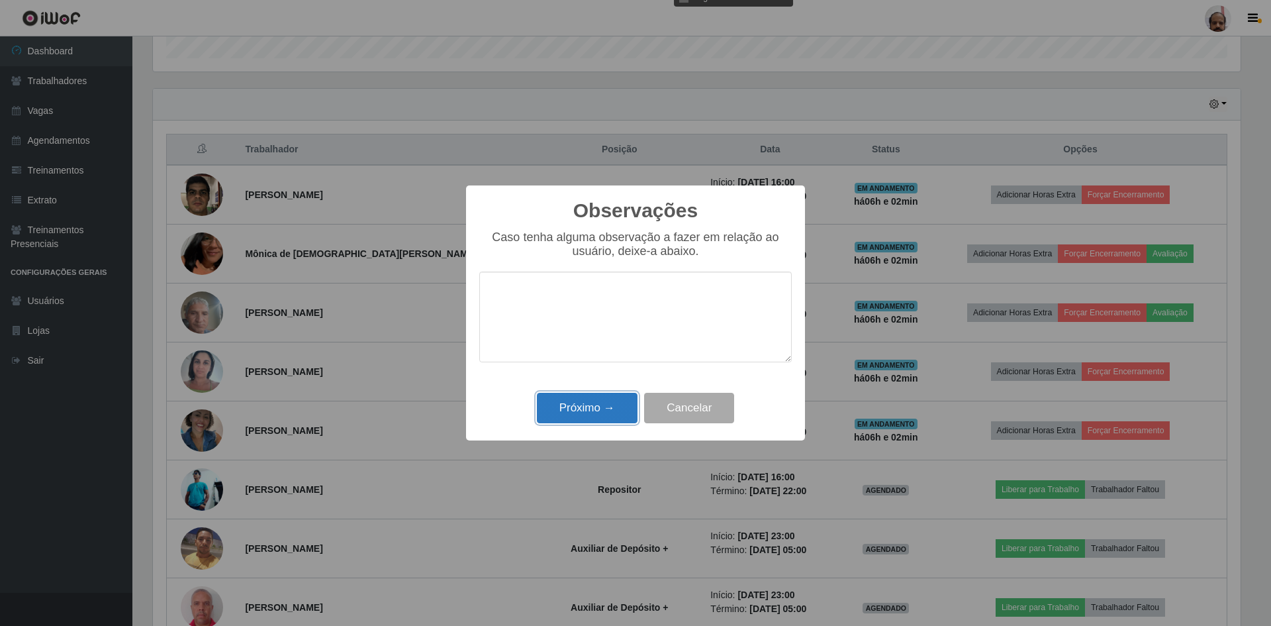
click at [589, 414] on button "Próximo →" at bounding box center [587, 408] width 101 height 31
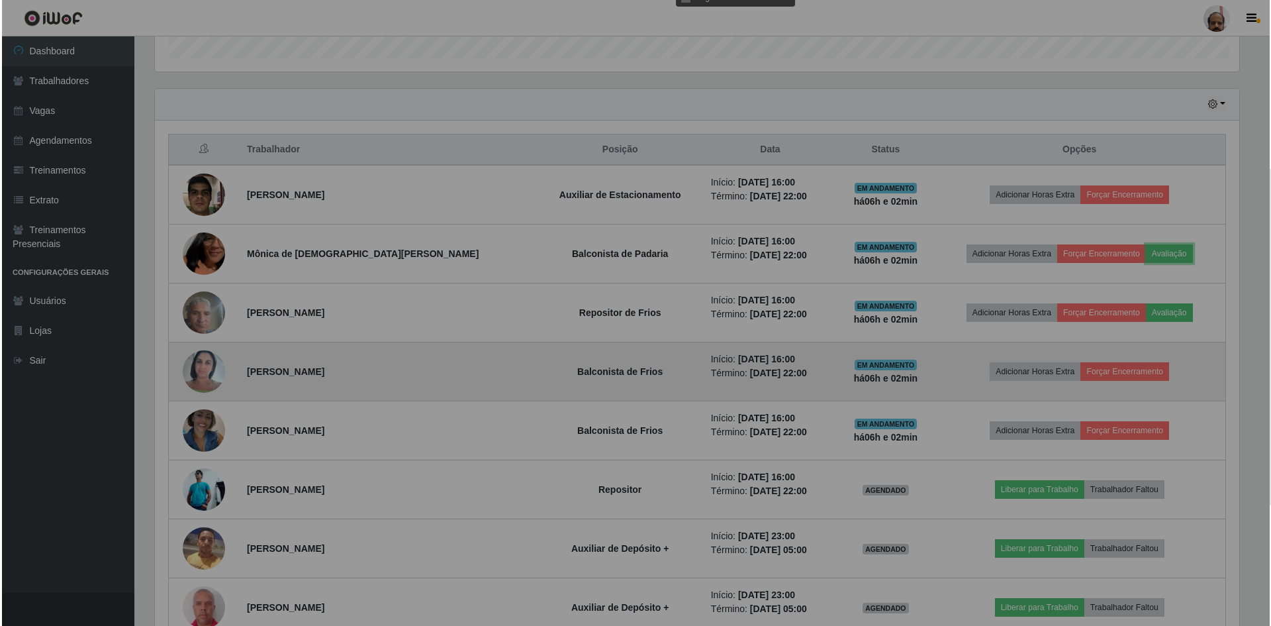
scroll to position [275, 1094]
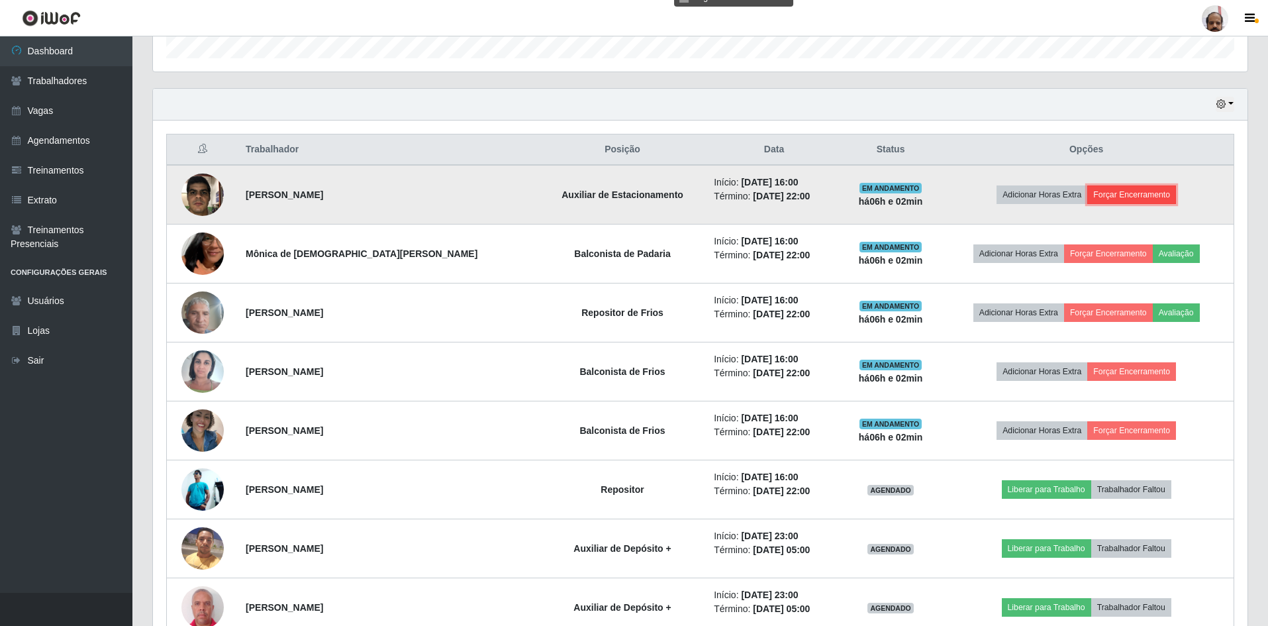
click at [1122, 195] on button "Forçar Encerramento" at bounding box center [1131, 194] width 89 height 19
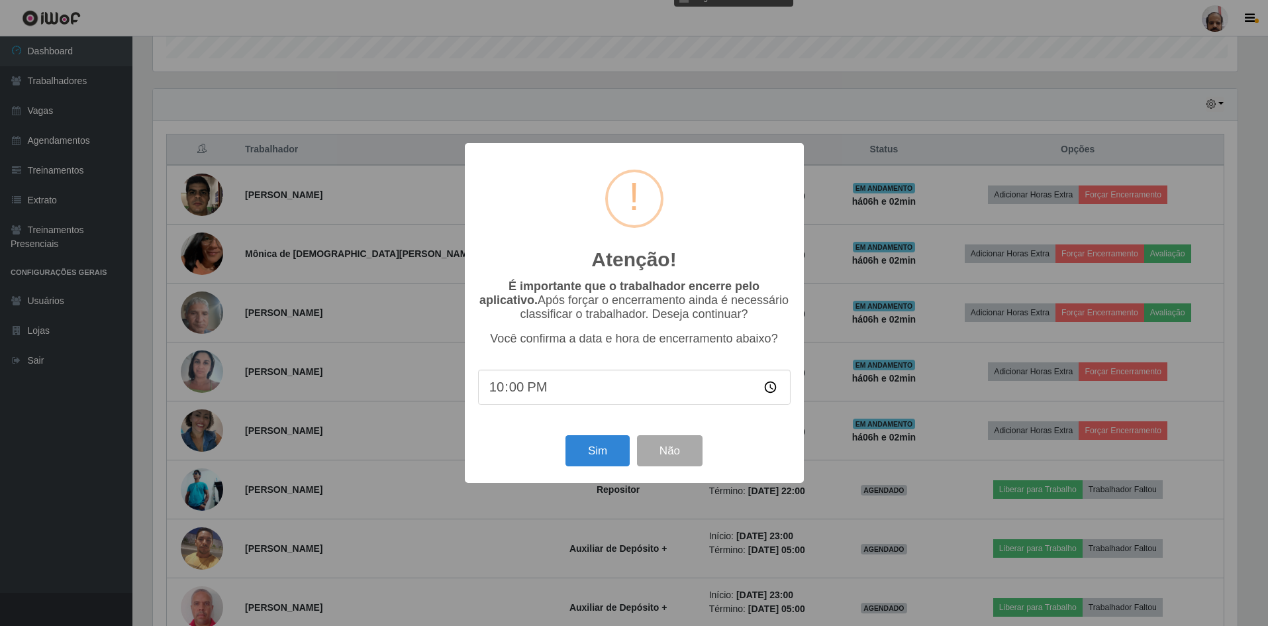
scroll to position [275, 1088]
click at [612, 457] on button "Sim" at bounding box center [599, 450] width 64 height 31
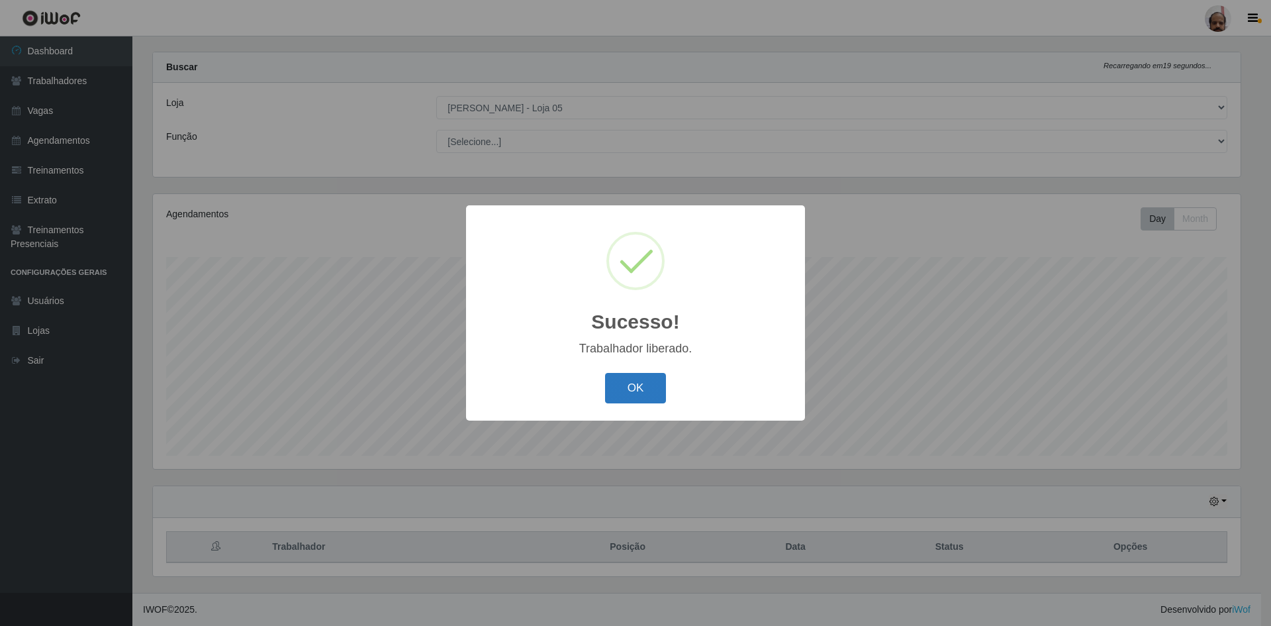
click at [630, 402] on button "OK" at bounding box center [636, 388] width 62 height 31
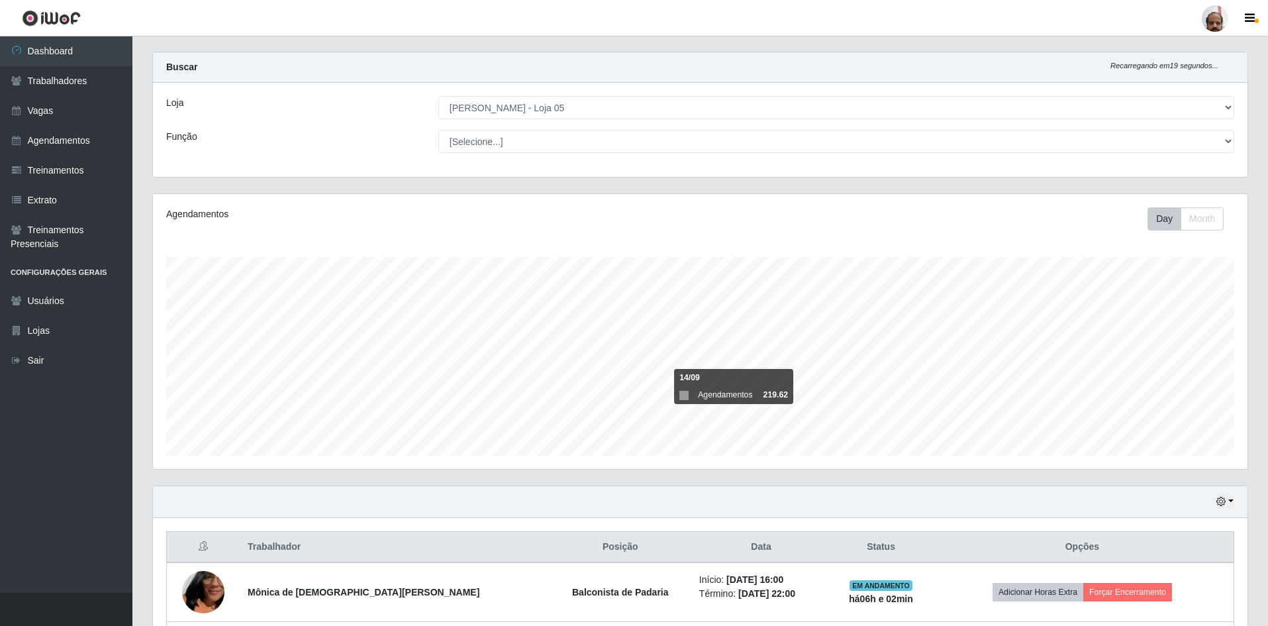
scroll to position [283, 0]
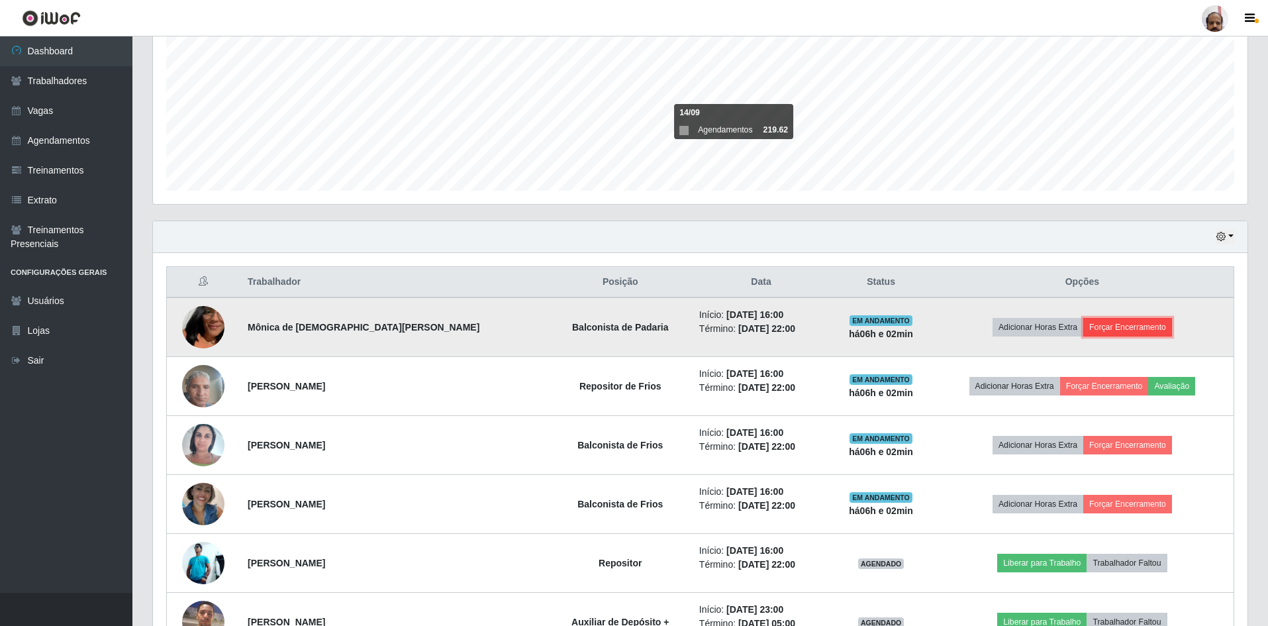
click at [1122, 323] on button "Forçar Encerramento" at bounding box center [1127, 327] width 89 height 19
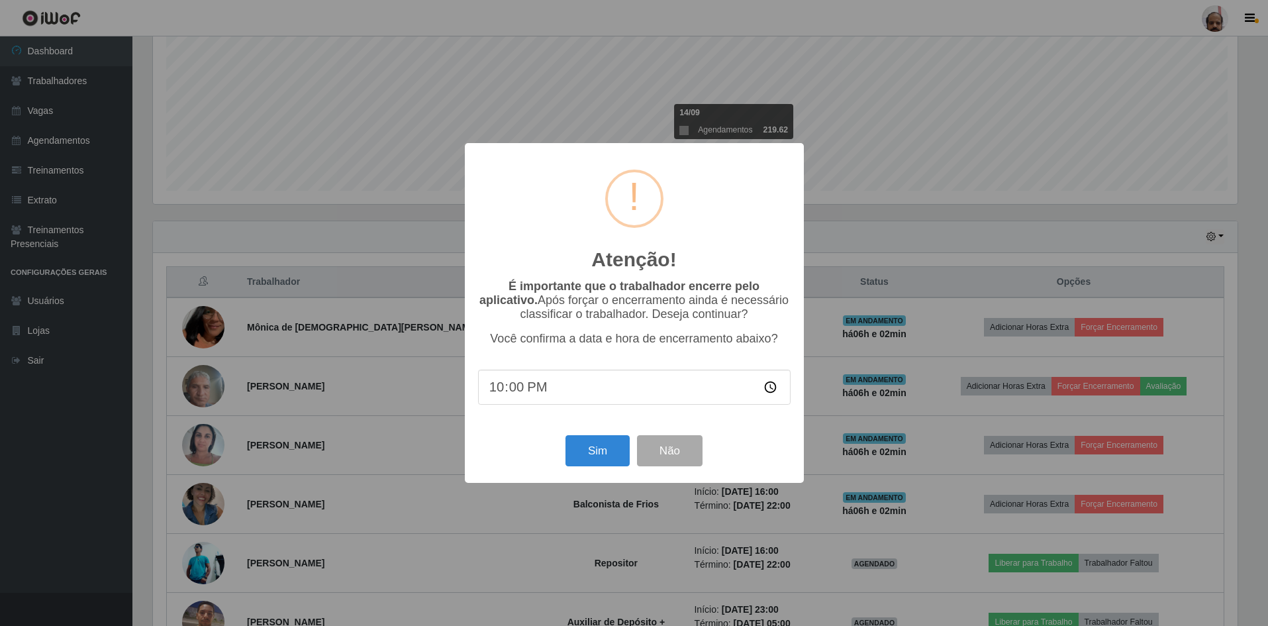
scroll to position [275, 1088]
click at [592, 449] on button "Sim" at bounding box center [599, 450] width 64 height 31
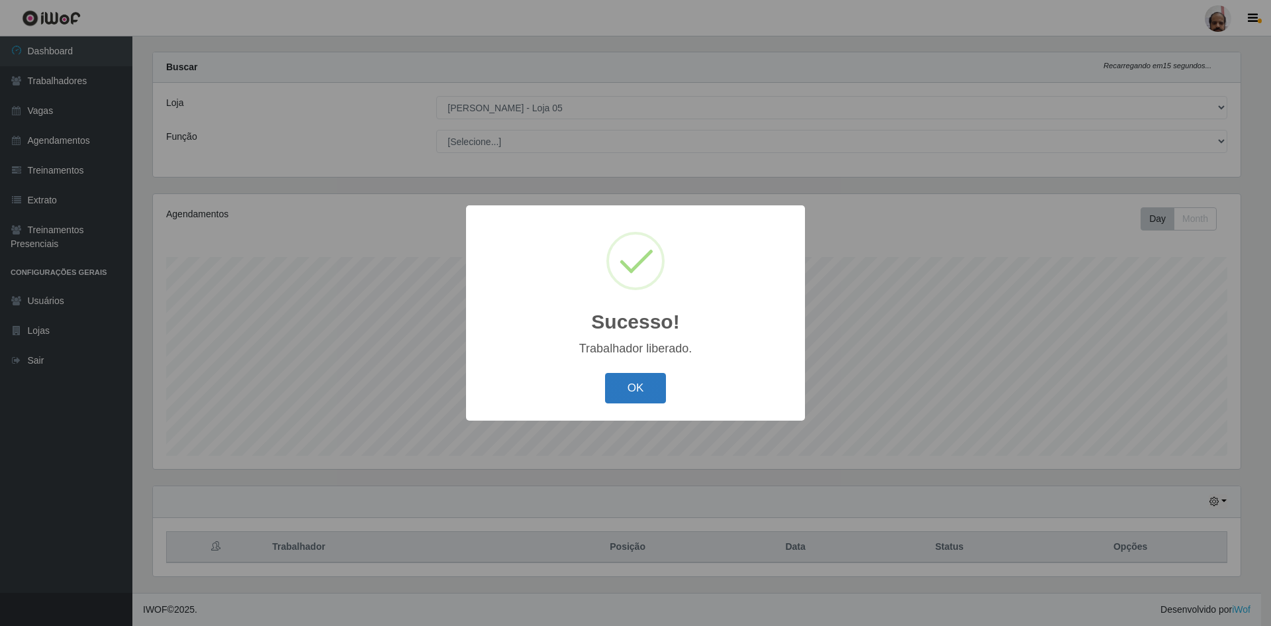
click at [629, 394] on button "OK" at bounding box center [636, 388] width 62 height 31
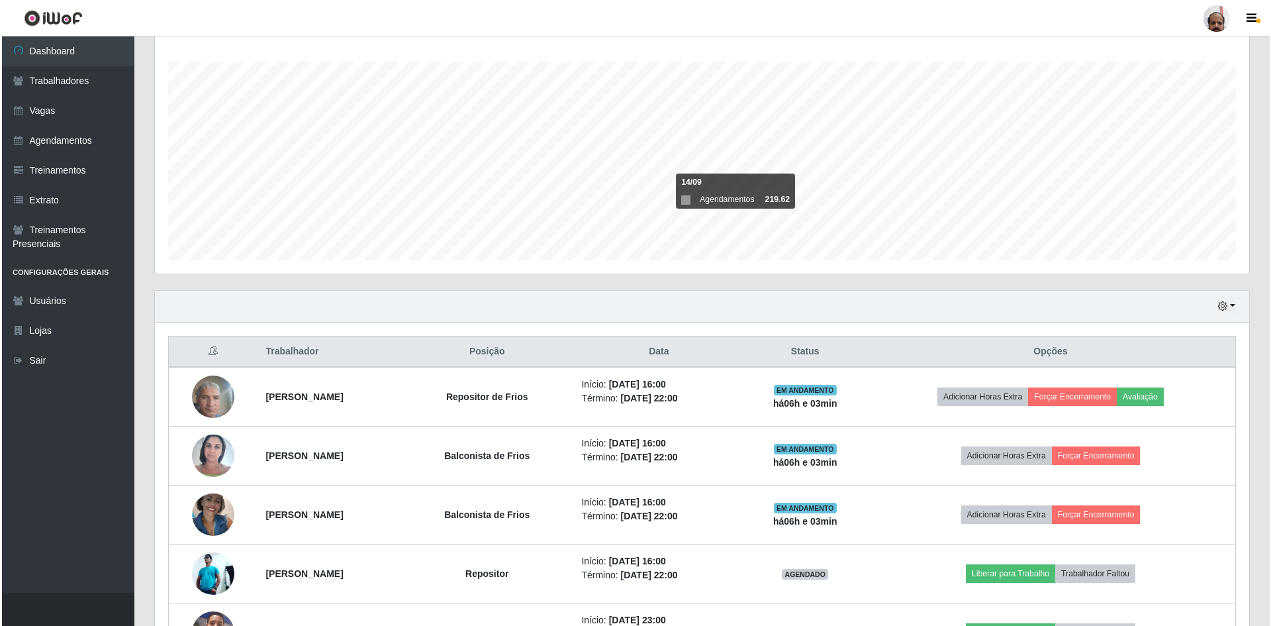
scroll to position [283, 0]
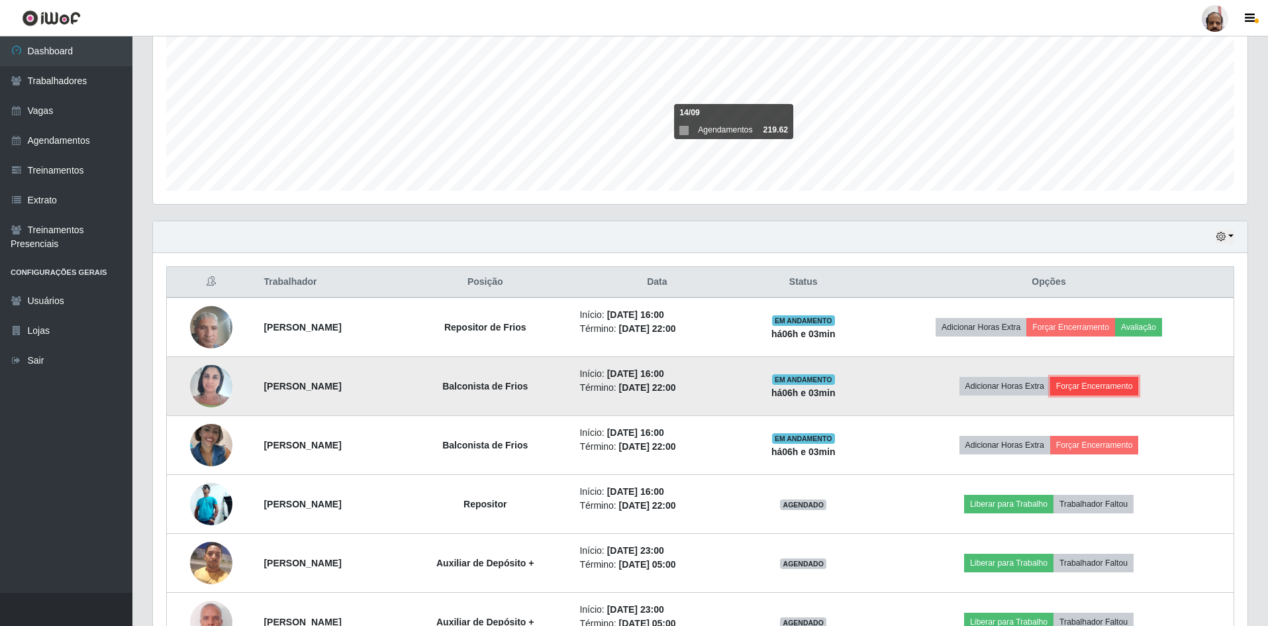
click at [1126, 387] on button "Forçar Encerramento" at bounding box center [1094, 386] width 89 height 19
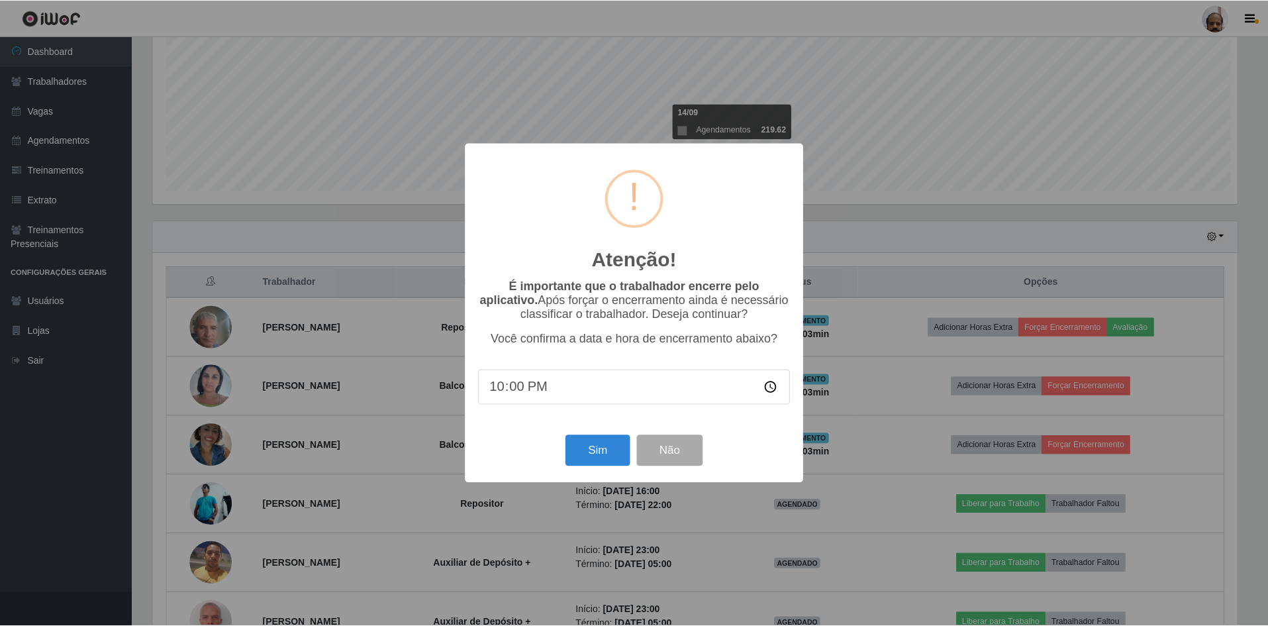
scroll to position [275, 1088]
click at [624, 450] on button "Sim" at bounding box center [599, 450] width 64 height 31
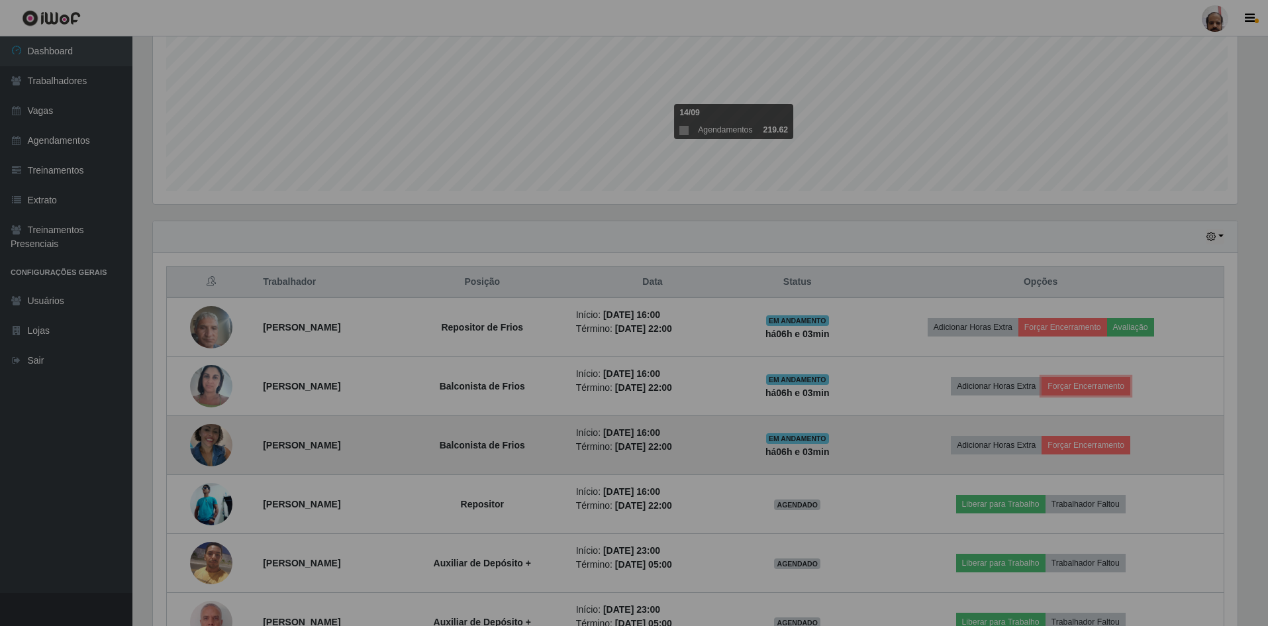
scroll to position [661806, 660986]
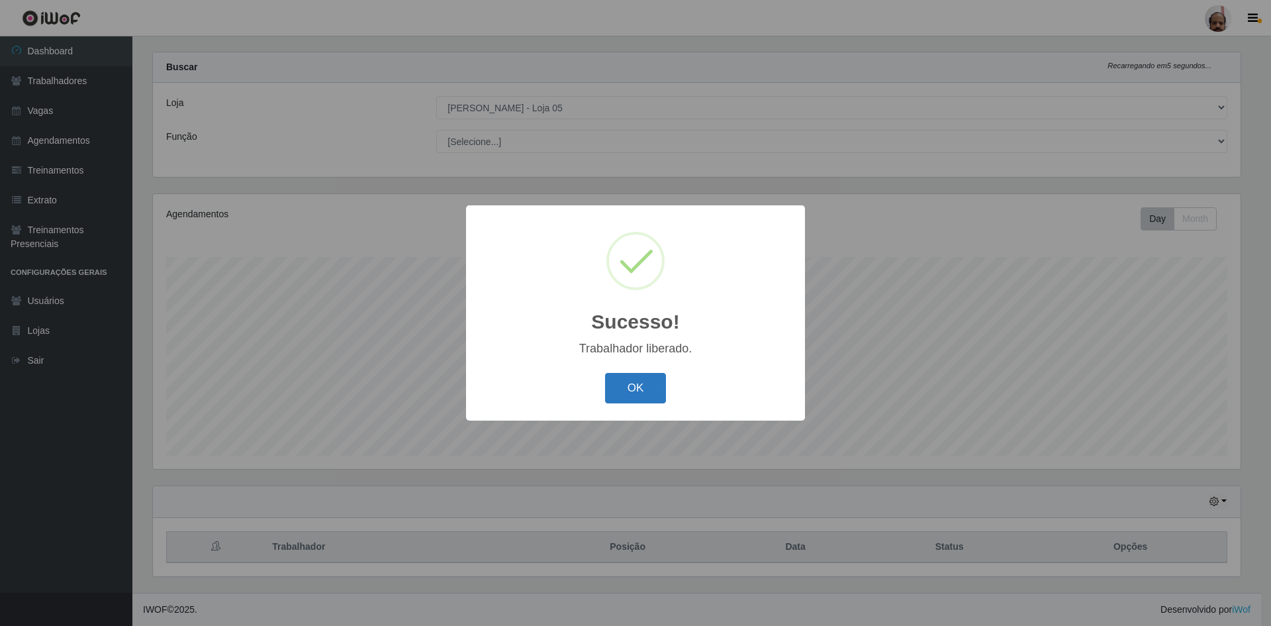
click at [648, 381] on button "OK" at bounding box center [636, 388] width 62 height 31
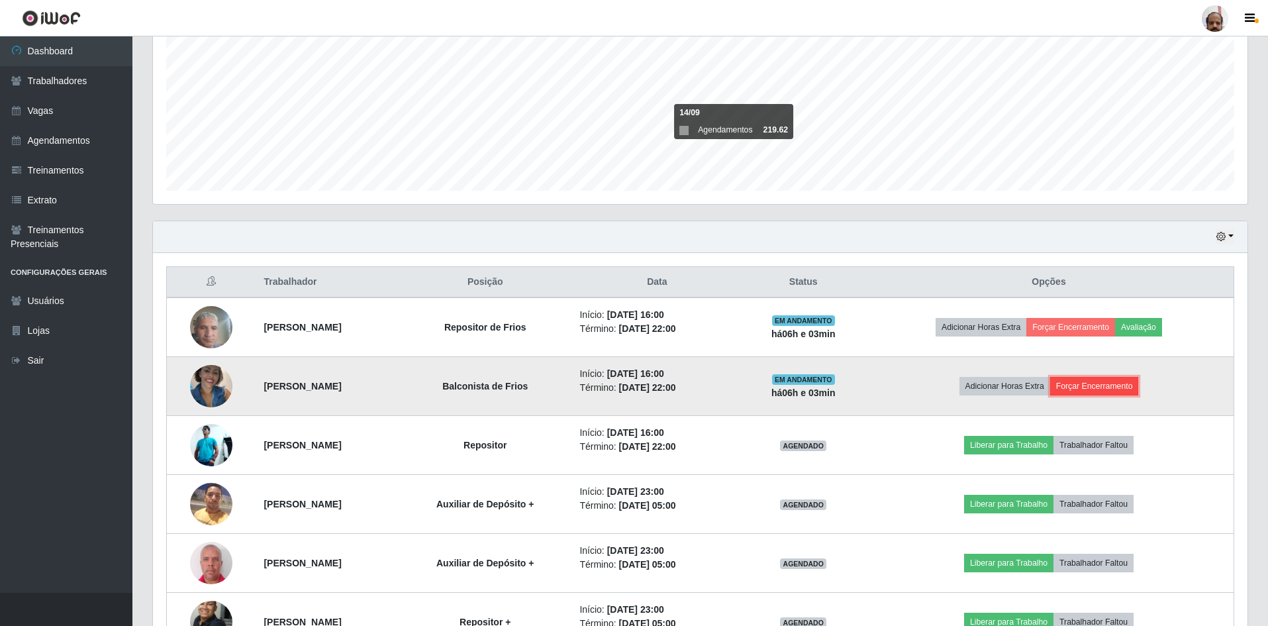
click at [1139, 389] on button "Forçar Encerramento" at bounding box center [1094, 386] width 89 height 19
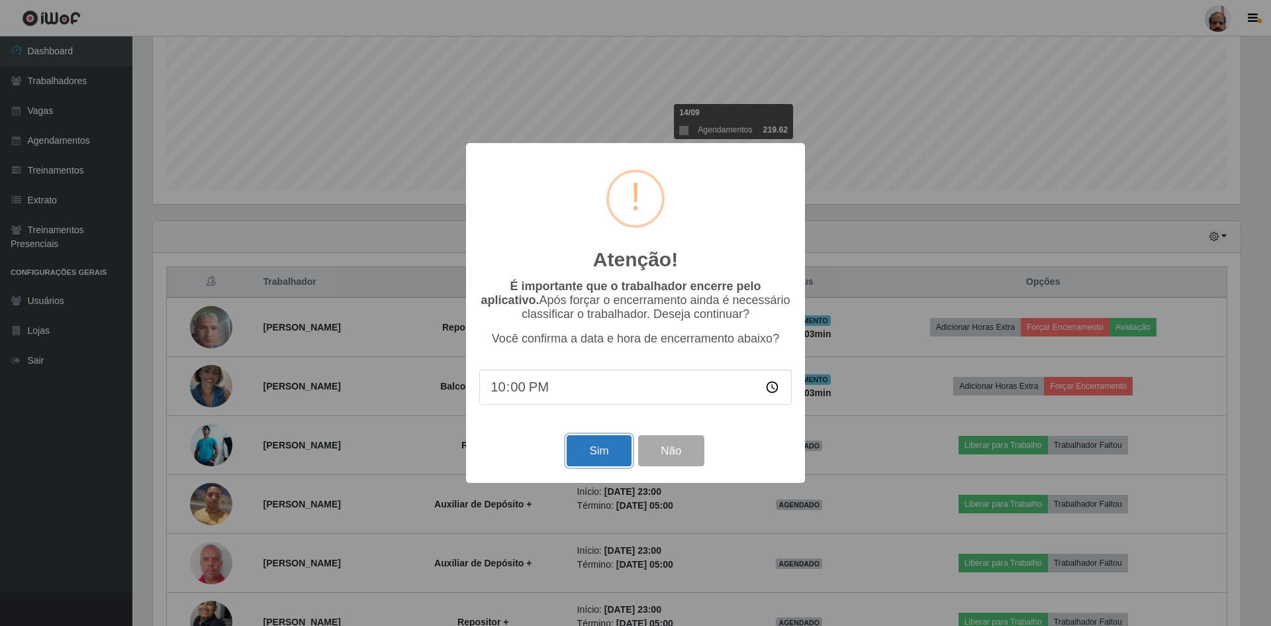
click at [600, 458] on button "Sim" at bounding box center [599, 450] width 64 height 31
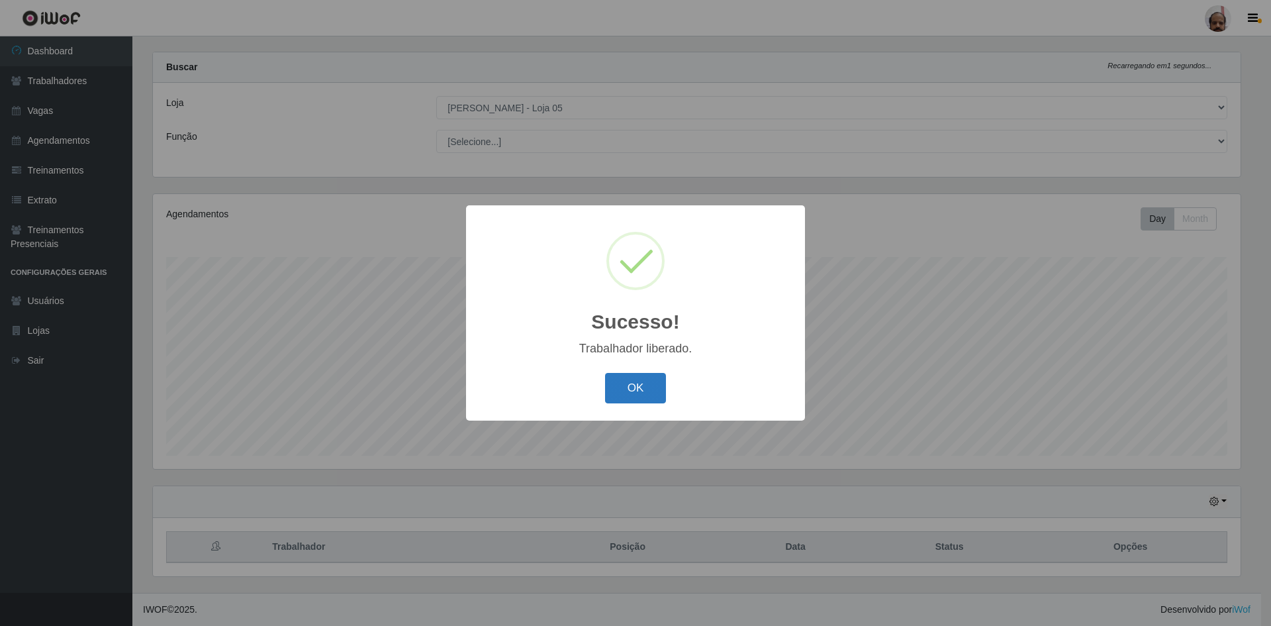
click at [627, 385] on button "OK" at bounding box center [636, 388] width 62 height 31
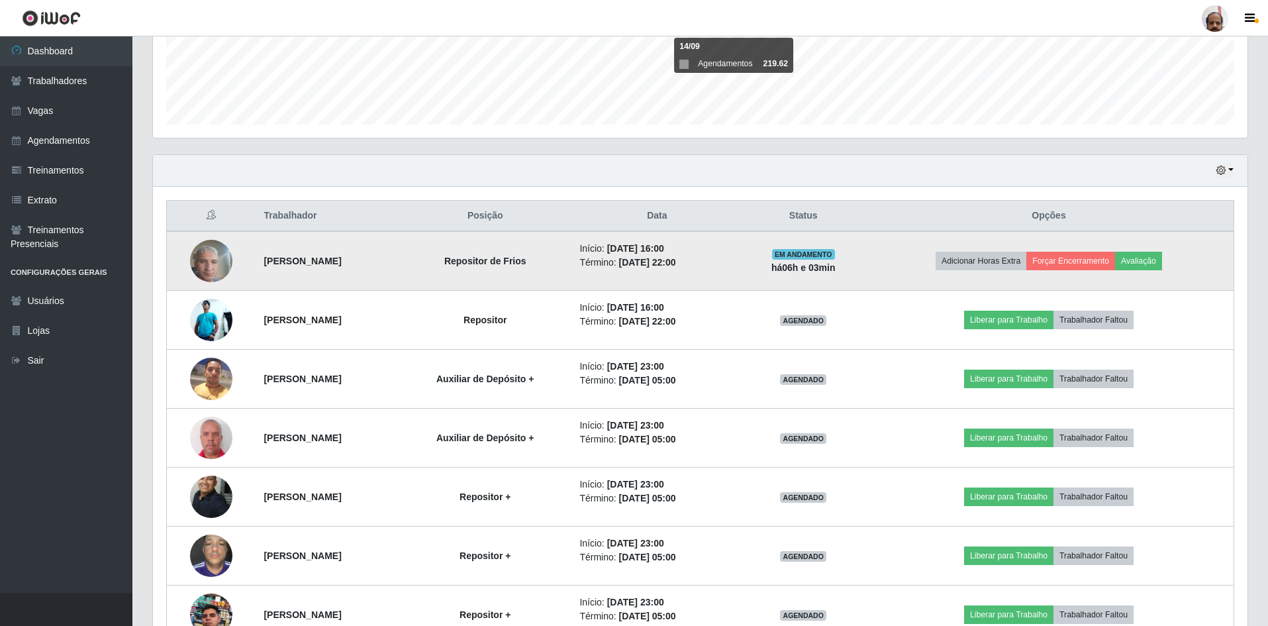
click at [1162, 262] on button "Avaliação" at bounding box center [1138, 261] width 47 height 19
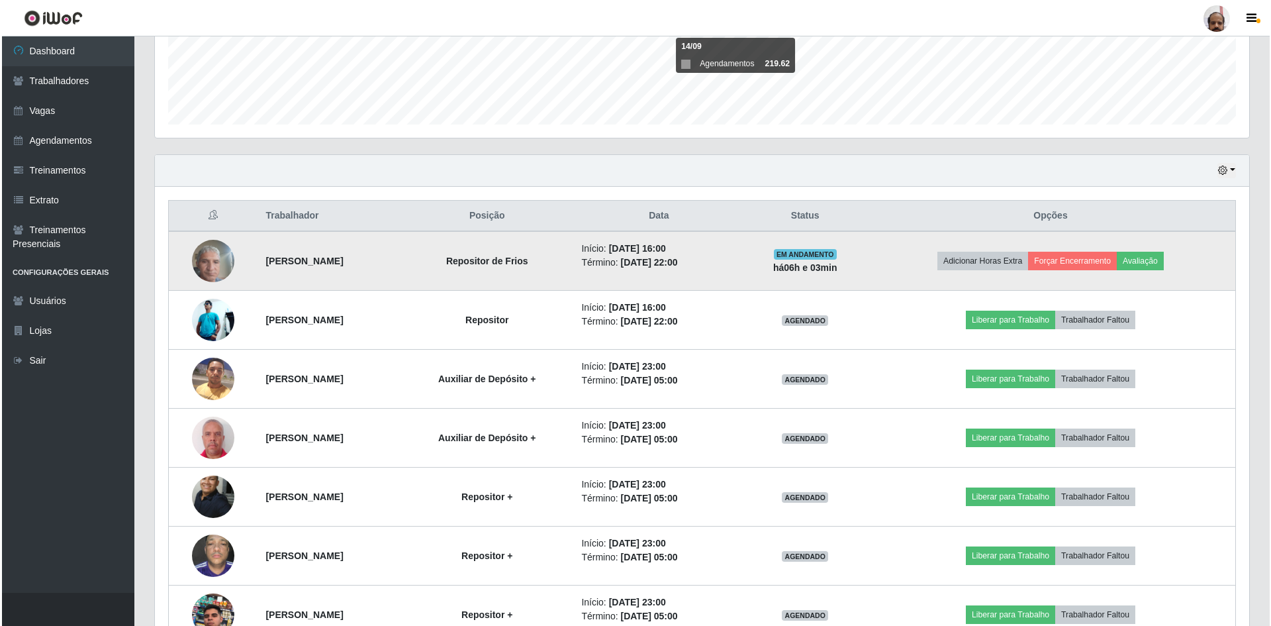
click button "Próximo →"
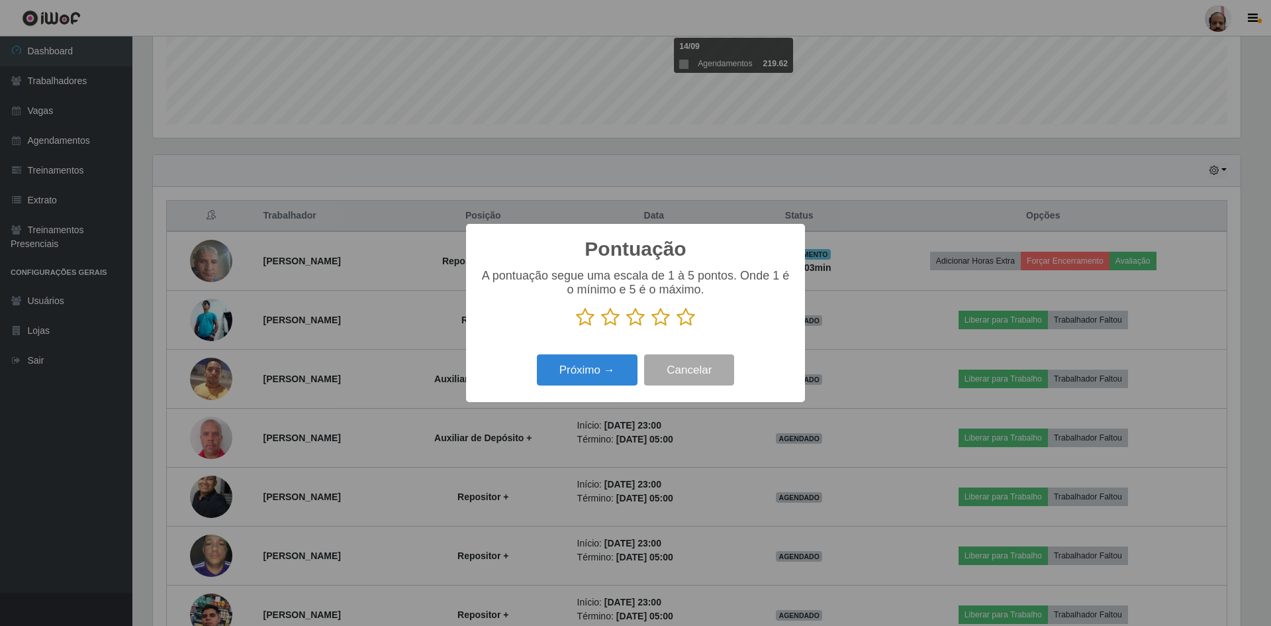
click at [683, 319] on icon at bounding box center [686, 317] width 19 height 20
click at [677, 327] on input "radio" at bounding box center [677, 327] width 0 height 0
click at [562, 371] on button "Próximo →" at bounding box center [587, 369] width 101 height 31
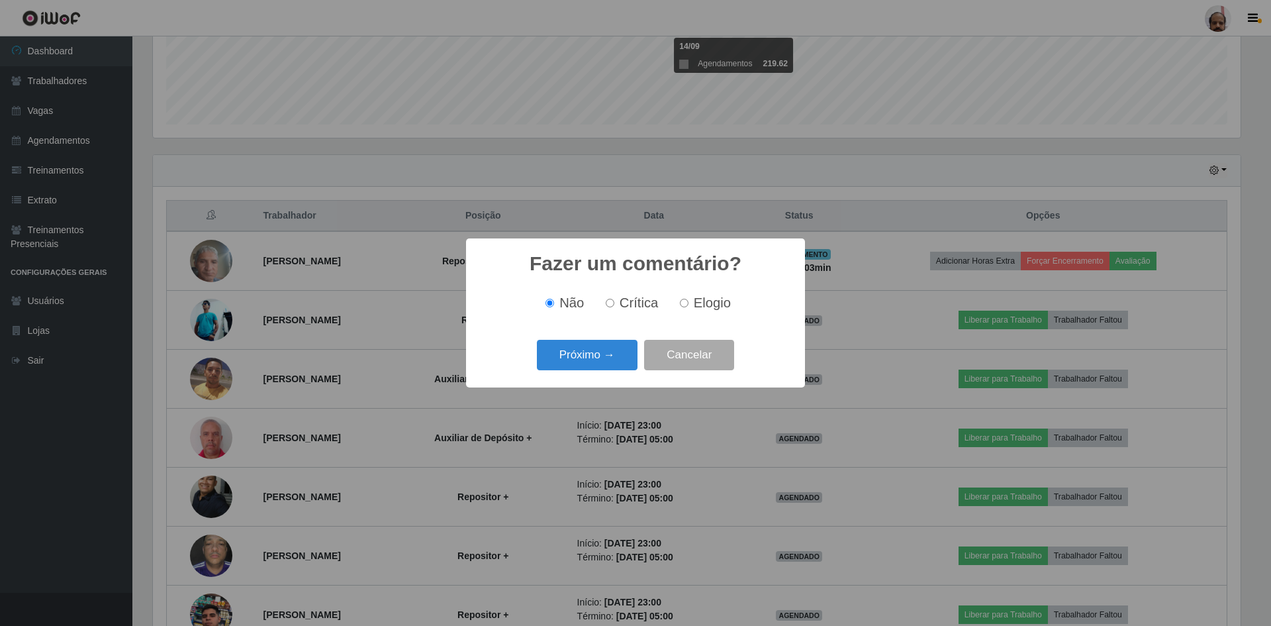
click at [687, 307] on input "Elogio" at bounding box center [684, 303] width 9 height 9
radio input "true"
click at [600, 352] on button "Próximo →" at bounding box center [587, 355] width 101 height 31
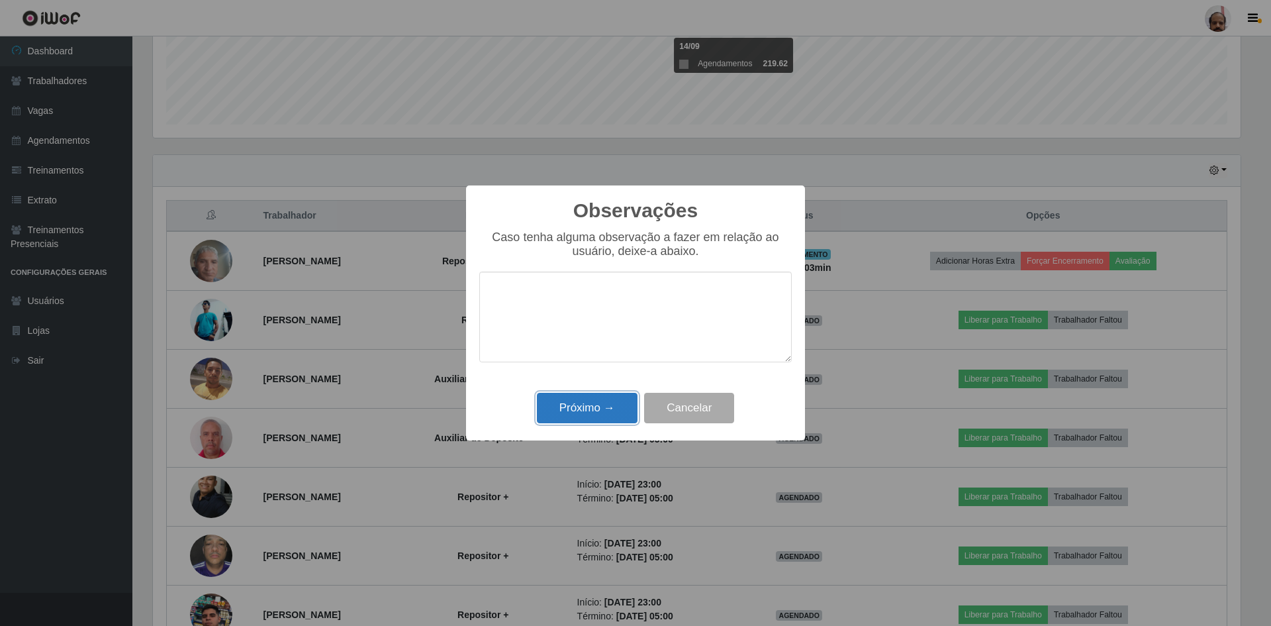
click at [585, 412] on button "Próximo →" at bounding box center [587, 408] width 101 height 31
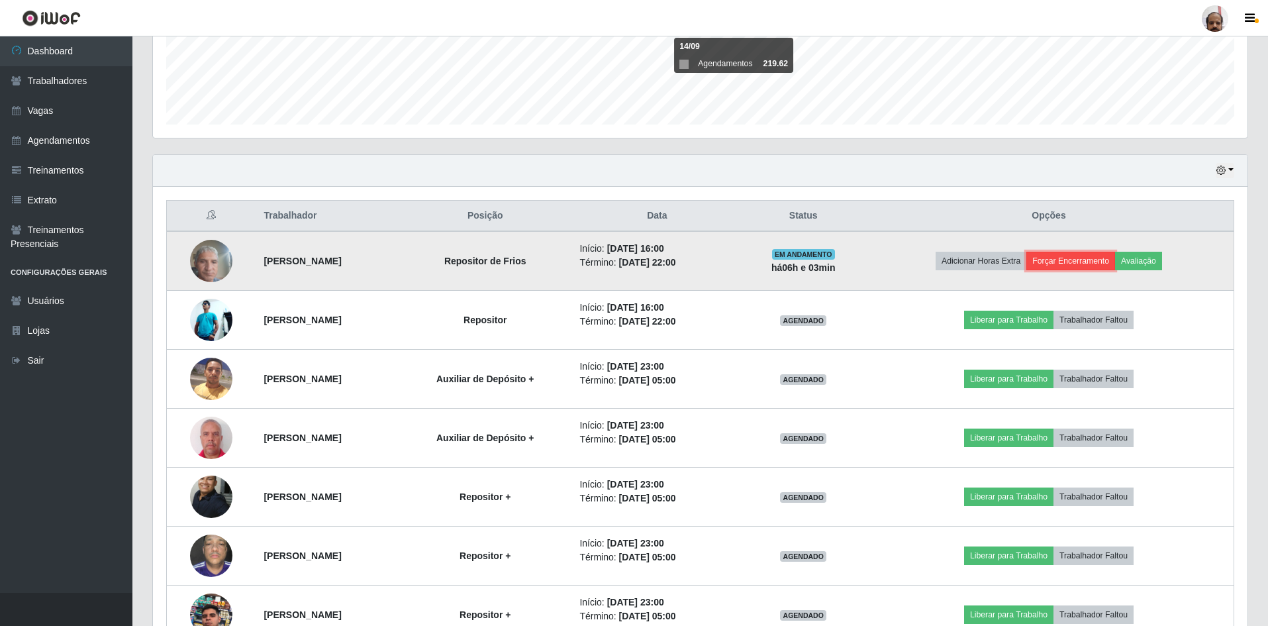
click at [1096, 258] on button "Forçar Encerramento" at bounding box center [1070, 261] width 89 height 19
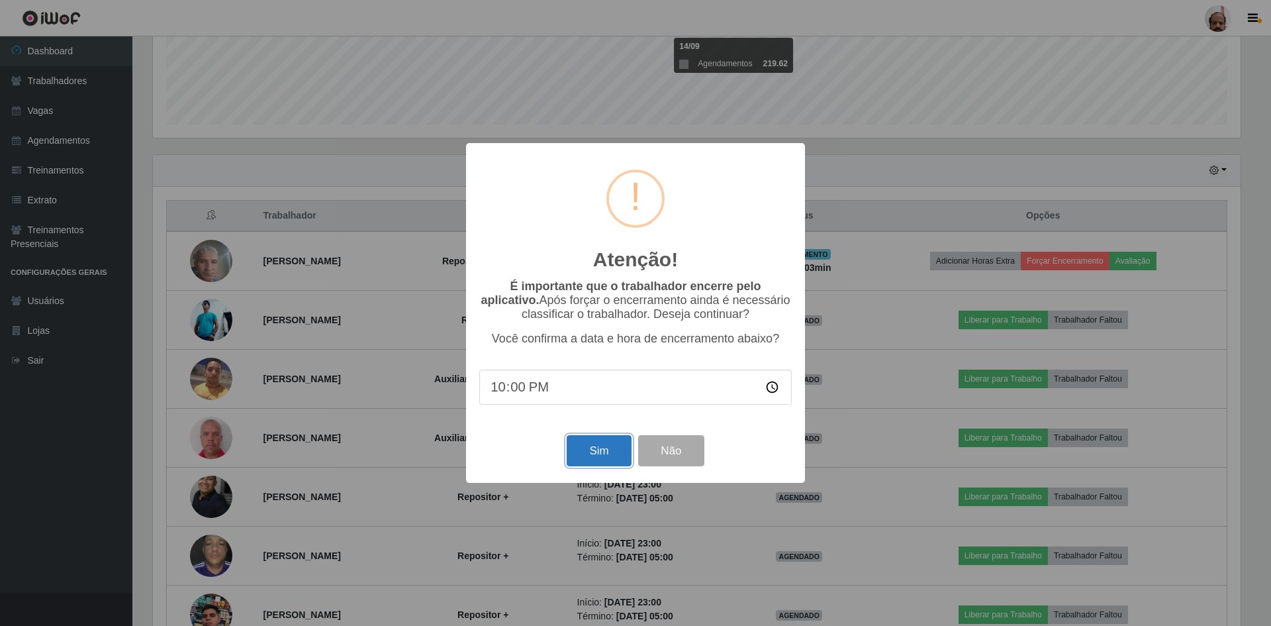
click at [604, 447] on button "Sim" at bounding box center [599, 450] width 64 height 31
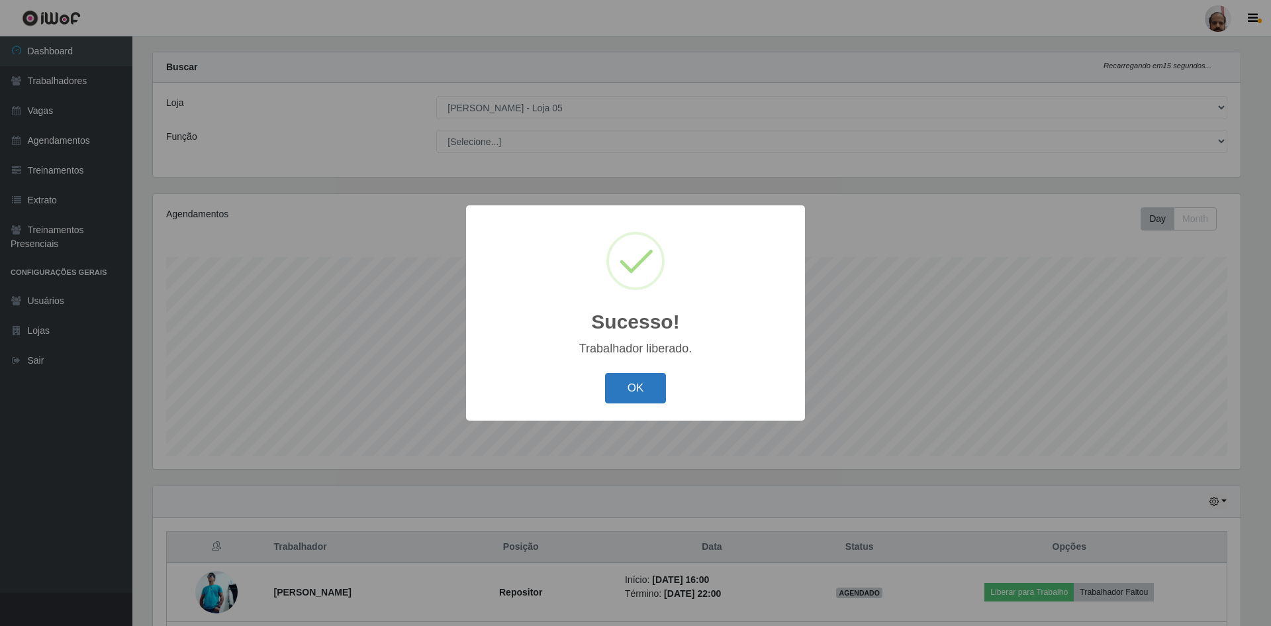
click at [627, 397] on button "OK" at bounding box center [636, 388] width 62 height 31
